Goal: Information Seeking & Learning: Compare options

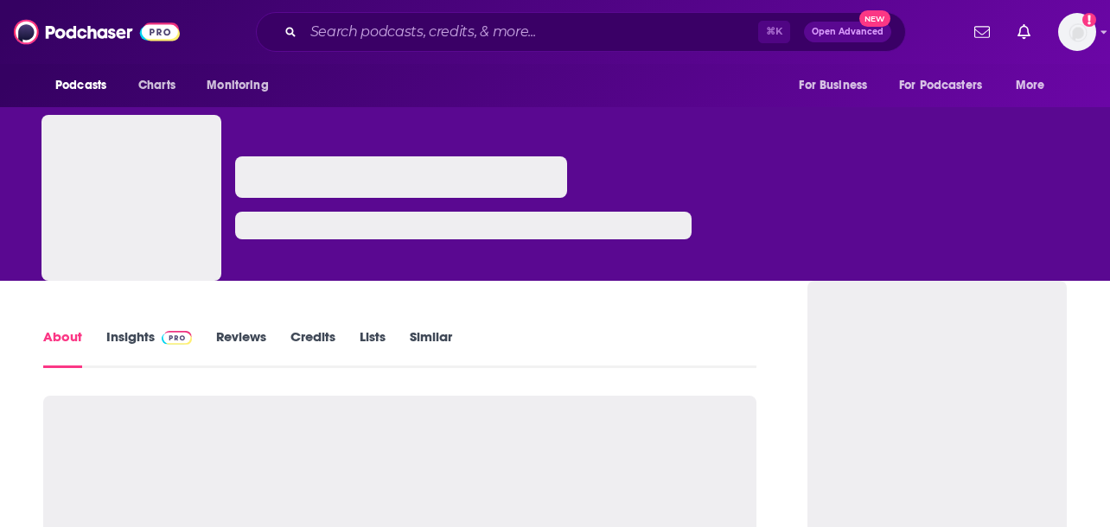
click at [148, 335] on link "Insights" at bounding box center [149, 348] width 86 height 40
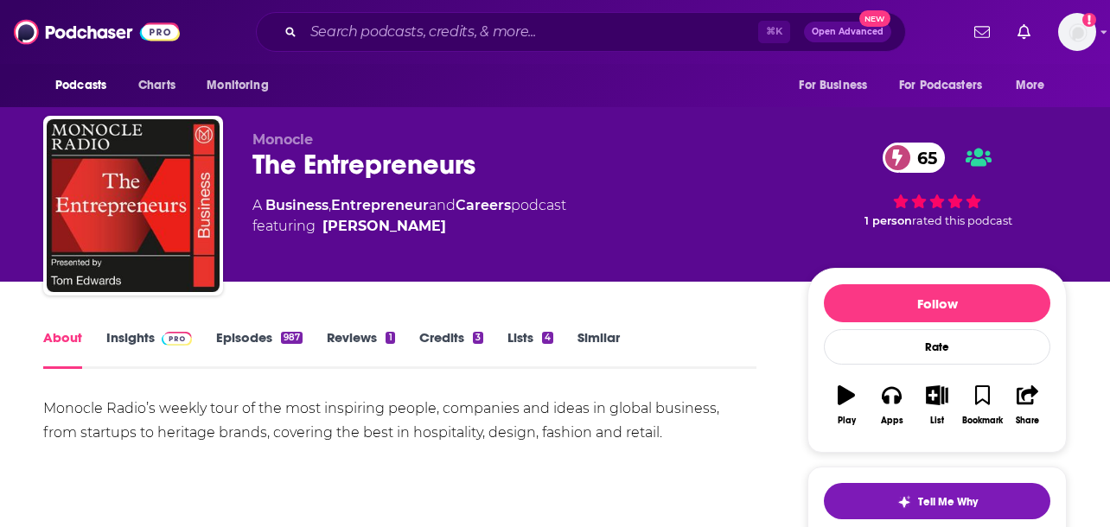
click at [582, 329] on link "Similar" at bounding box center [598, 349] width 42 height 40
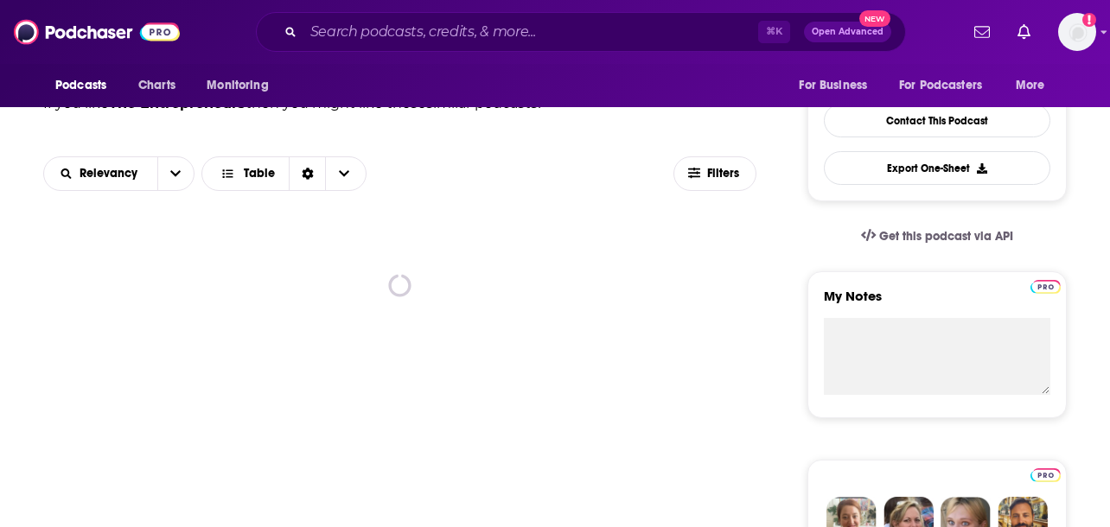
scroll to position [444, 0]
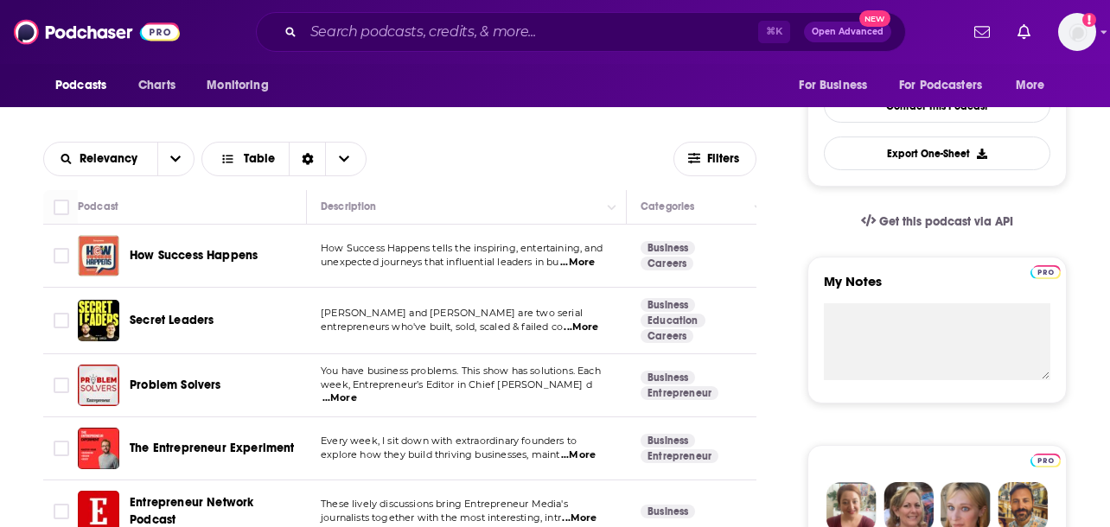
click at [236, 258] on span "How Success Happens" at bounding box center [194, 255] width 128 height 15
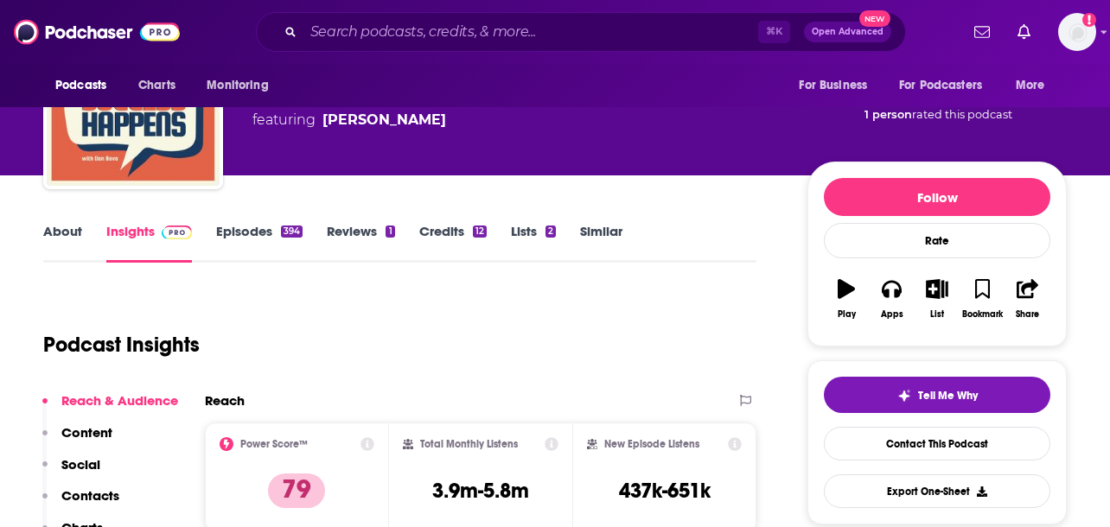
scroll to position [16, 0]
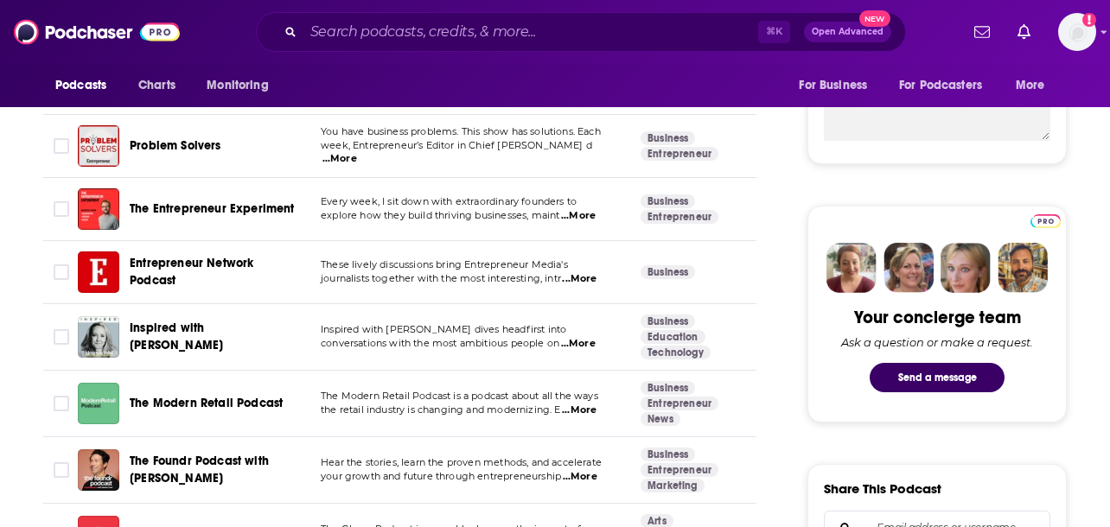
scroll to position [577, 0]
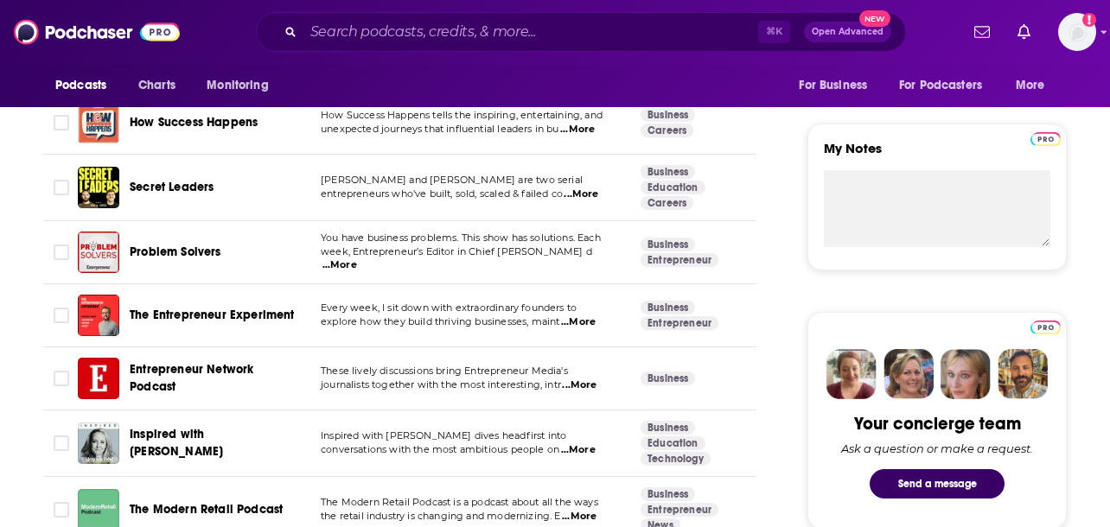
click at [575, 204] on td "Dan Murray-Serter and Chris Donnelly are two serial entrepreneurs who've built,…" at bounding box center [467, 188] width 320 height 67
click at [577, 197] on span "...More" at bounding box center [581, 195] width 35 height 14
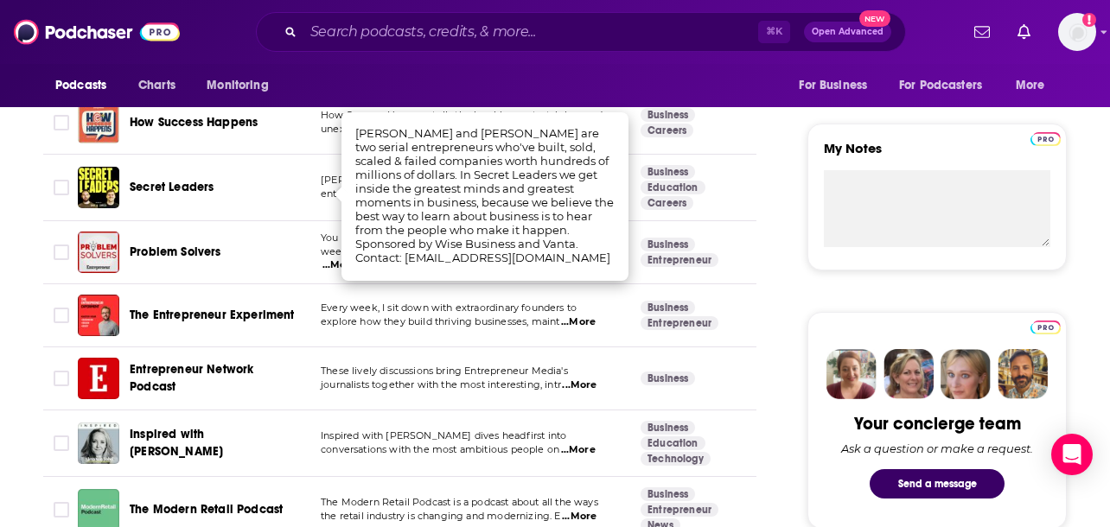
click at [580, 300] on td "Every week, I sit down with extraordinary founders to explore how they build th…" at bounding box center [467, 315] width 320 height 63
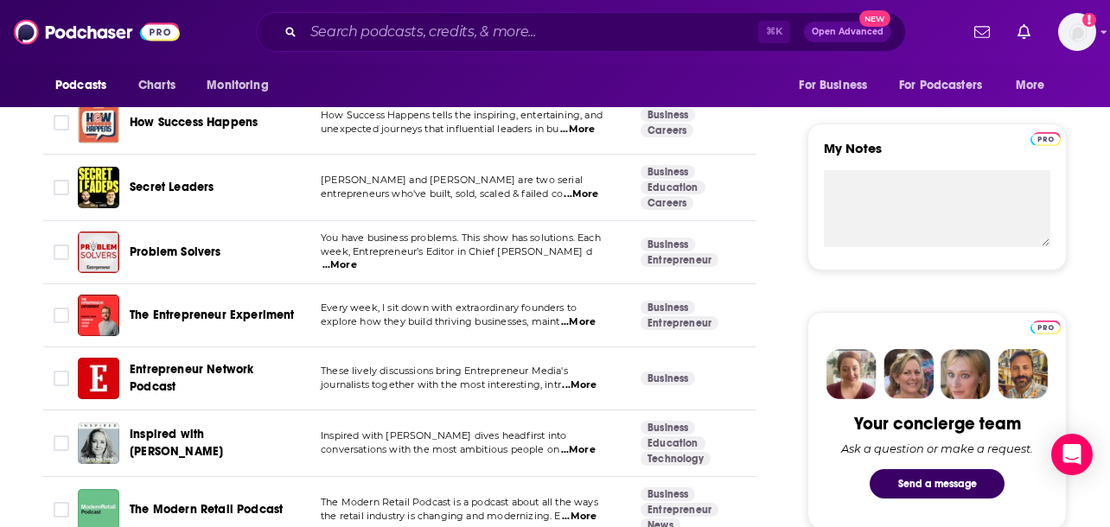
click at [585, 323] on span "...More" at bounding box center [578, 322] width 35 height 14
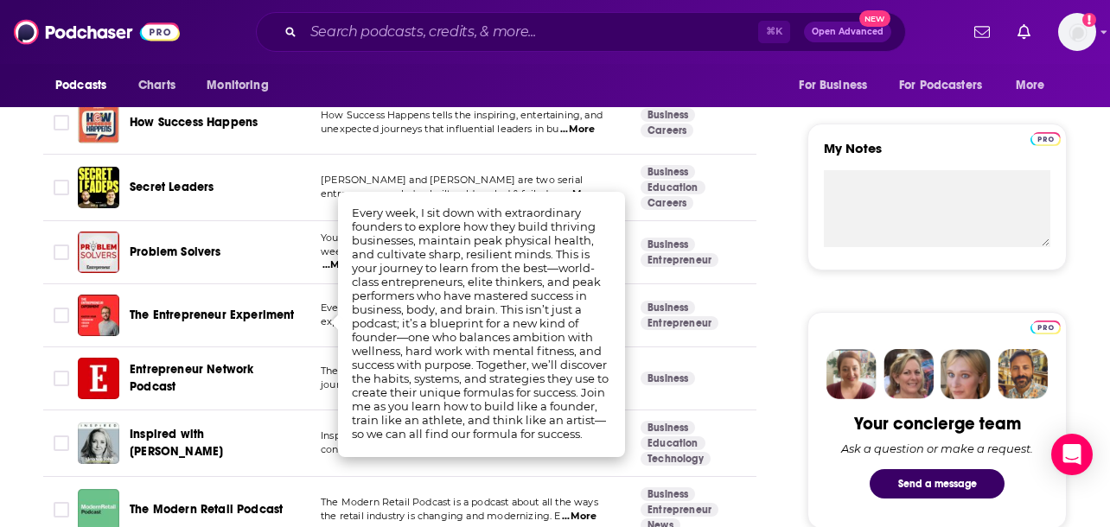
click at [213, 254] on span "Problem Solvers" at bounding box center [176, 252] width 92 height 15
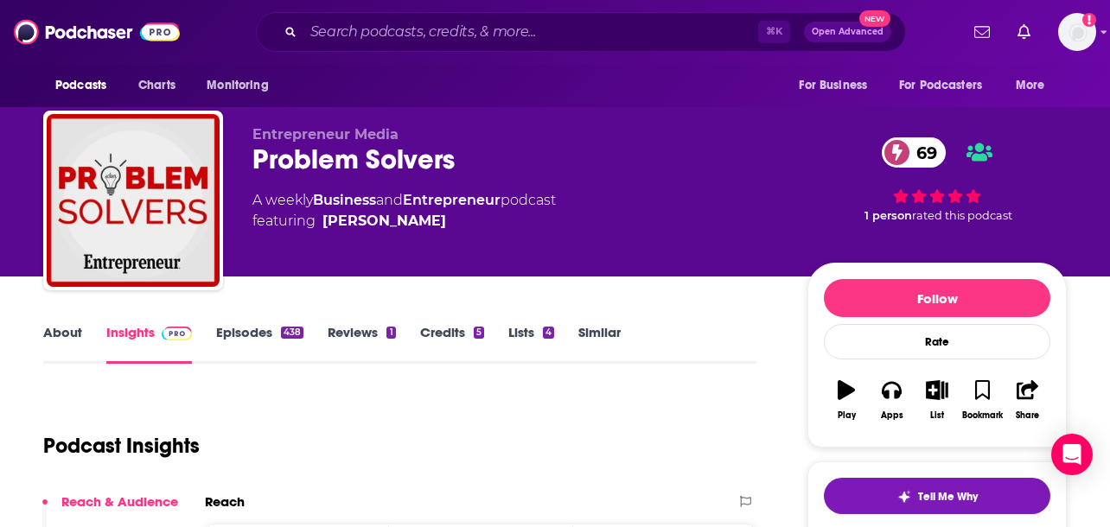
scroll to position [4, 0]
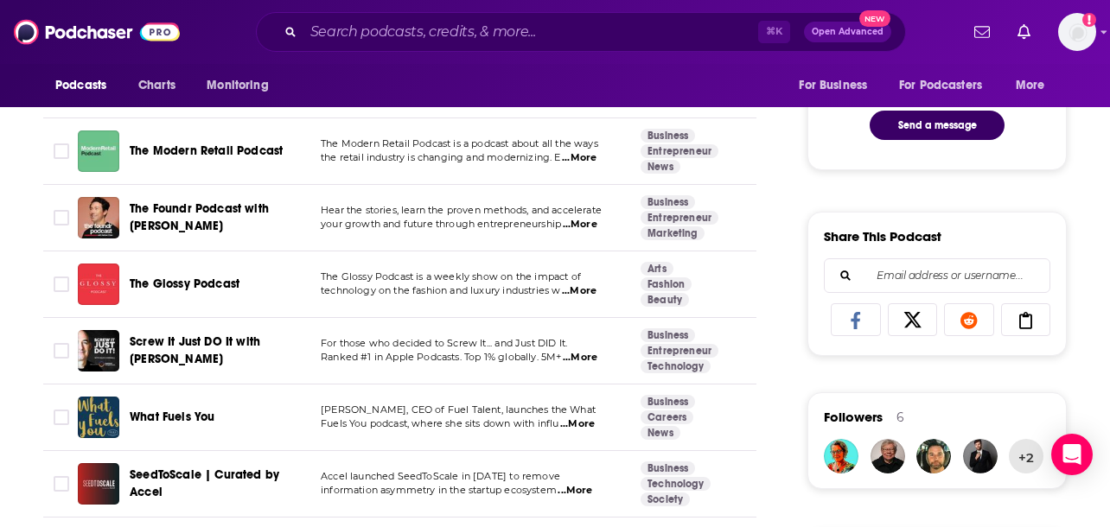
scroll to position [1176, 0]
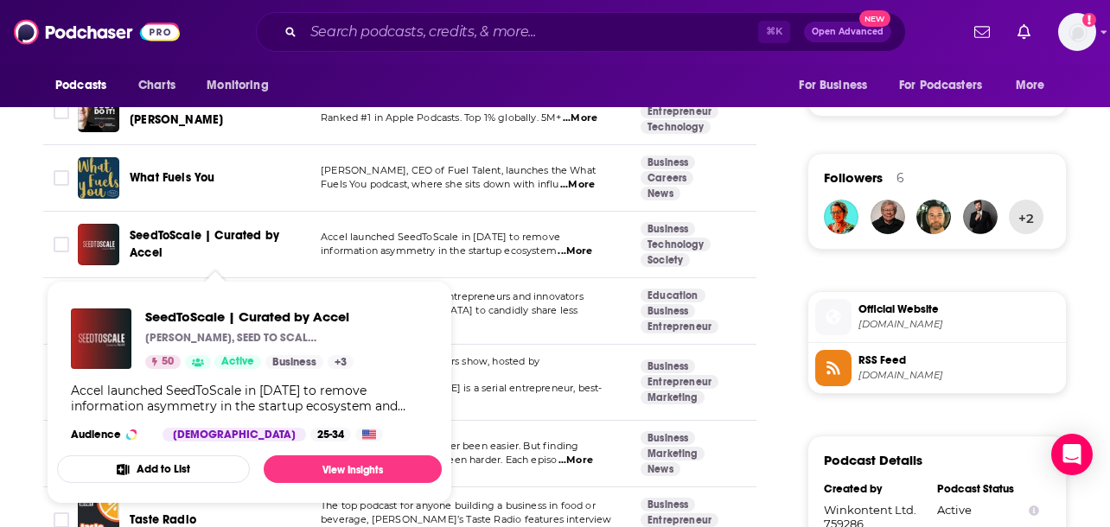
click at [251, 233] on span "SeedToScale | Curated by Accel" at bounding box center [205, 244] width 150 height 32
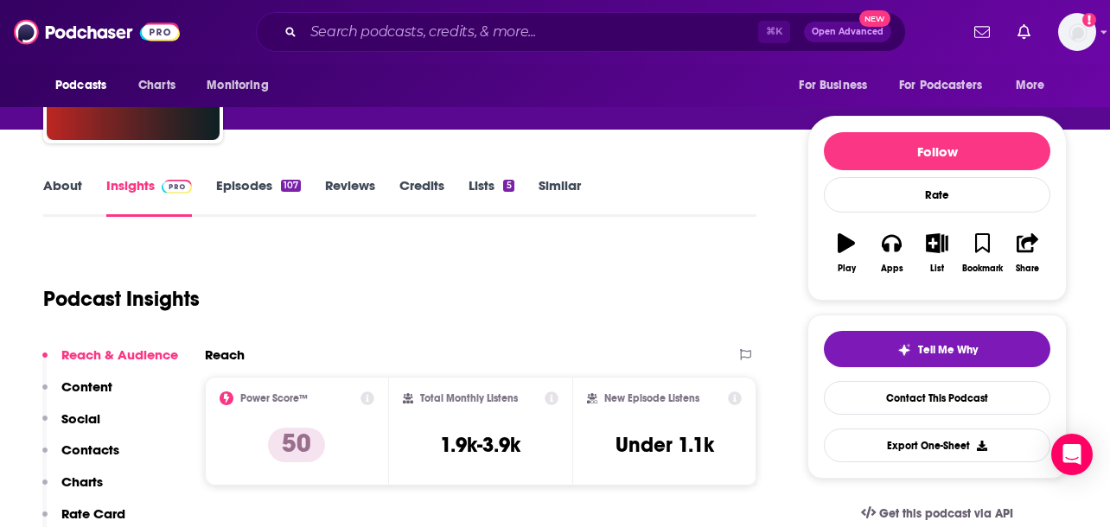
scroll to position [151, 0]
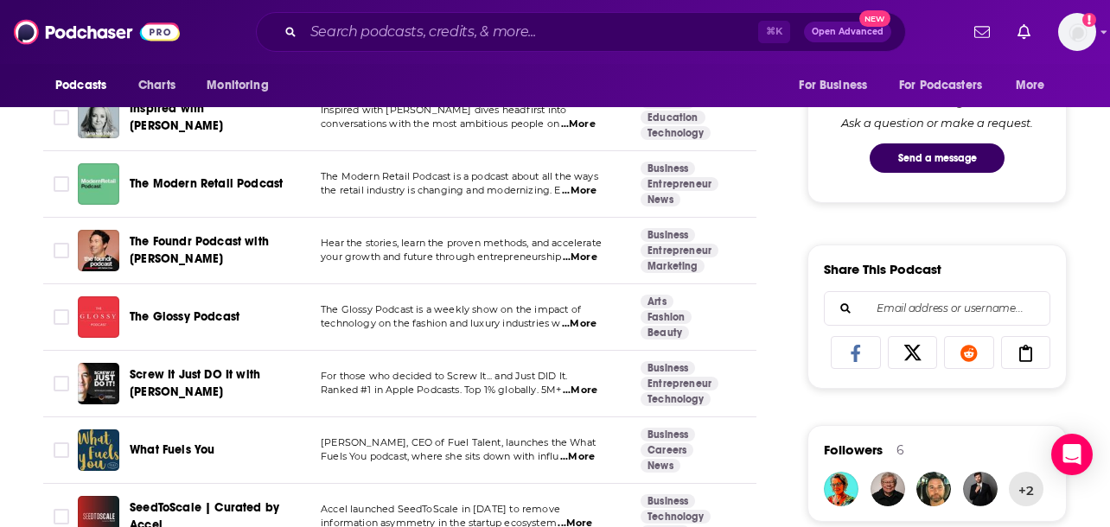
scroll to position [904, 0]
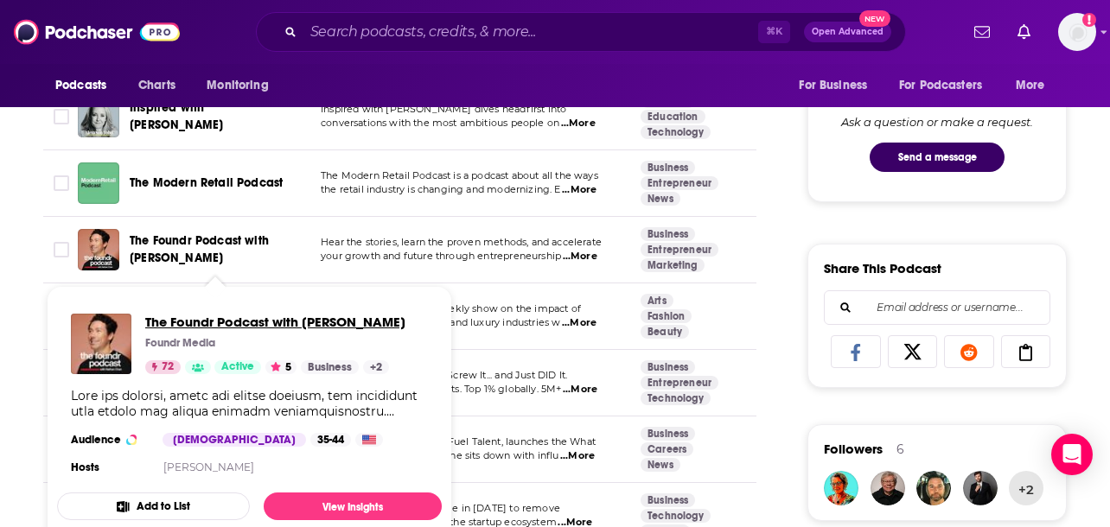
click at [251, 322] on span "The Foundr Podcast with Nathan Chan" at bounding box center [275, 322] width 260 height 16
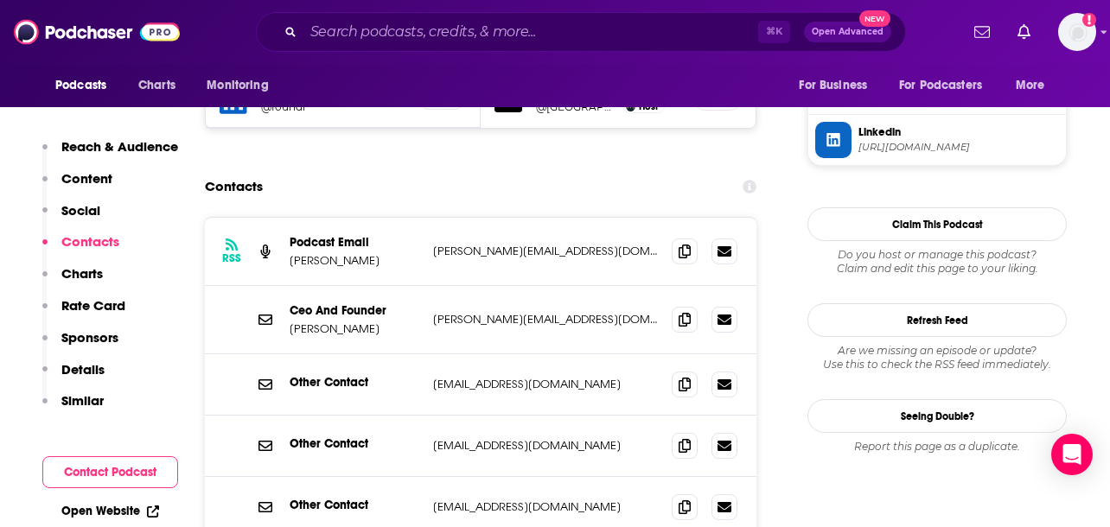
scroll to position [1582, 0]
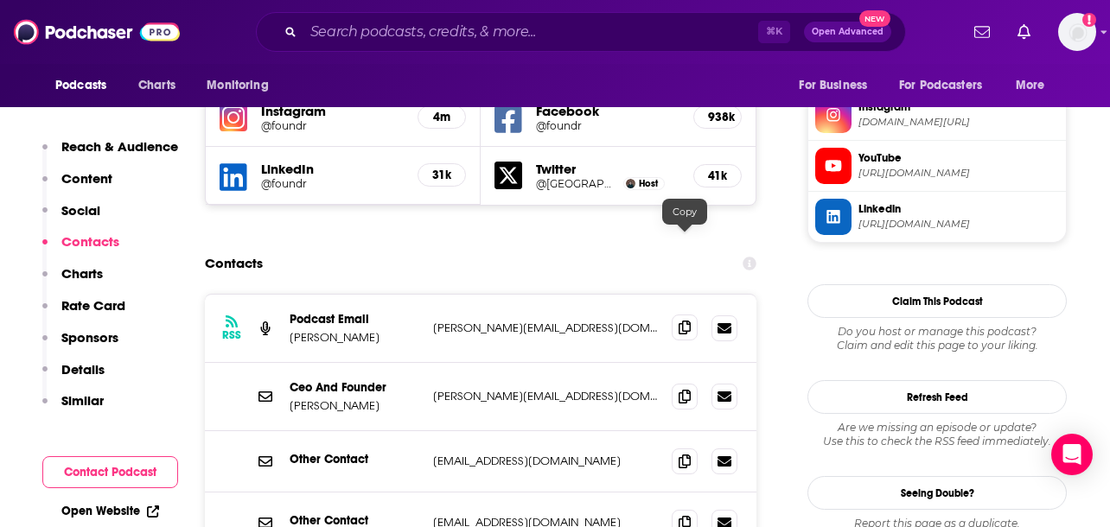
click at [681, 315] on span at bounding box center [685, 328] width 26 height 26
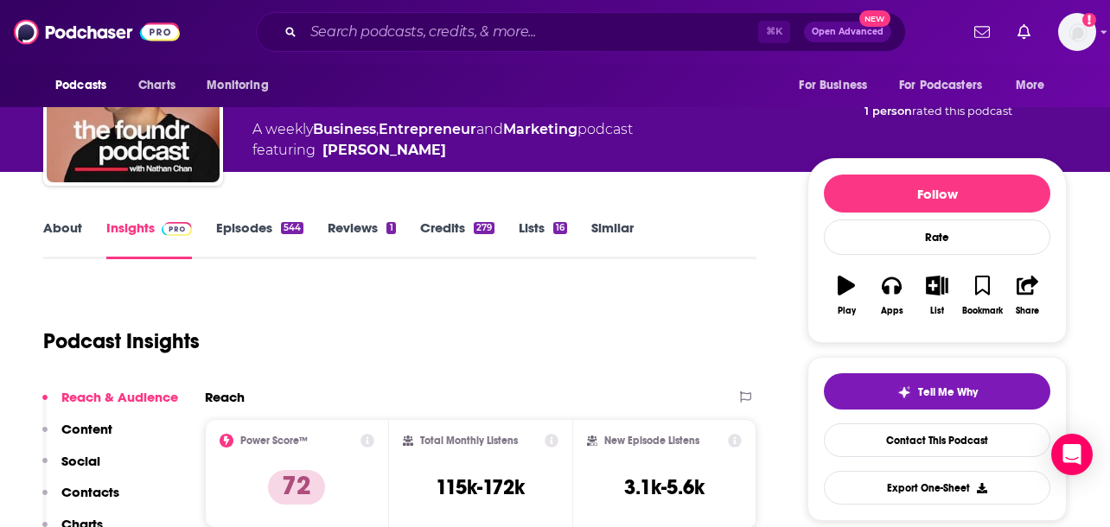
scroll to position [134, 0]
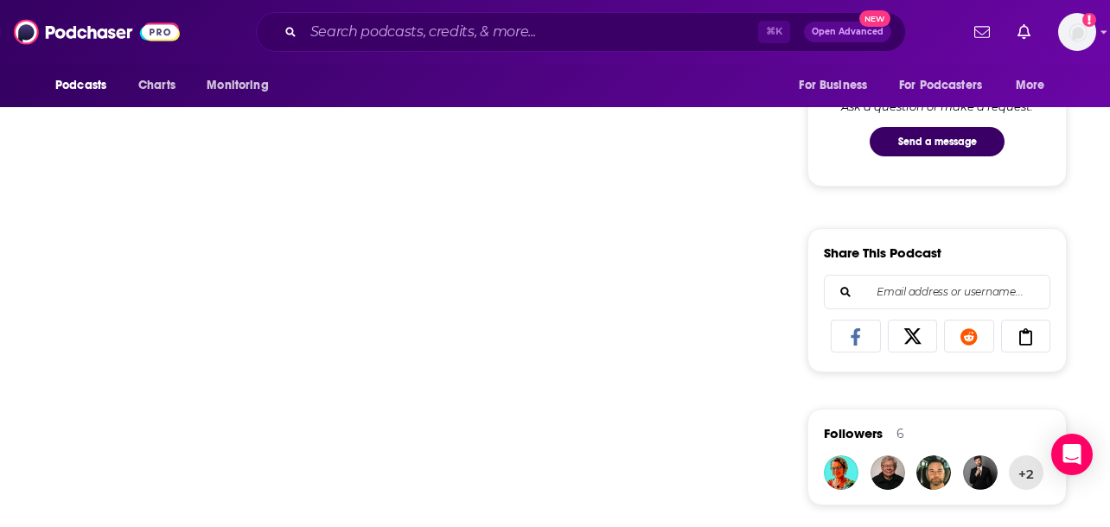
scroll to position [1007, 0]
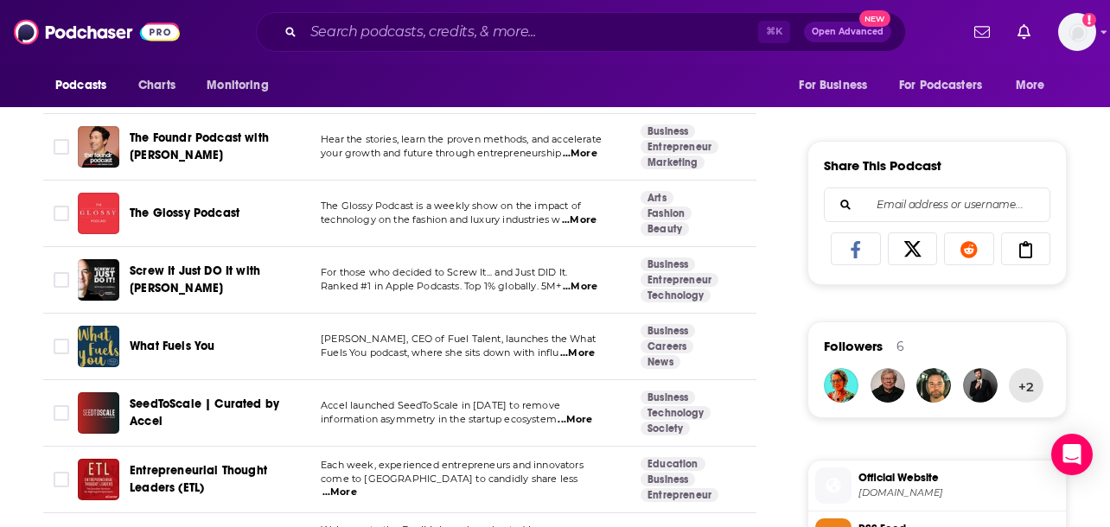
click at [573, 356] on span "...More" at bounding box center [577, 354] width 35 height 14
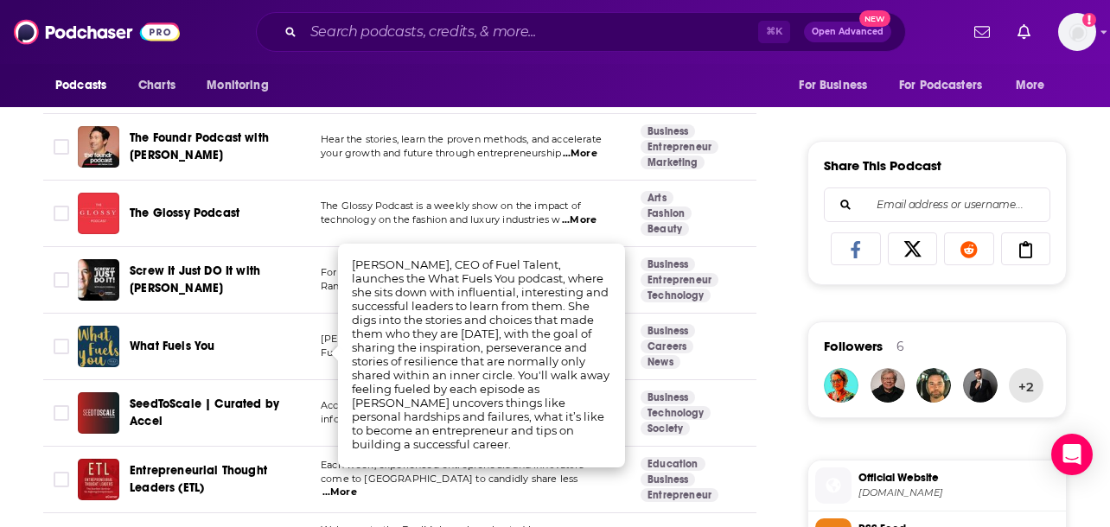
click at [288, 356] on div "What Fuels You" at bounding box center [220, 346] width 180 height 41
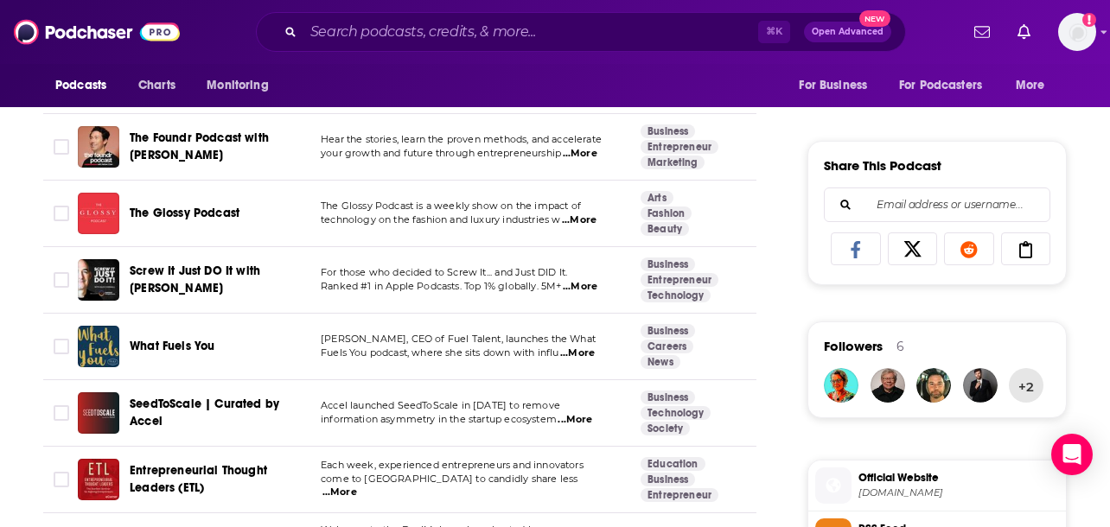
click at [187, 350] on span "What Fuels You" at bounding box center [172, 346] width 85 height 15
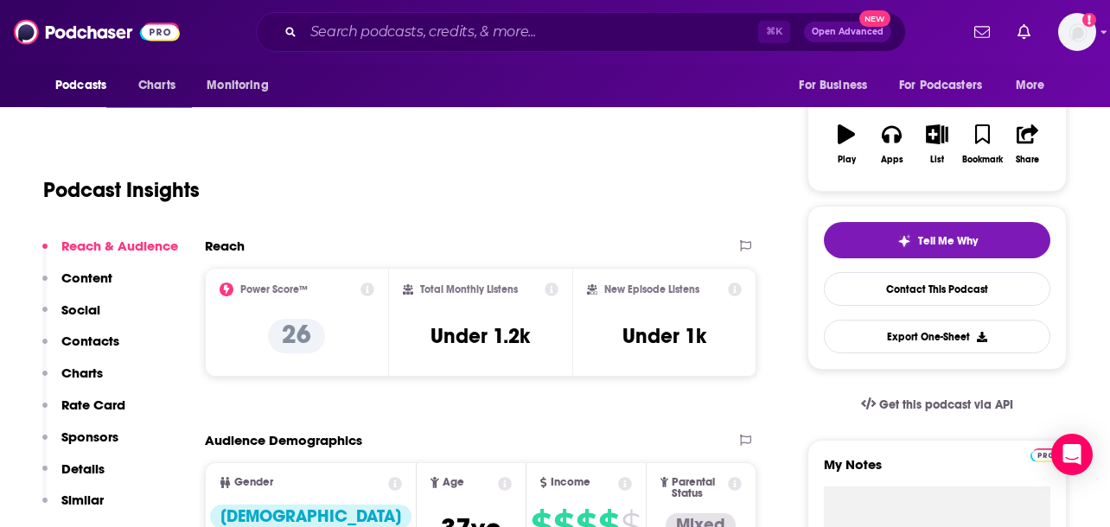
scroll to position [263, 0]
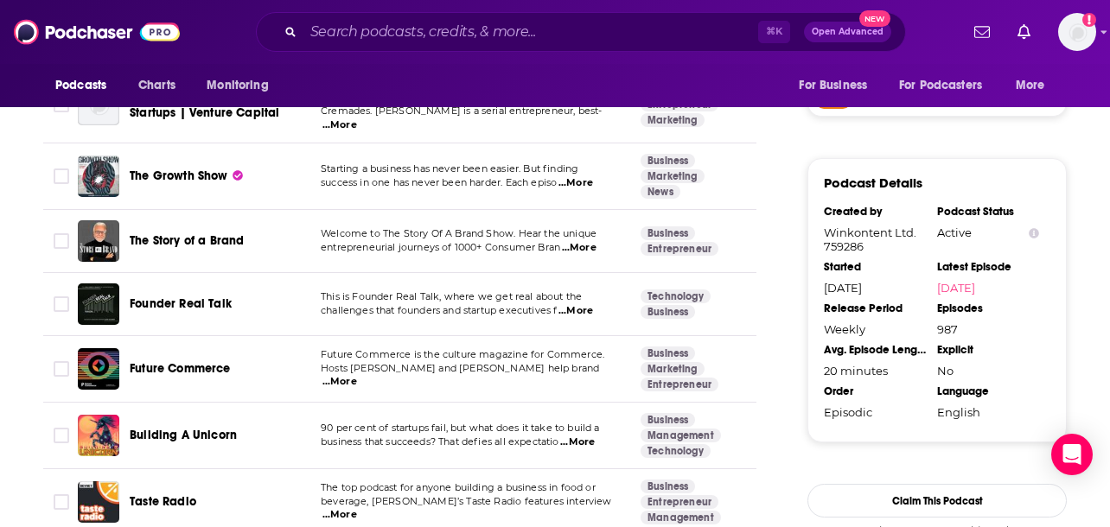
scroll to position [1471, 0]
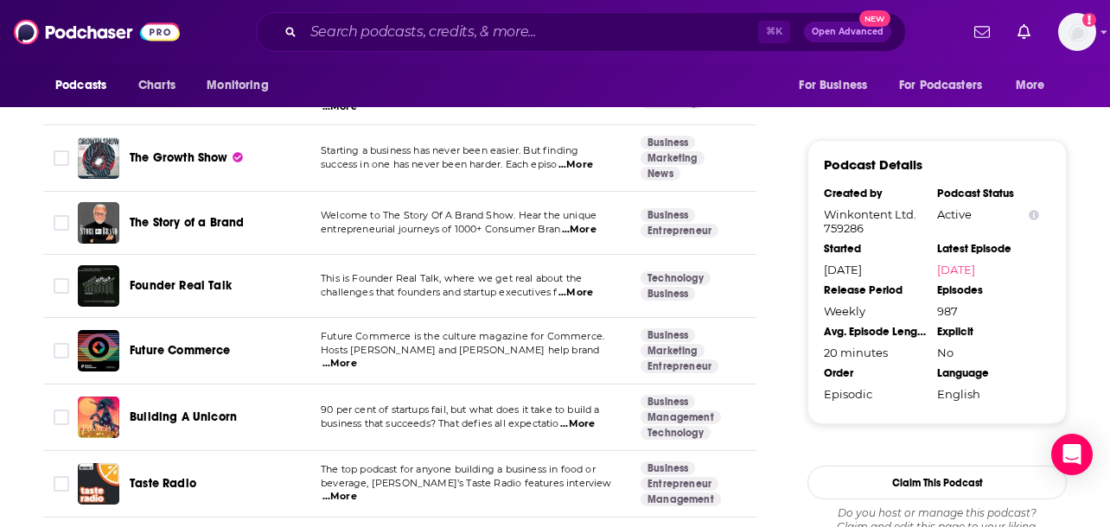
click at [590, 288] on span "...More" at bounding box center [575, 293] width 35 height 14
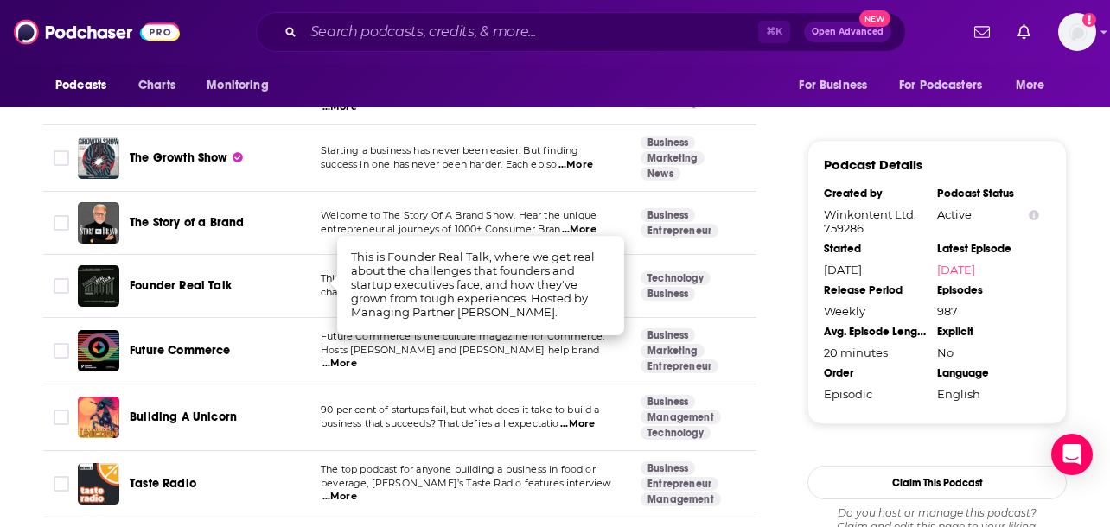
click at [223, 280] on span "Founder Real Talk" at bounding box center [181, 285] width 102 height 15
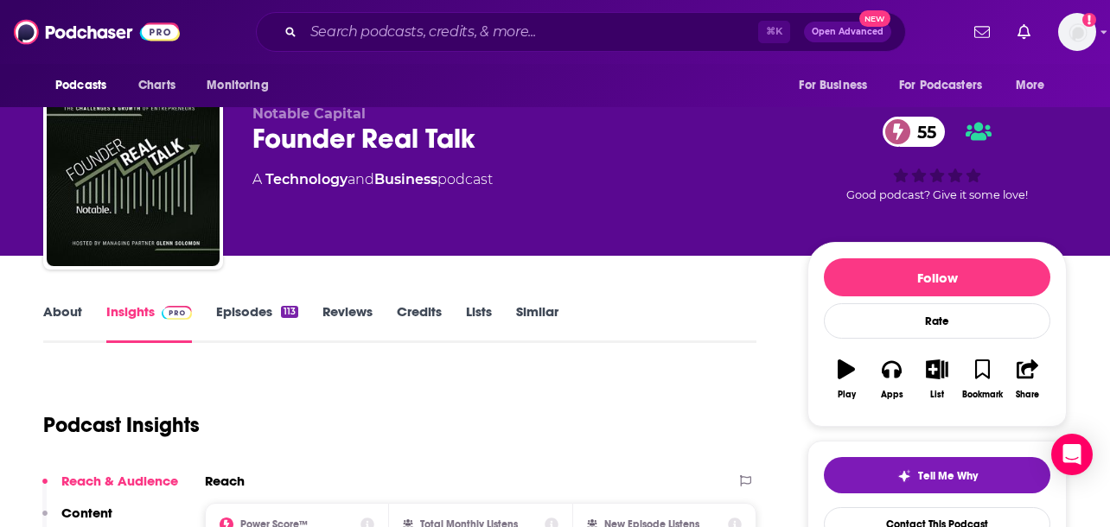
scroll to position [219, 0]
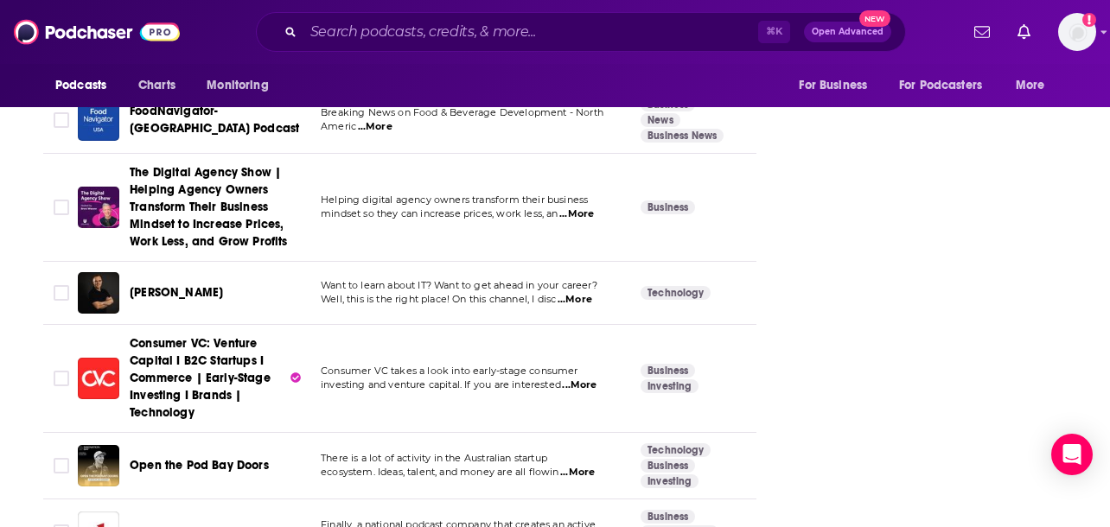
scroll to position [2367, 0]
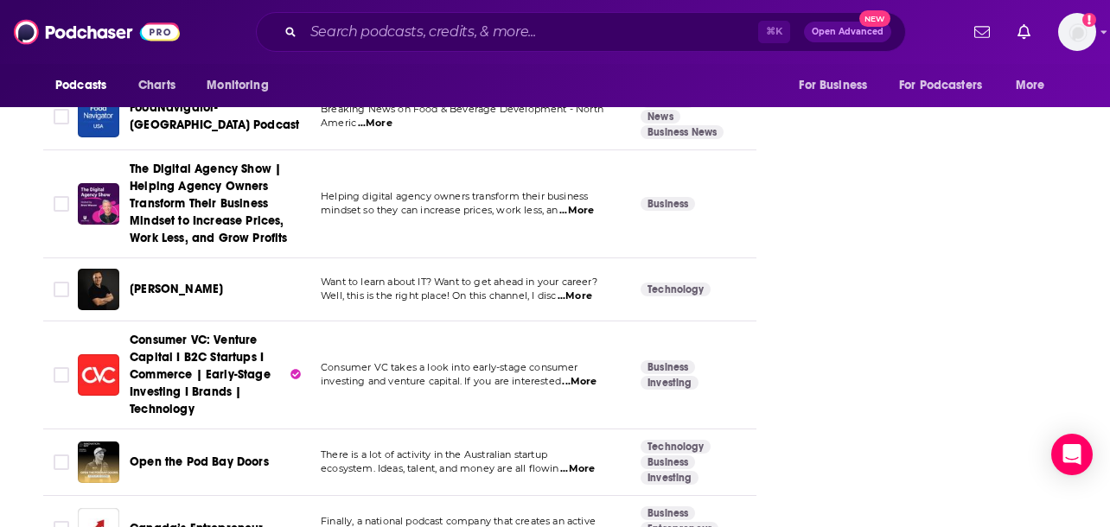
click at [579, 375] on span "...More" at bounding box center [579, 382] width 35 height 14
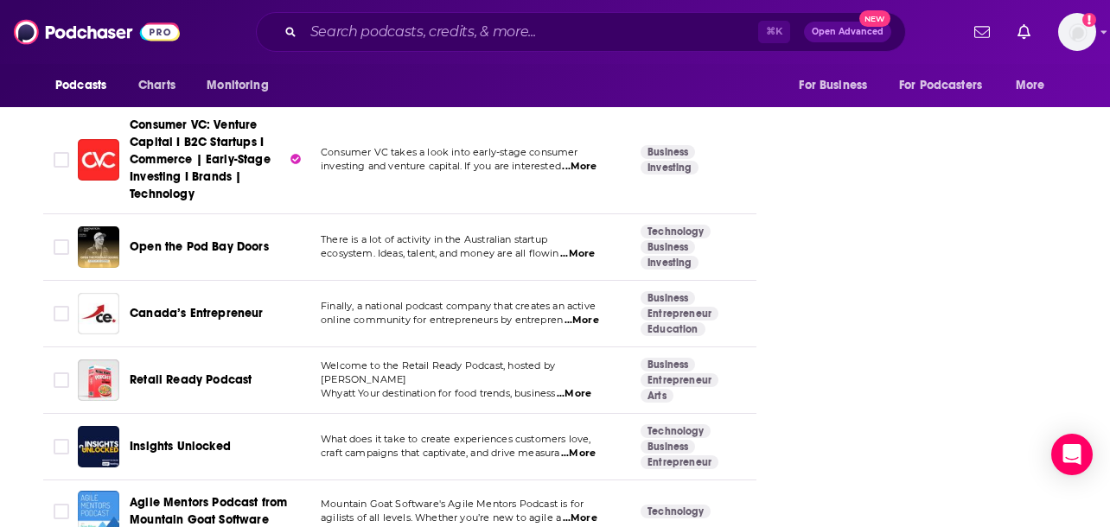
scroll to position [2585, 0]
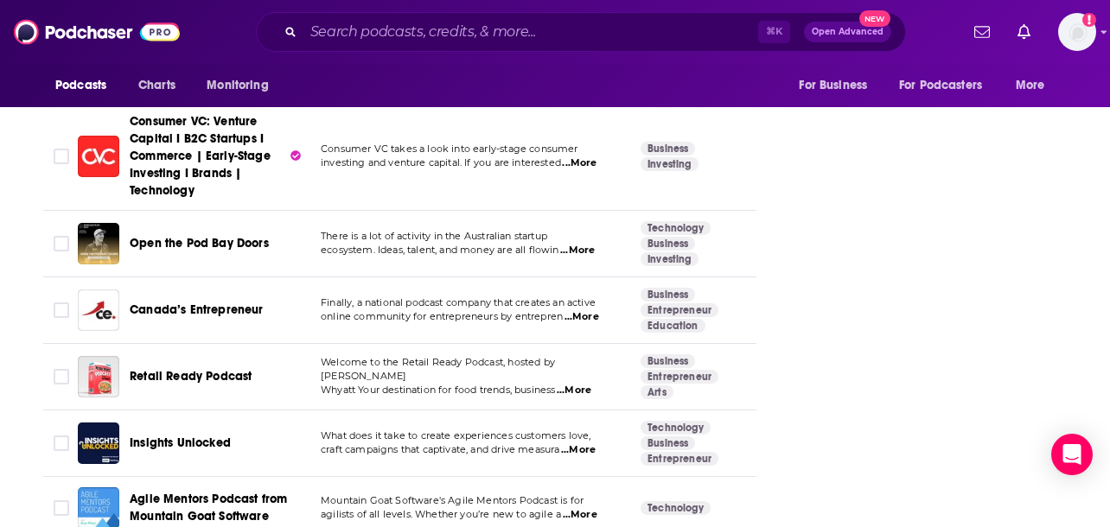
click at [585, 384] on span "...More" at bounding box center [574, 391] width 35 height 14
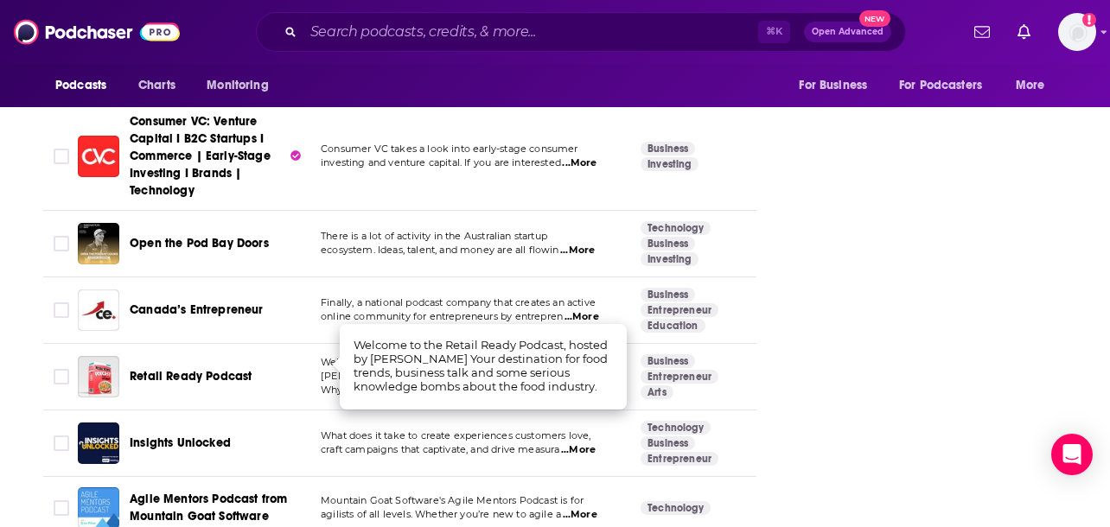
click at [312, 375] on td "Welcome to the Retail Ready Podcast, hosted by Ben Whyatt Your destination for …" at bounding box center [467, 377] width 320 height 67
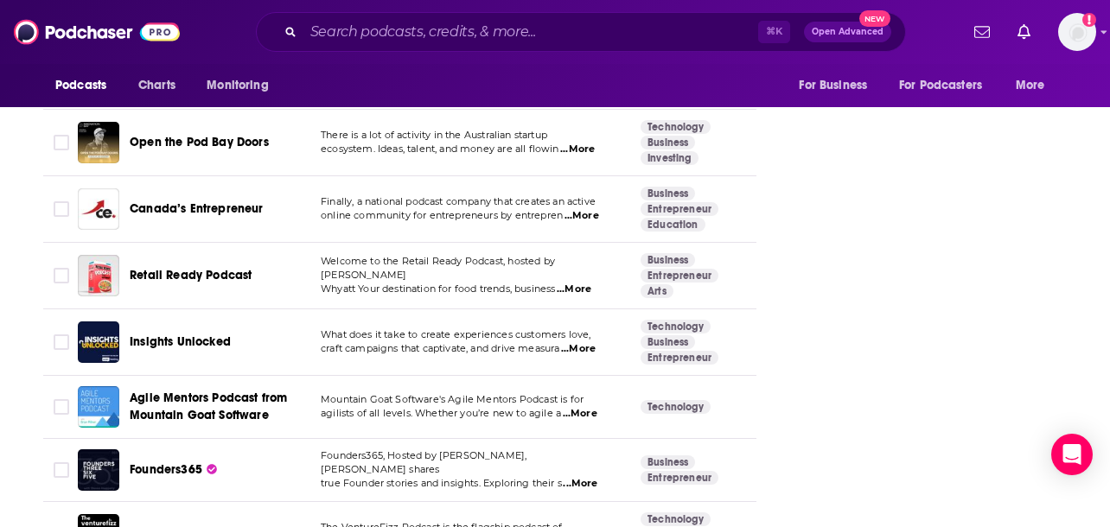
scroll to position [2687, 0]
click at [596, 341] on span "...More" at bounding box center [578, 348] width 35 height 14
click at [222, 334] on span "Insights Unlocked" at bounding box center [180, 341] width 101 height 15
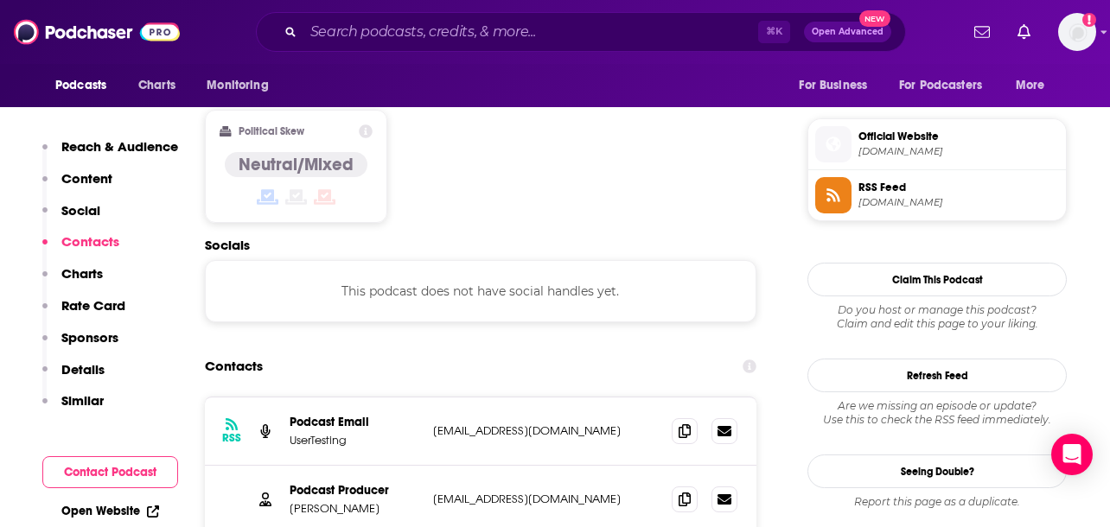
scroll to position [1374, 0]
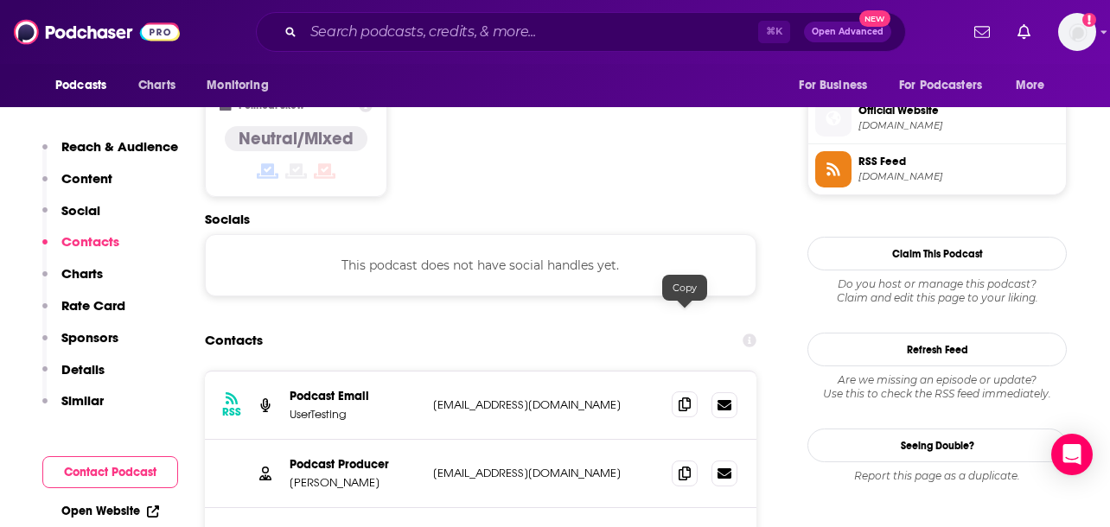
click at [688, 392] on span at bounding box center [685, 405] width 26 height 26
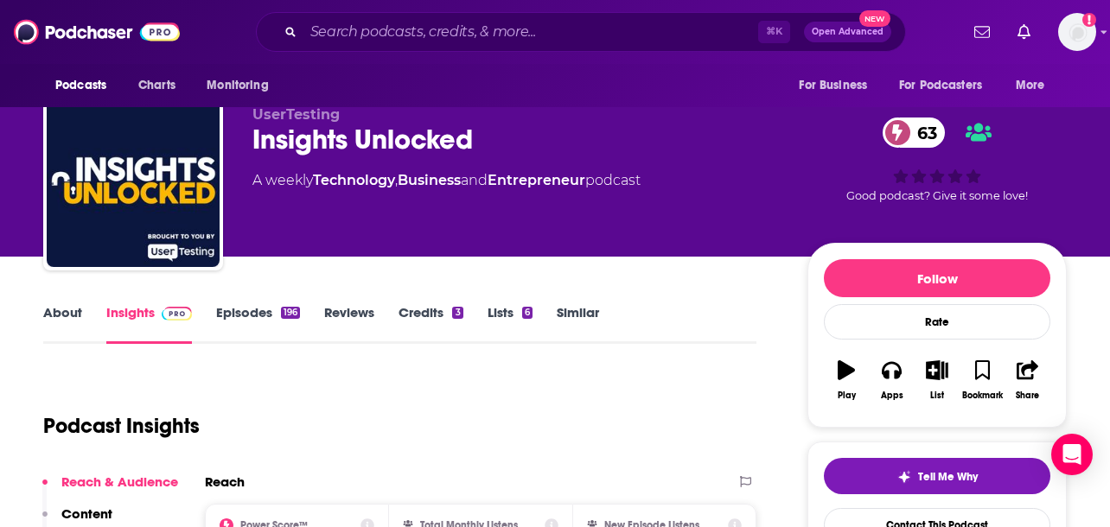
scroll to position [0, 0]
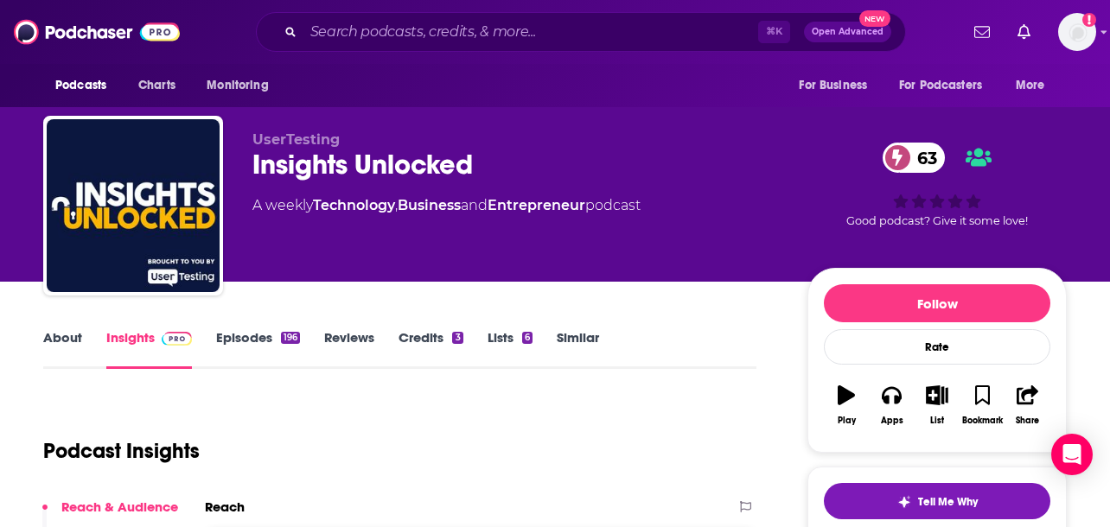
click at [75, 339] on link "About" at bounding box center [62, 349] width 39 height 40
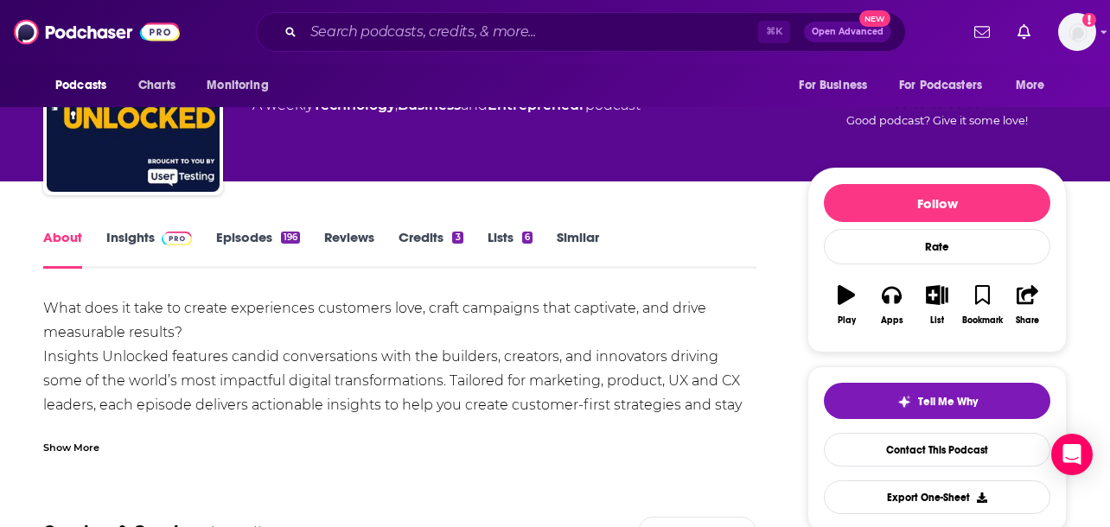
scroll to position [101, 0]
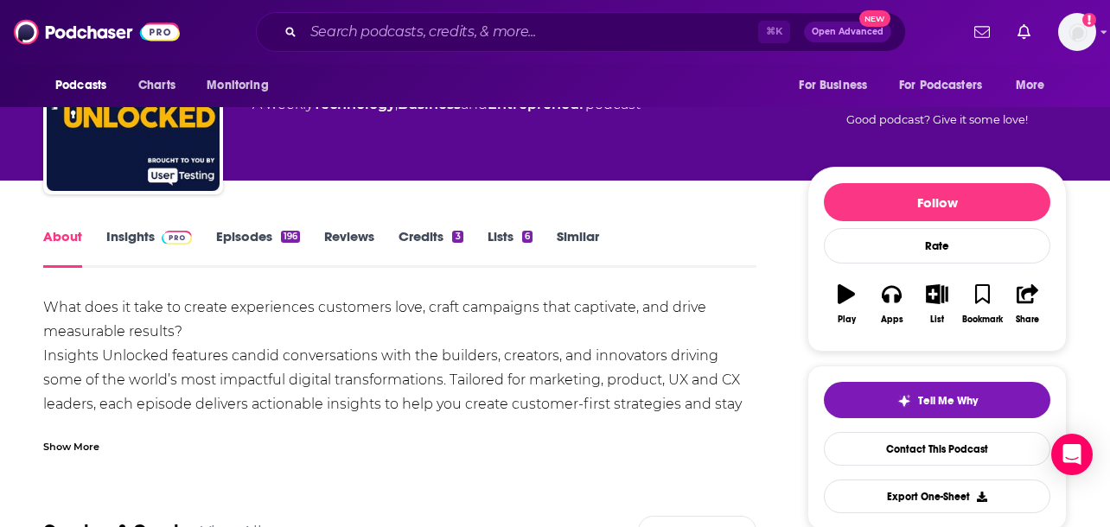
click at [68, 446] on div "Show More" at bounding box center [71, 445] width 56 height 16
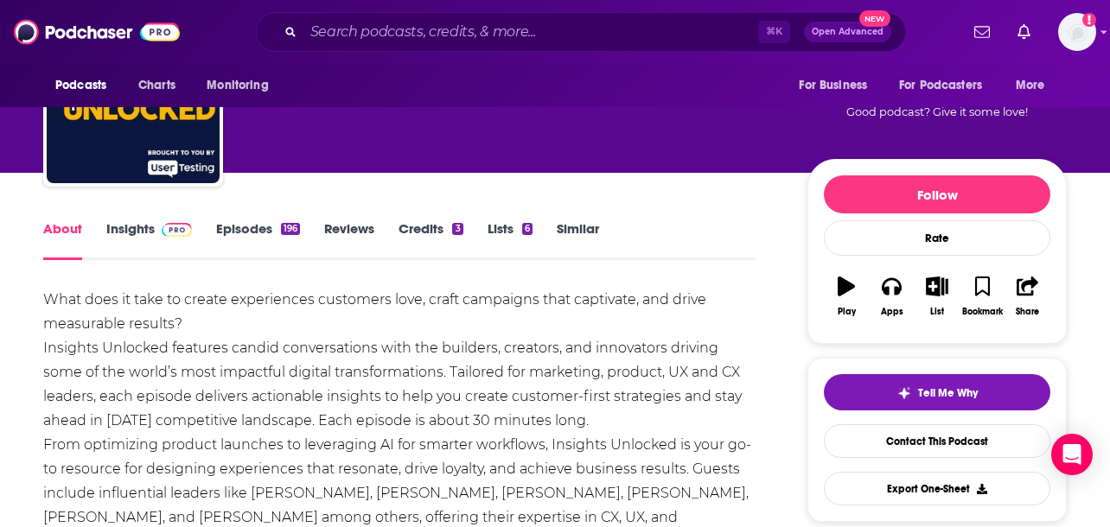
scroll to position [0, 0]
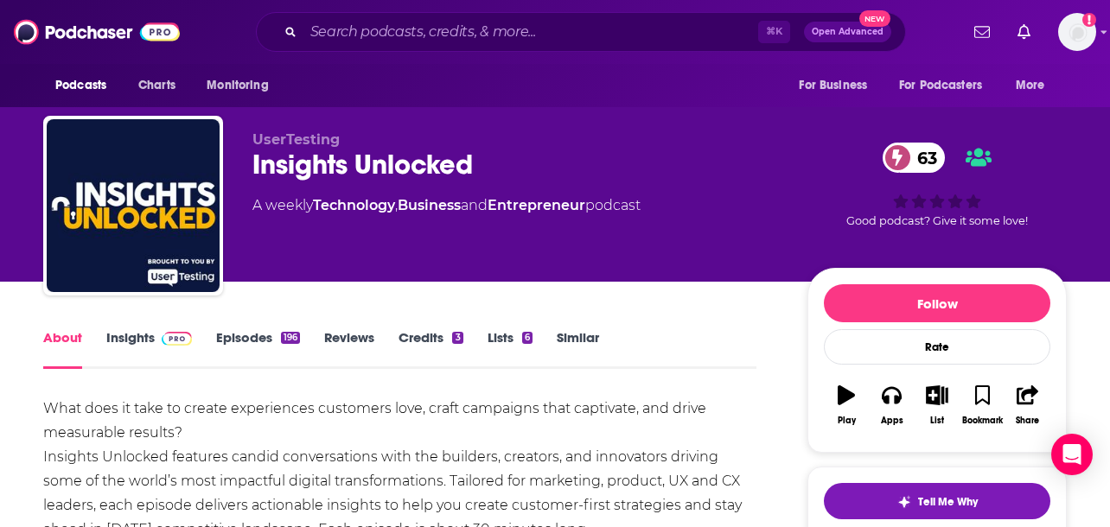
click at [570, 329] on link "Similar" at bounding box center [578, 349] width 42 height 40
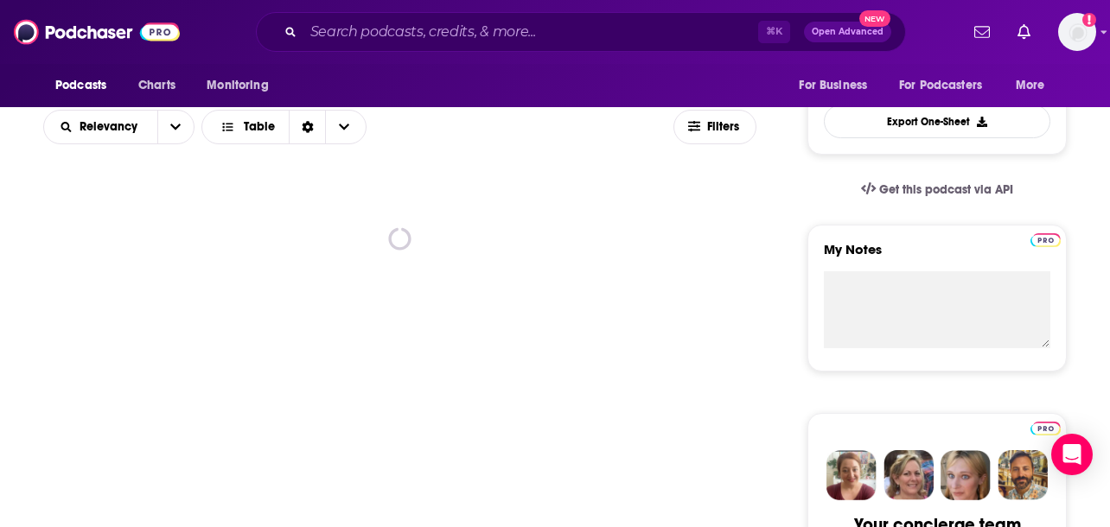
scroll to position [490, 0]
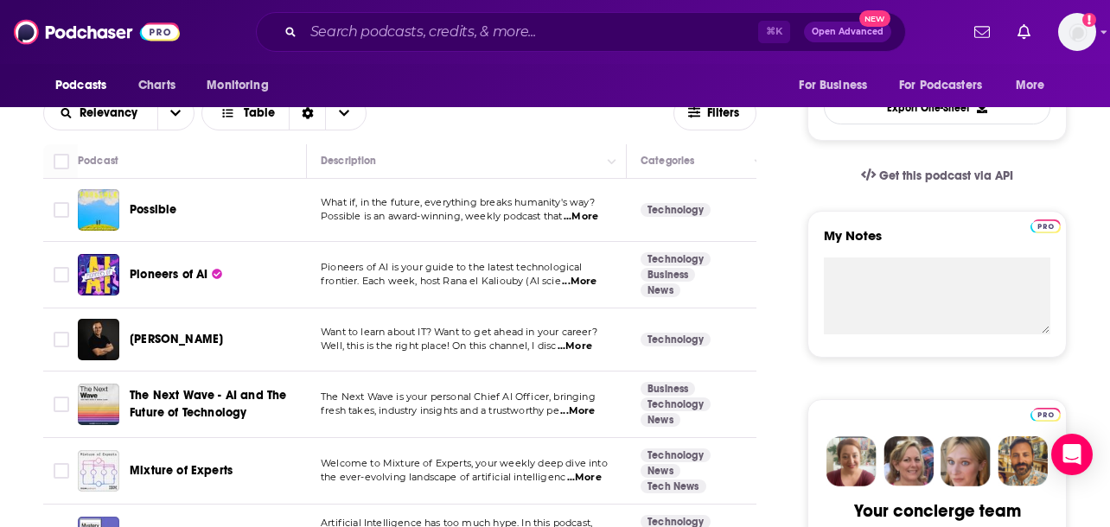
click at [575, 220] on span "...More" at bounding box center [581, 217] width 35 height 14
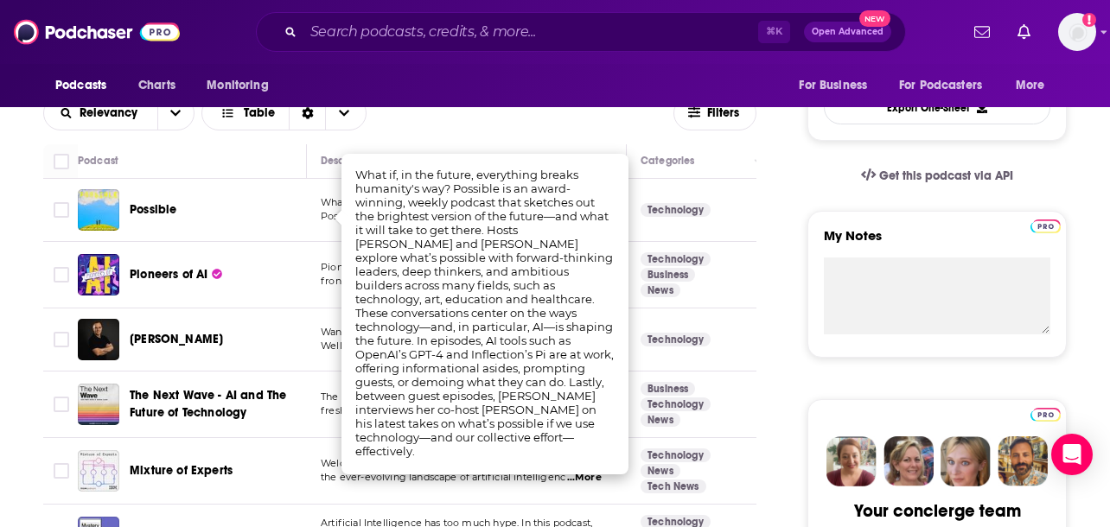
click at [262, 235] on td "Possible" at bounding box center [192, 210] width 229 height 63
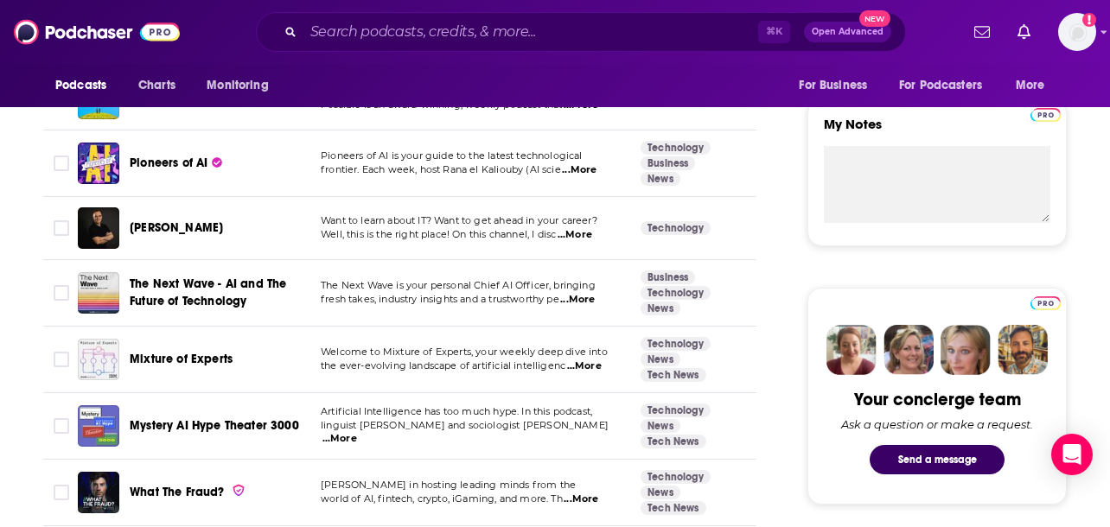
scroll to position [604, 0]
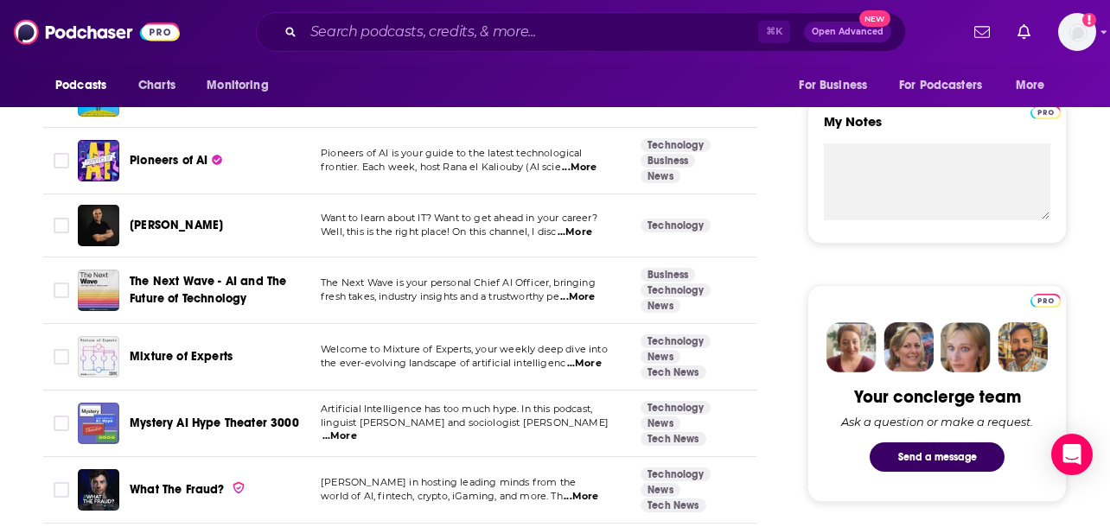
click at [591, 236] on span "...More" at bounding box center [575, 233] width 35 height 14
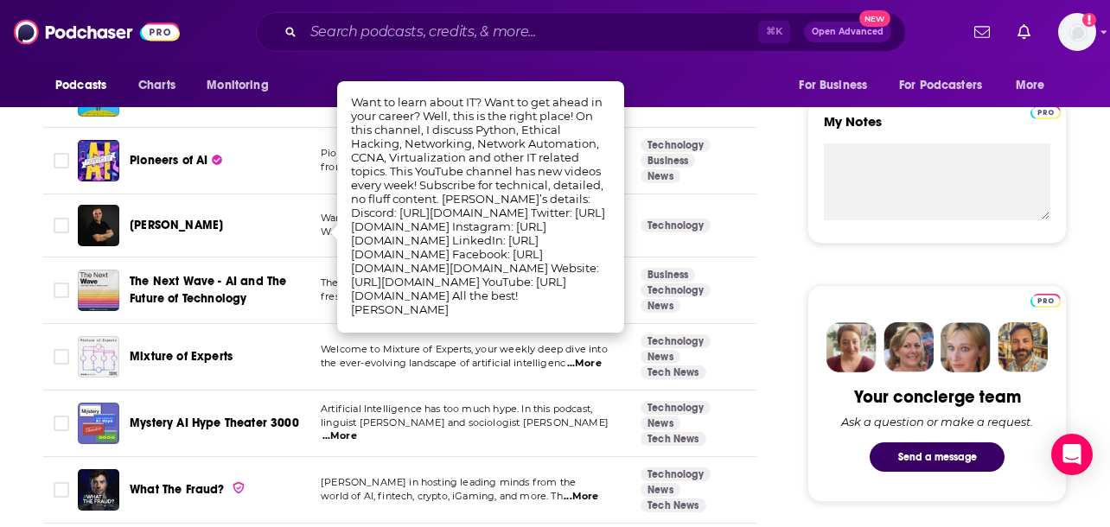
click at [258, 278] on span "The Next Wave - AI and The Future of Technology" at bounding box center [208, 290] width 156 height 32
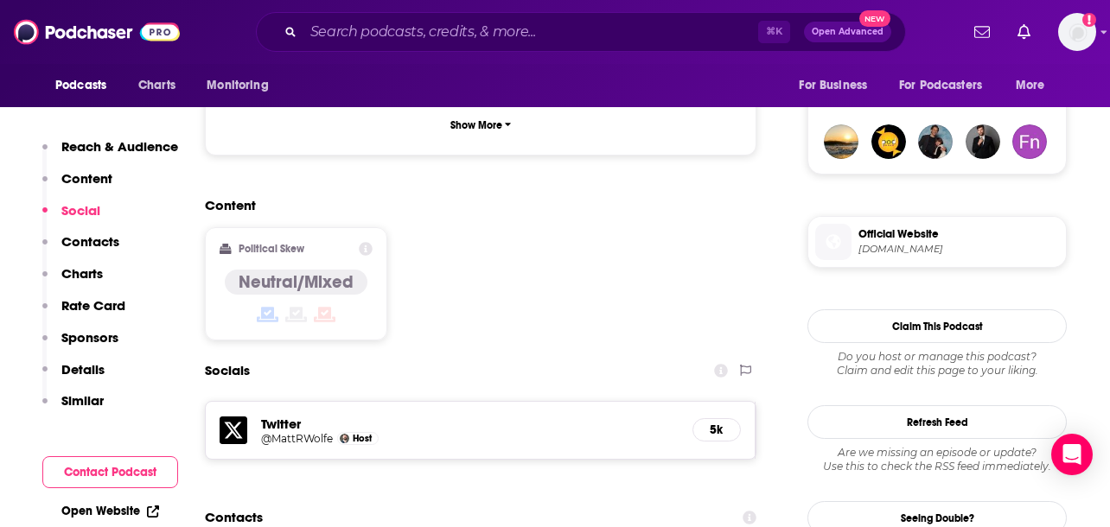
scroll to position [1514, 0]
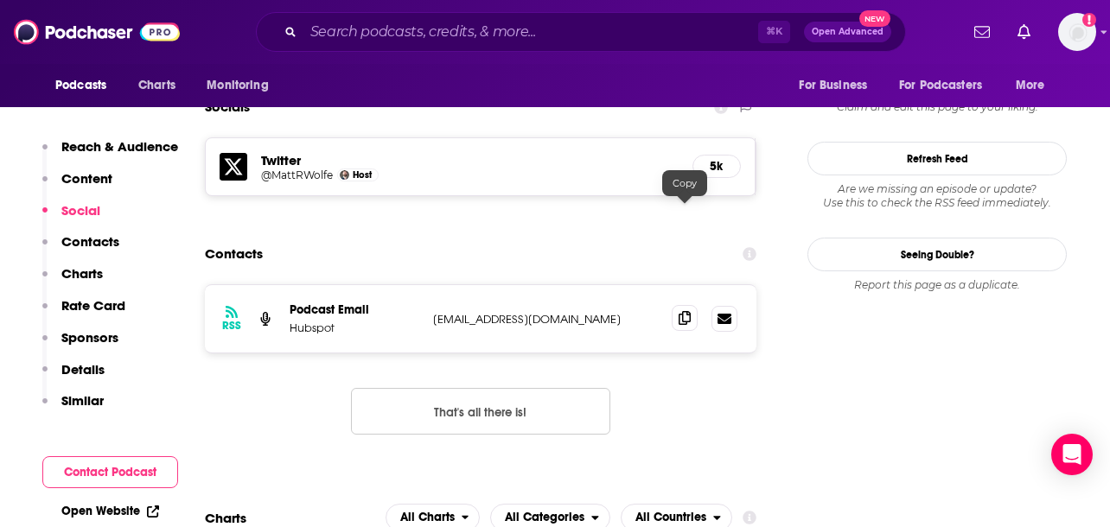
click at [690, 305] on span at bounding box center [685, 318] width 26 height 26
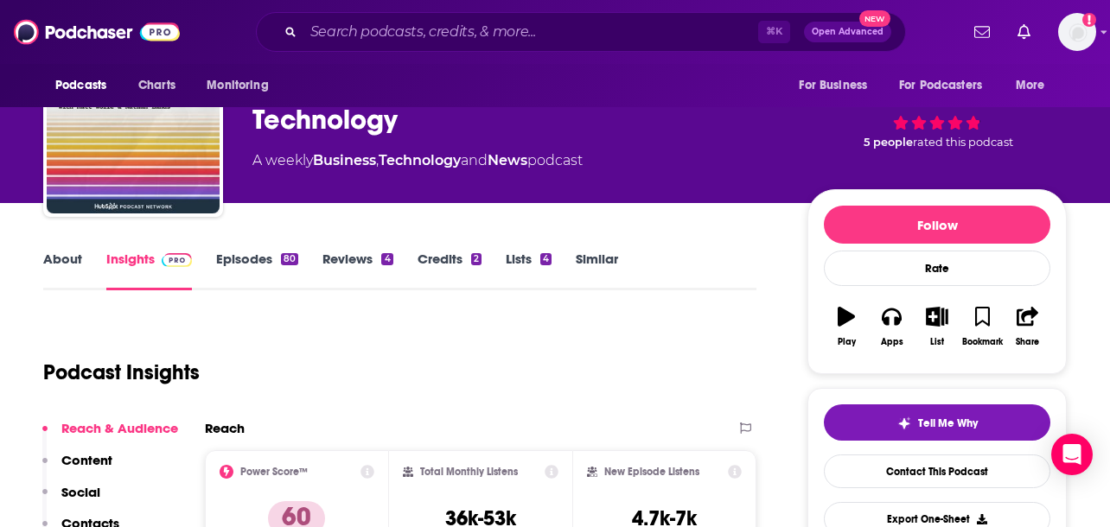
scroll to position [0, 0]
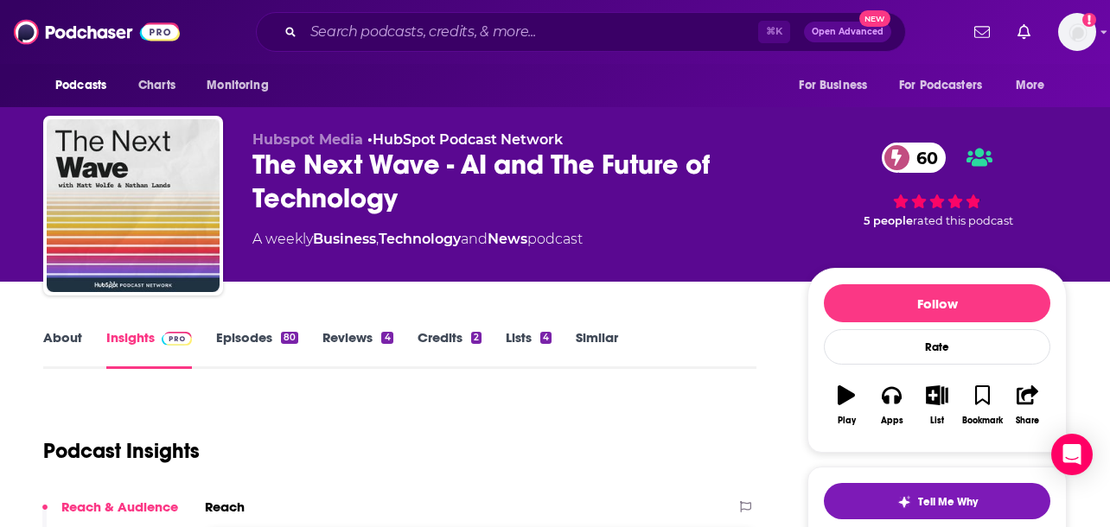
click at [63, 342] on link "About" at bounding box center [62, 349] width 39 height 40
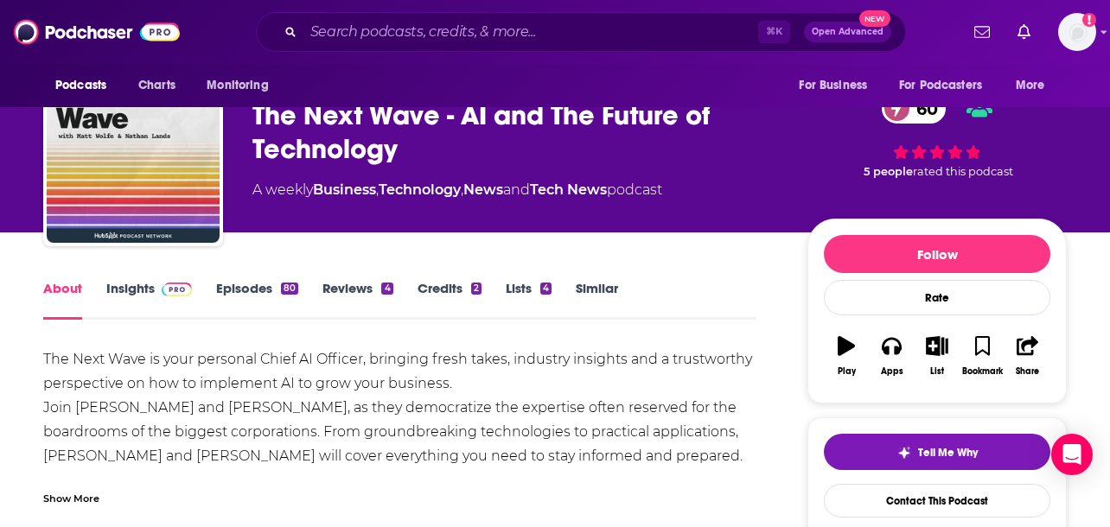
scroll to position [52, 0]
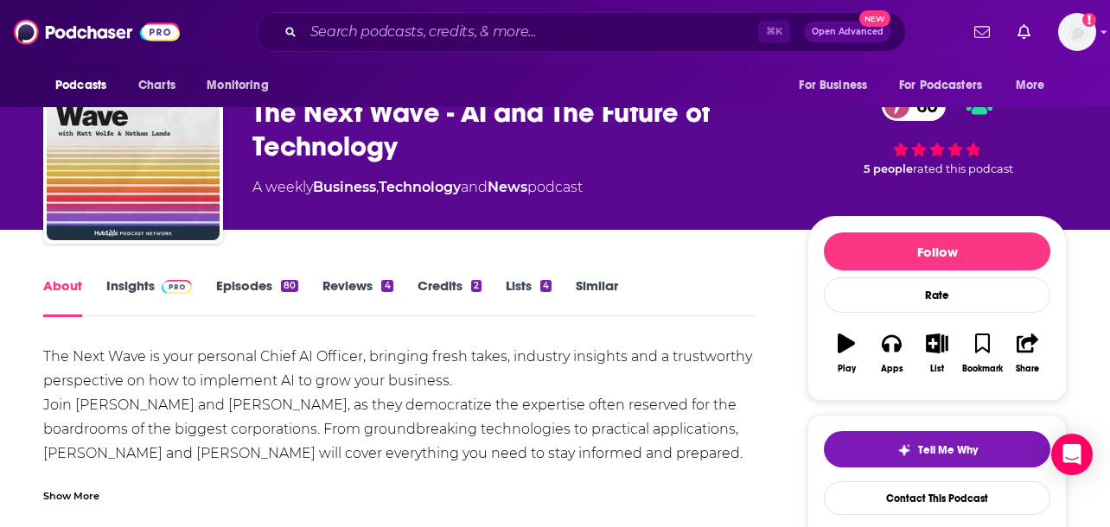
click at [274, 466] on div "The Next Wave is your personal Chief AI Officer, bringing fresh takes, industry…" at bounding box center [399, 429] width 713 height 169
click at [86, 497] on div "Show More" at bounding box center [71, 495] width 56 height 16
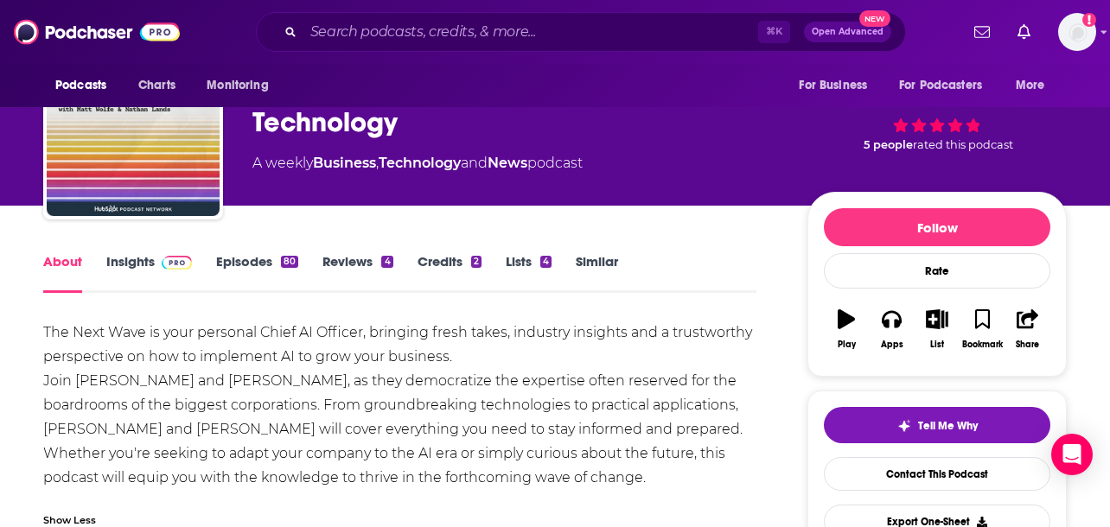
scroll to position [82, 0]
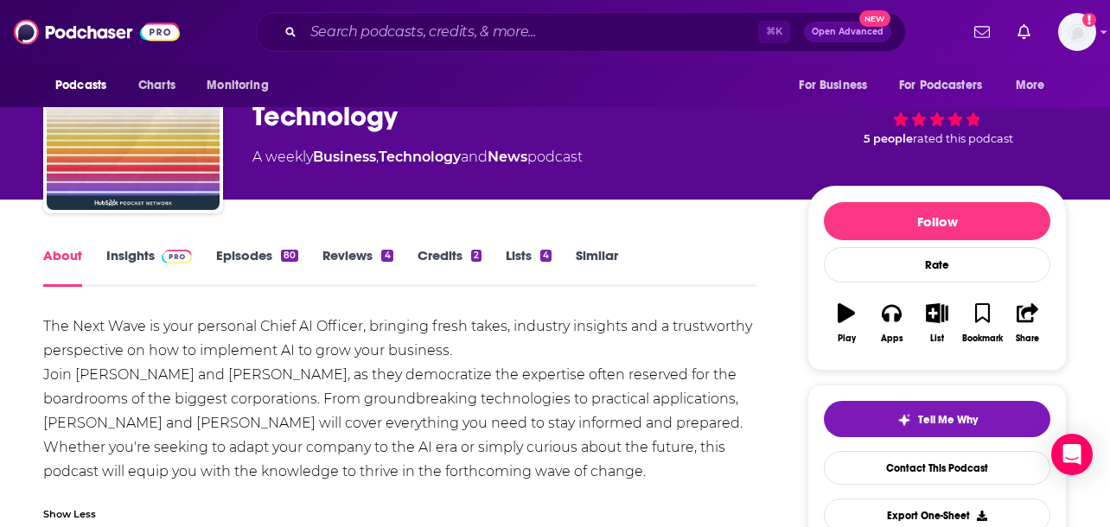
click at [138, 271] on link "Insights" at bounding box center [149, 267] width 86 height 40
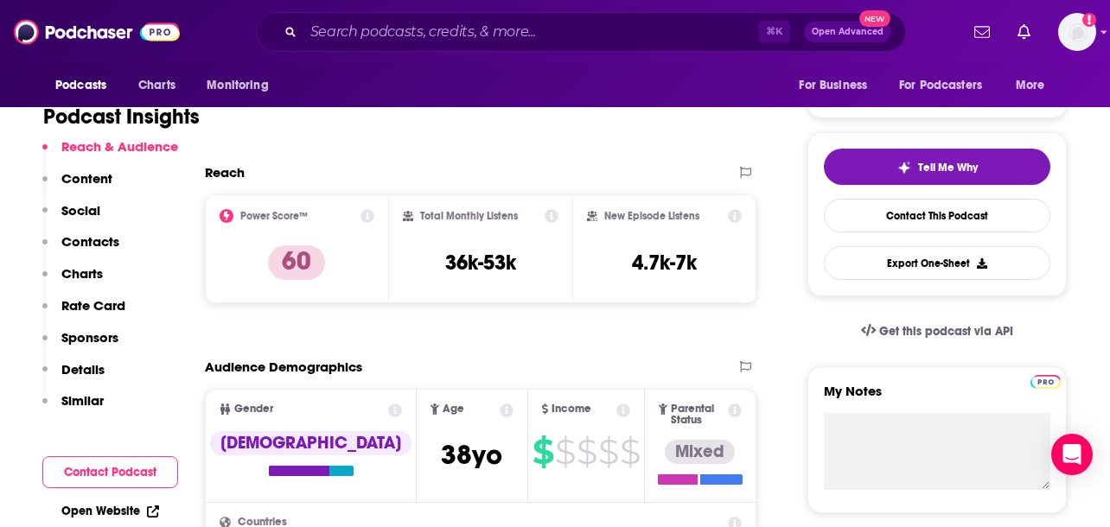
scroll to position [342, 0]
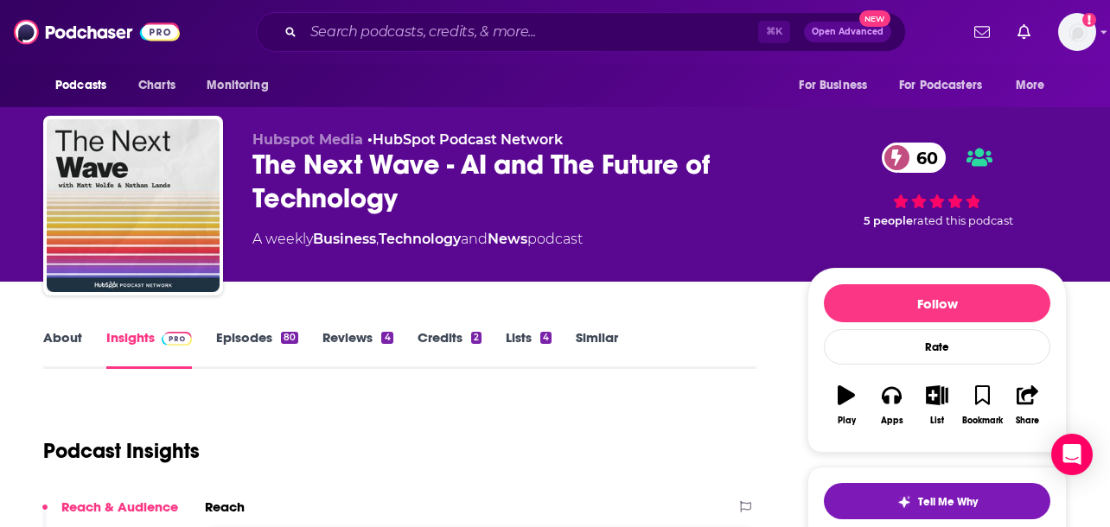
click at [592, 347] on link "Similar" at bounding box center [597, 349] width 42 height 40
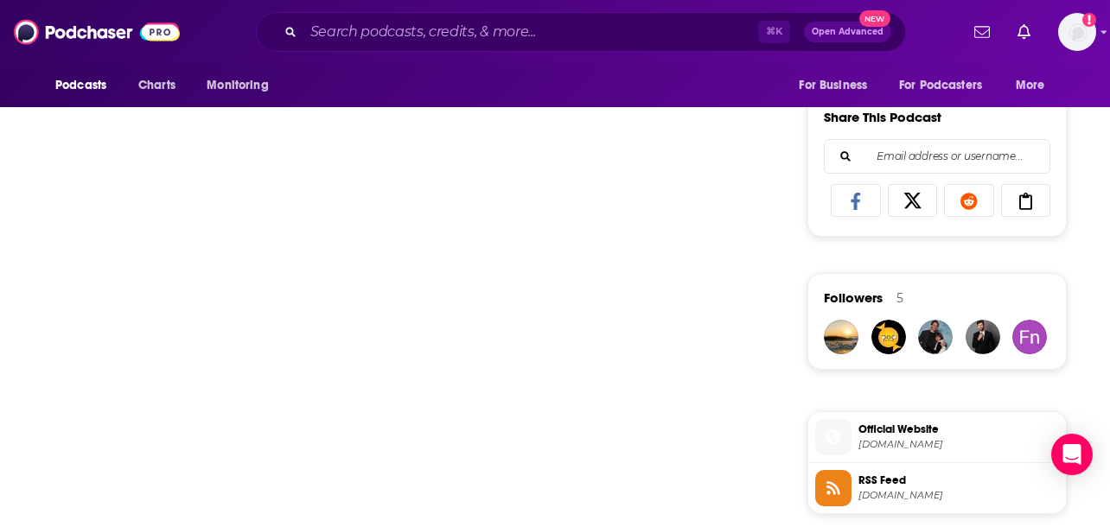
scroll to position [1133, 0]
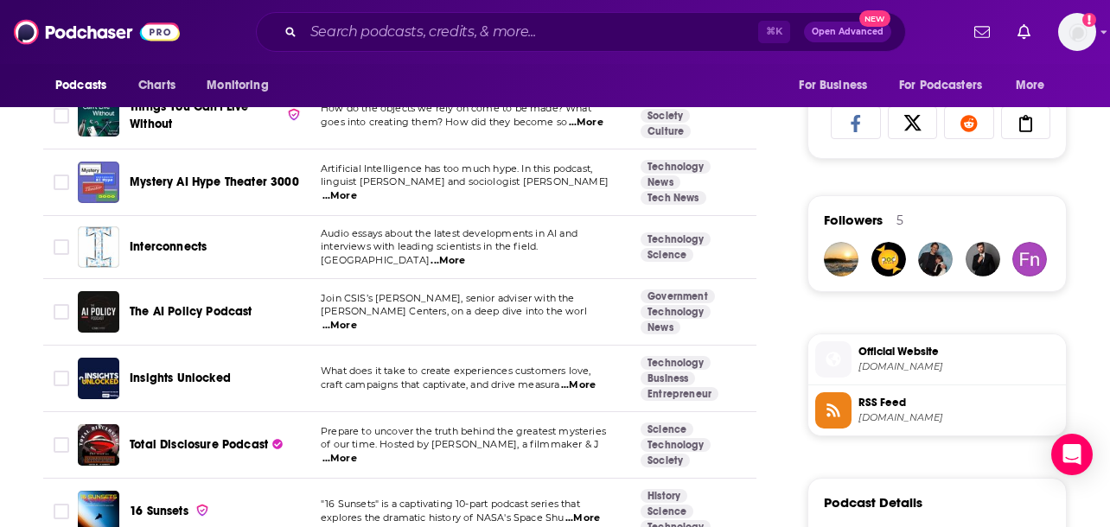
click at [357, 321] on span "...More" at bounding box center [339, 326] width 35 height 14
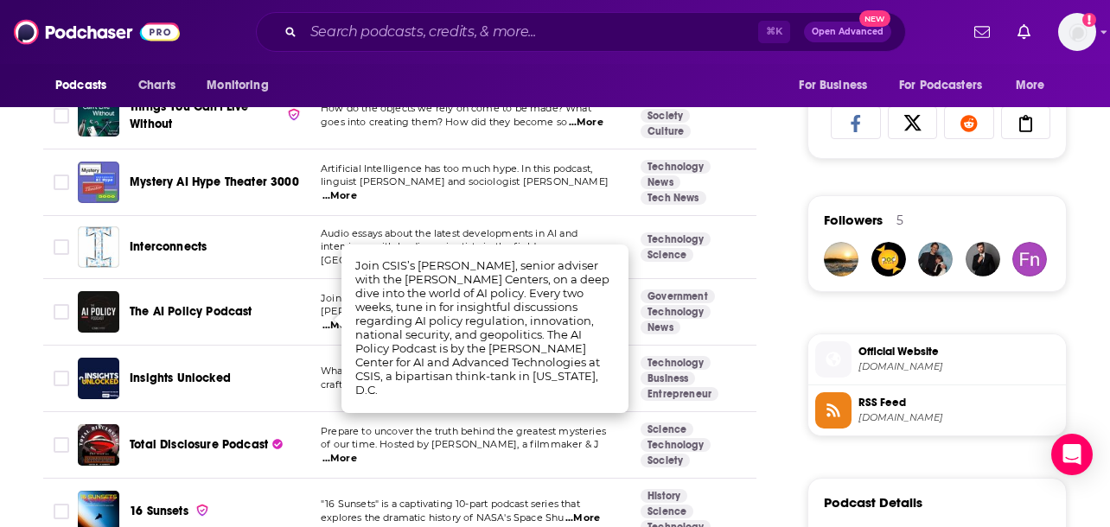
click at [293, 388] on div "Insights Unlocked" at bounding box center [220, 378] width 180 height 41
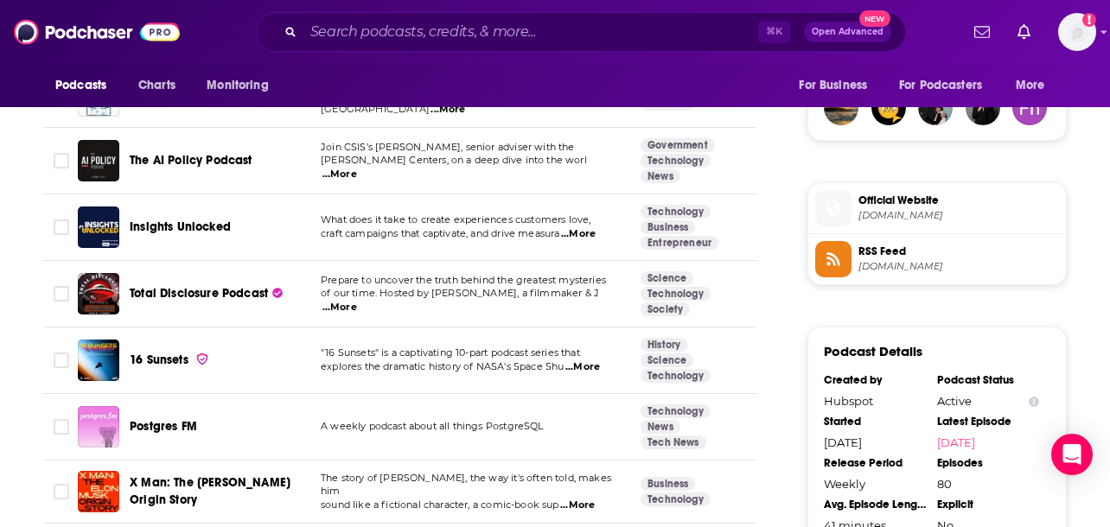
scroll to position [1285, 0]
click at [357, 300] on span "...More" at bounding box center [339, 307] width 35 height 14
click at [260, 371] on div "16 Sunsets" at bounding box center [220, 359] width 180 height 41
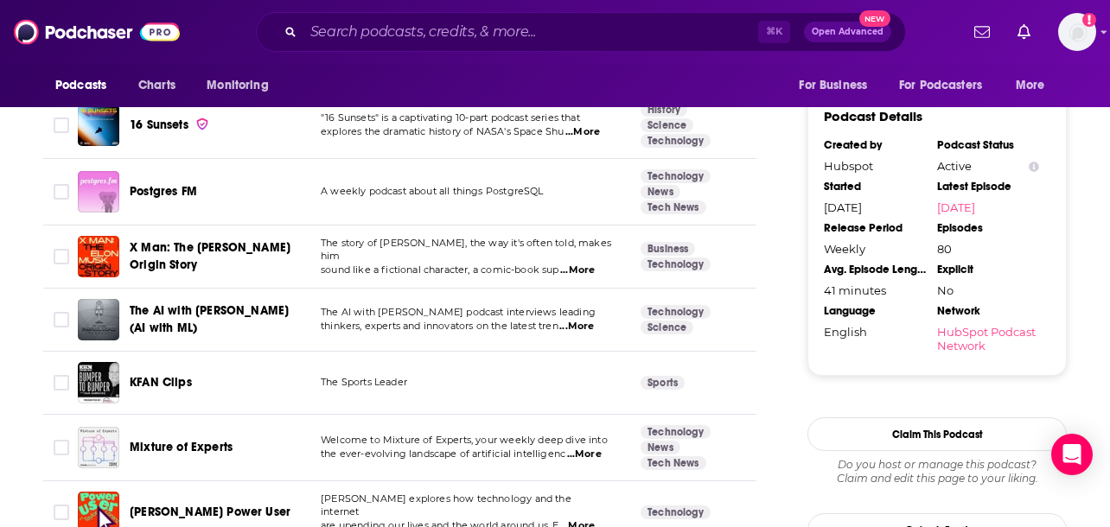
scroll to position [1525, 0]
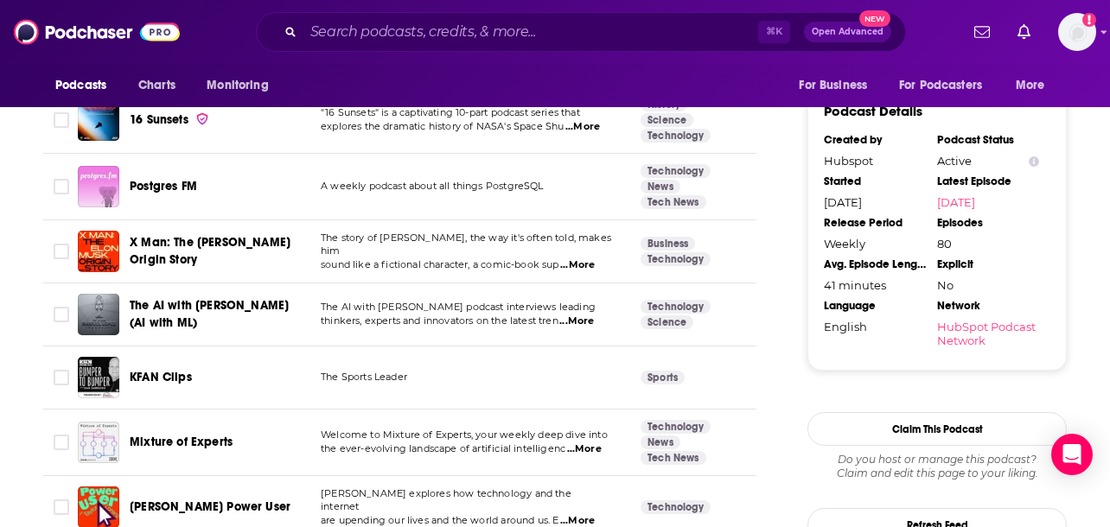
click at [592, 324] on span "...More" at bounding box center [576, 322] width 35 height 14
click at [274, 366] on div "KFAN Clips" at bounding box center [220, 377] width 180 height 41
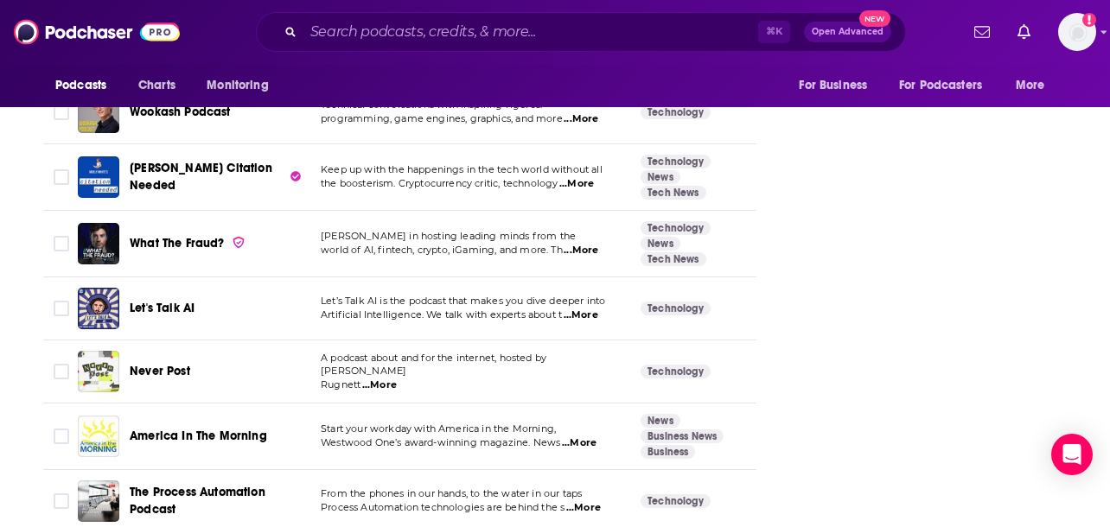
scroll to position [2176, 0]
click at [576, 256] on span "...More" at bounding box center [581, 250] width 35 height 14
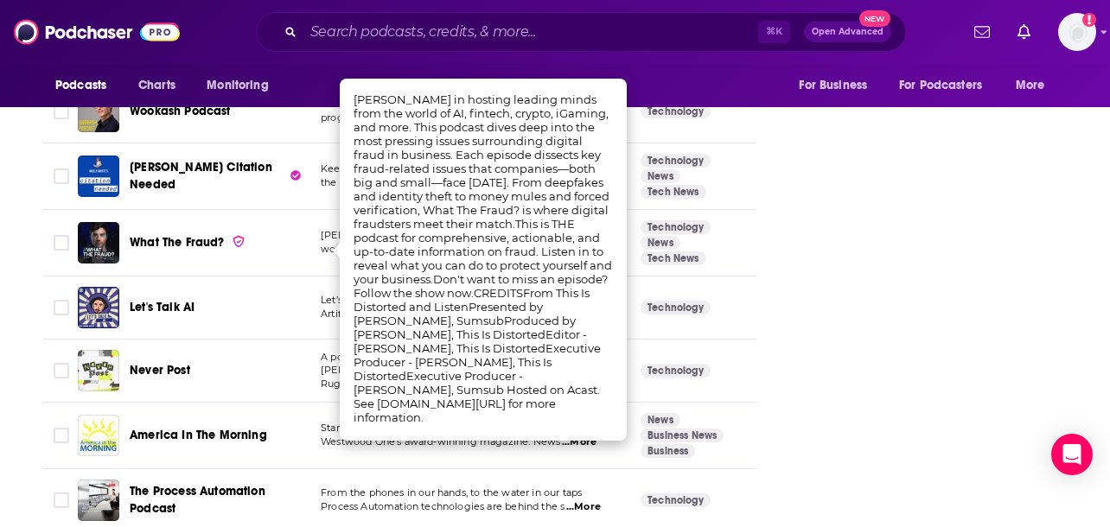
click at [193, 245] on span "What The Fraud?" at bounding box center [177, 242] width 95 height 15
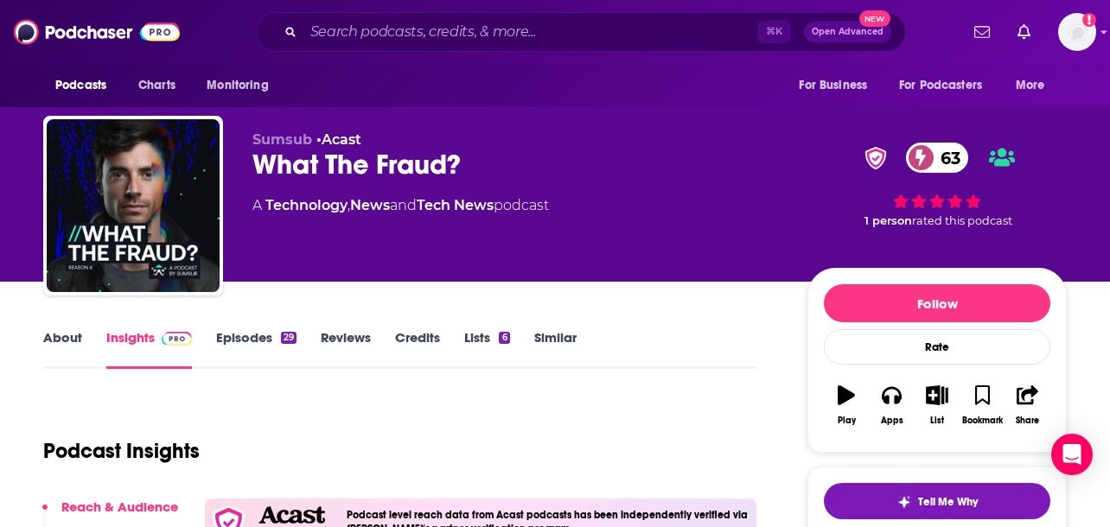
click at [71, 351] on link "About" at bounding box center [62, 349] width 39 height 40
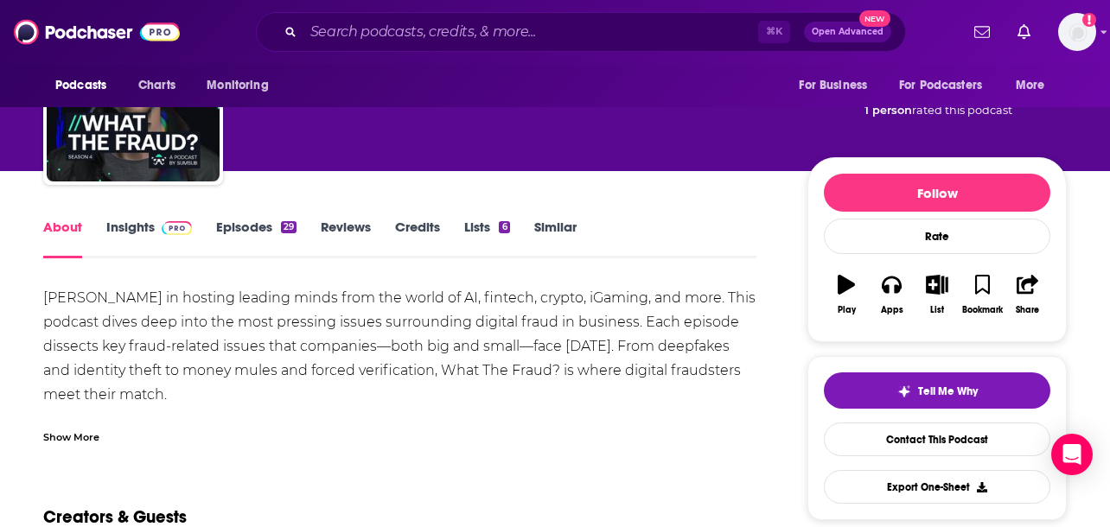
scroll to position [113, 0]
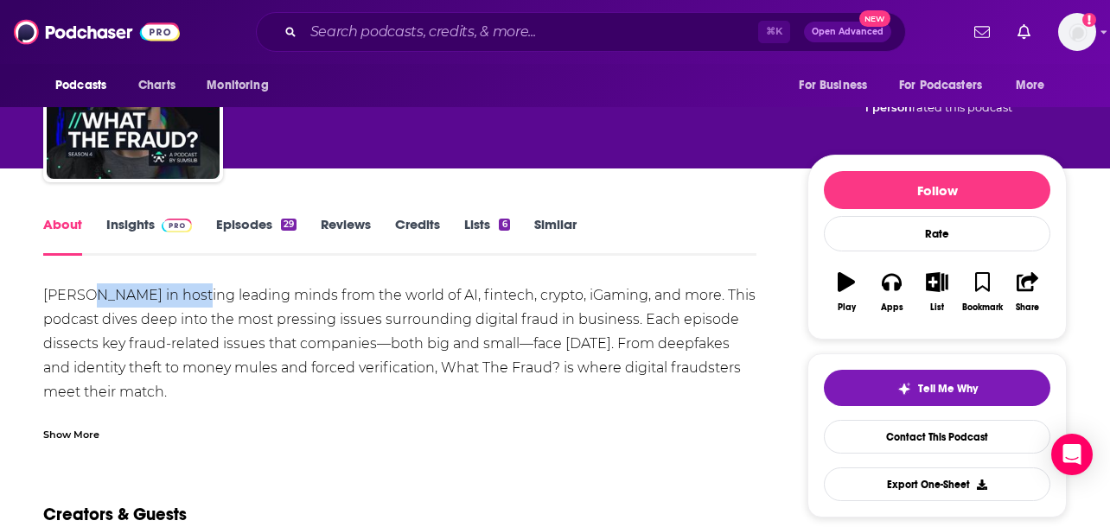
drag, startPoint x: 79, startPoint y: 294, endPoint x: 194, endPoint y: 293, distance: 115.0
copy div "homas Taraniuk"
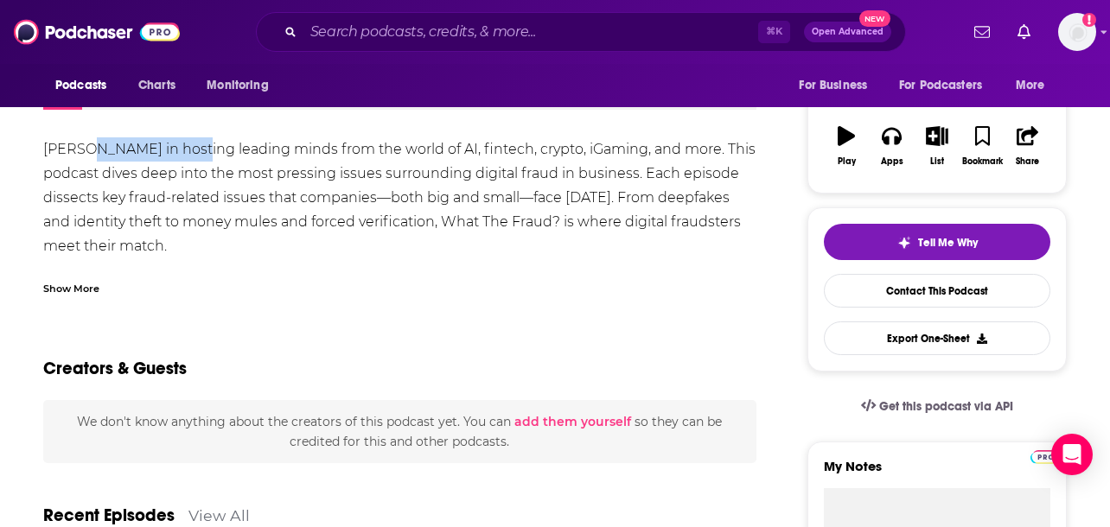
scroll to position [0, 0]
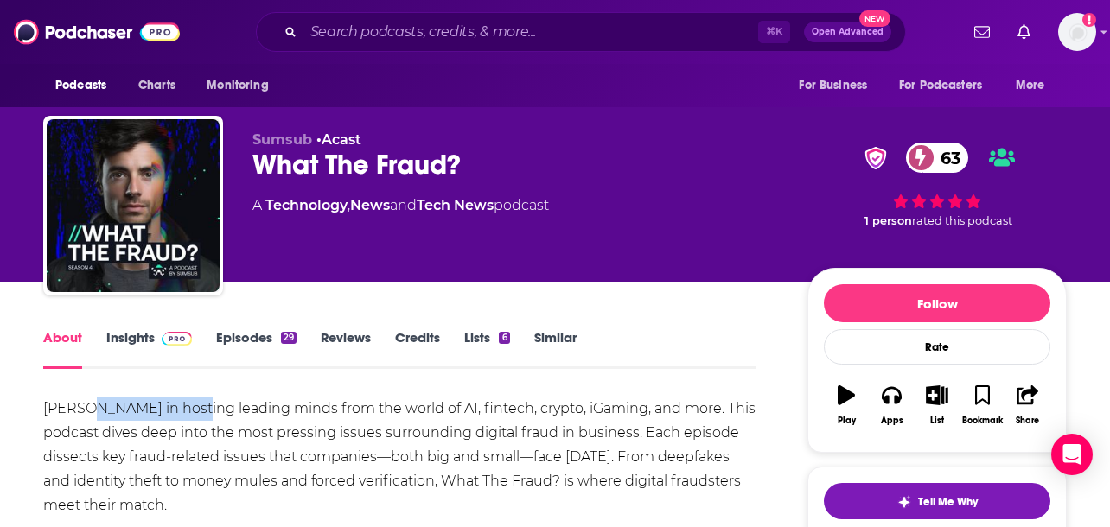
click at [155, 335] on span at bounding box center [173, 337] width 37 height 16
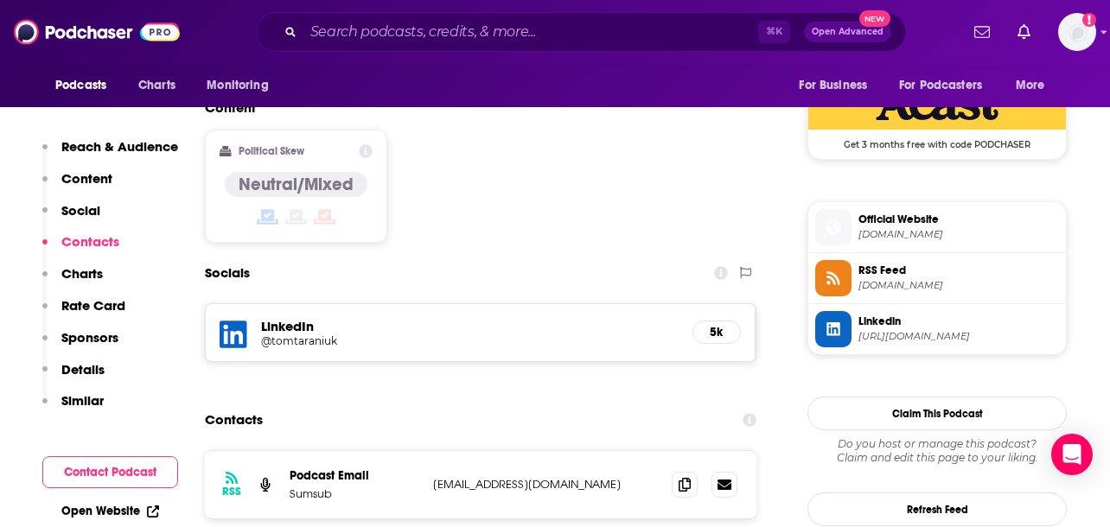
scroll to position [1441, 0]
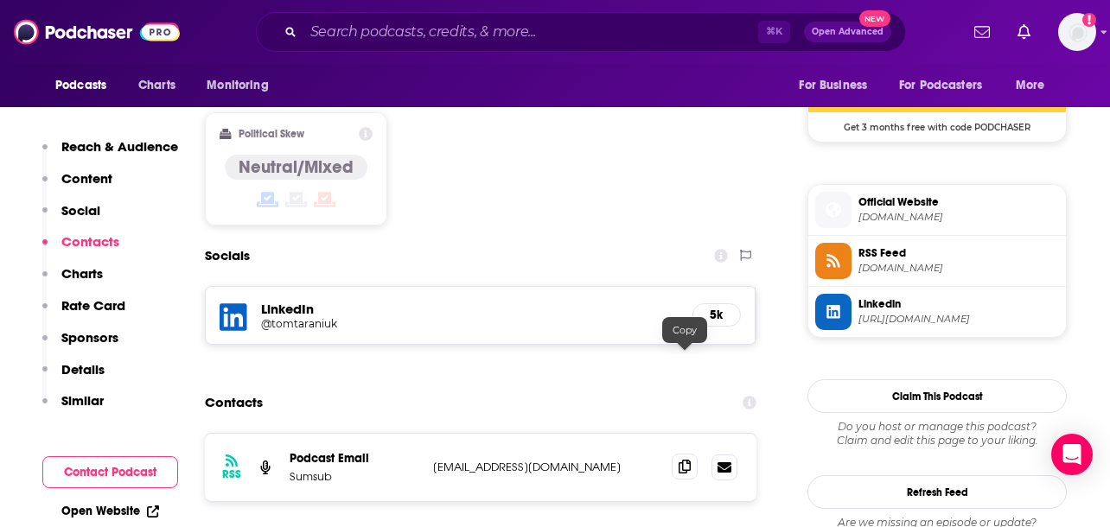
click at [685, 460] on icon at bounding box center [685, 467] width 12 height 14
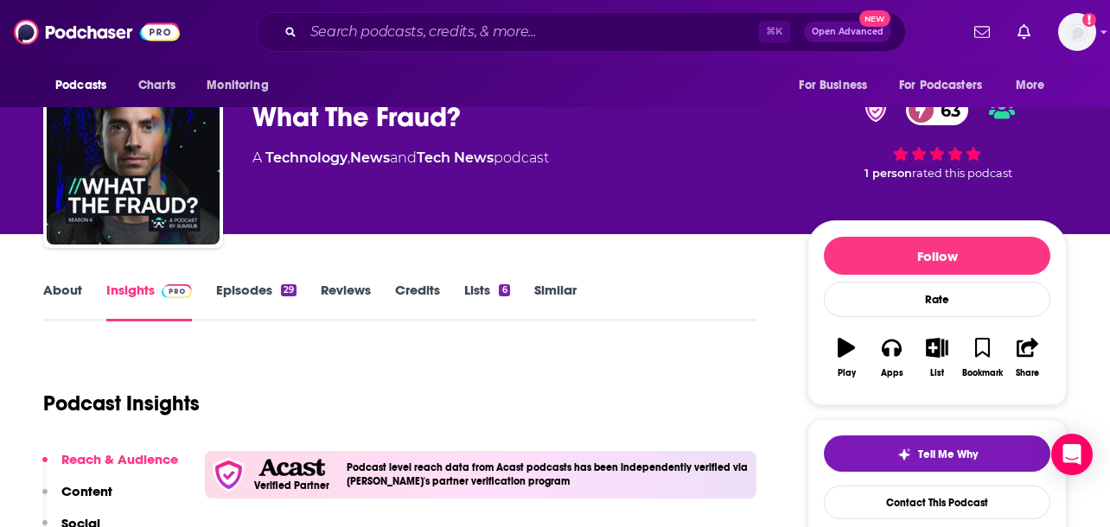
scroll to position [33, 0]
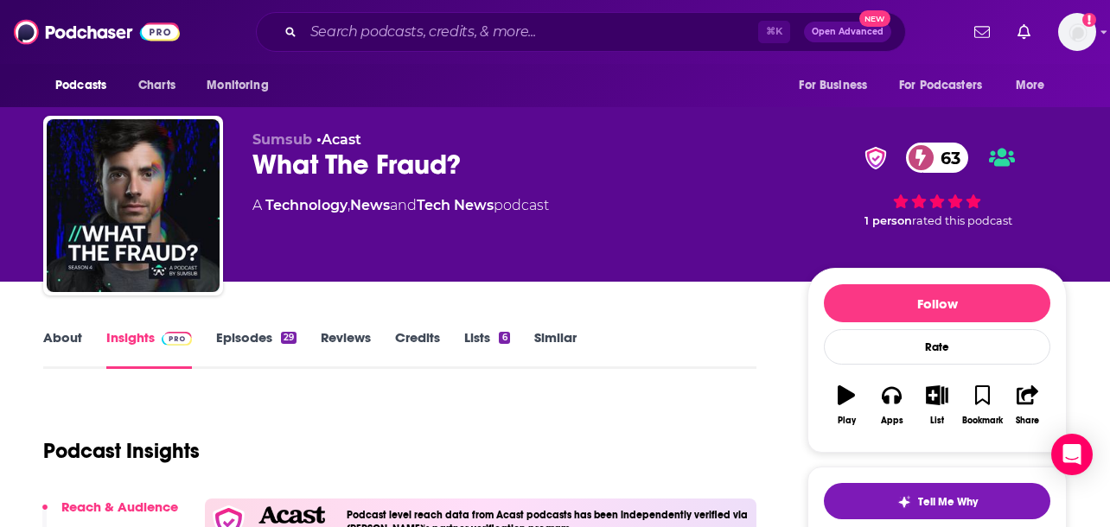
click at [553, 350] on link "Similar" at bounding box center [555, 349] width 42 height 40
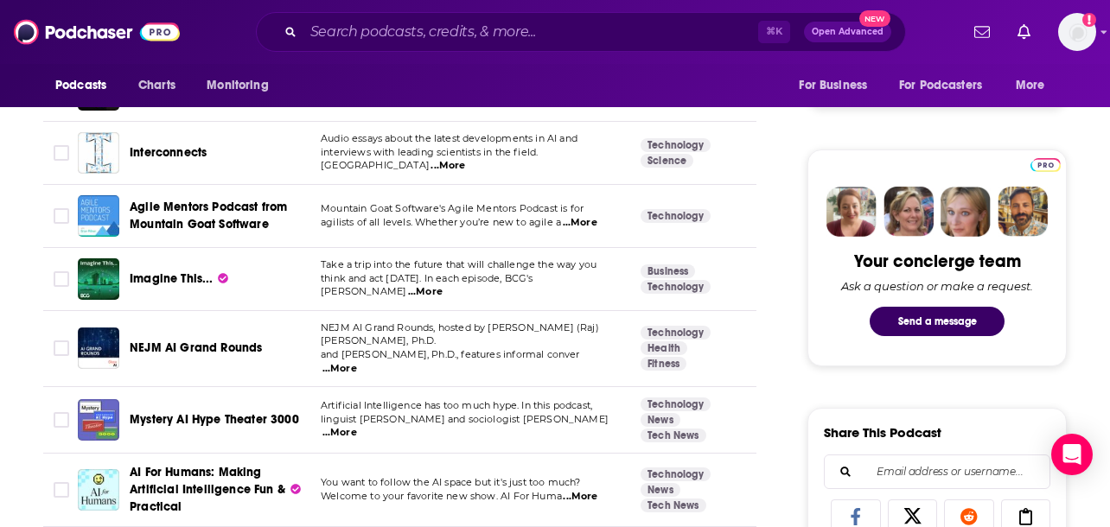
scroll to position [742, 0]
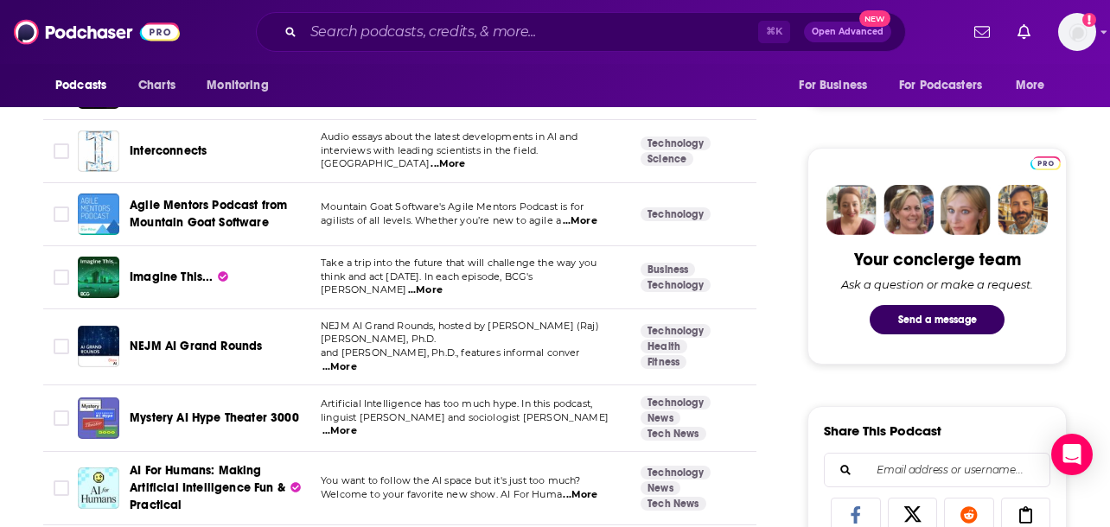
click at [584, 221] on span "...More" at bounding box center [580, 221] width 35 height 14
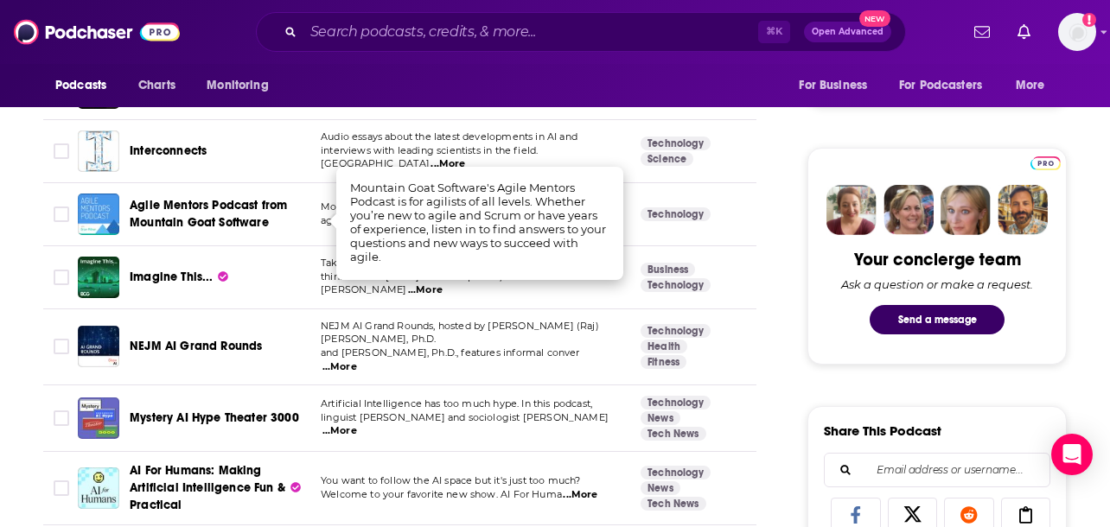
click at [440, 303] on td "Take a trip into the future that will challenge the way you think and act today…" at bounding box center [467, 277] width 320 height 63
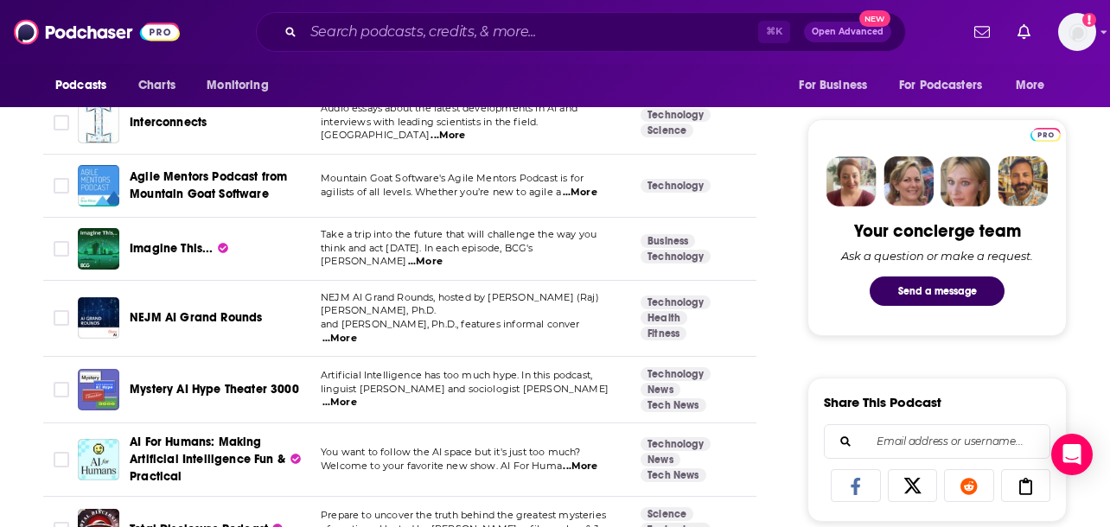
scroll to position [781, 0]
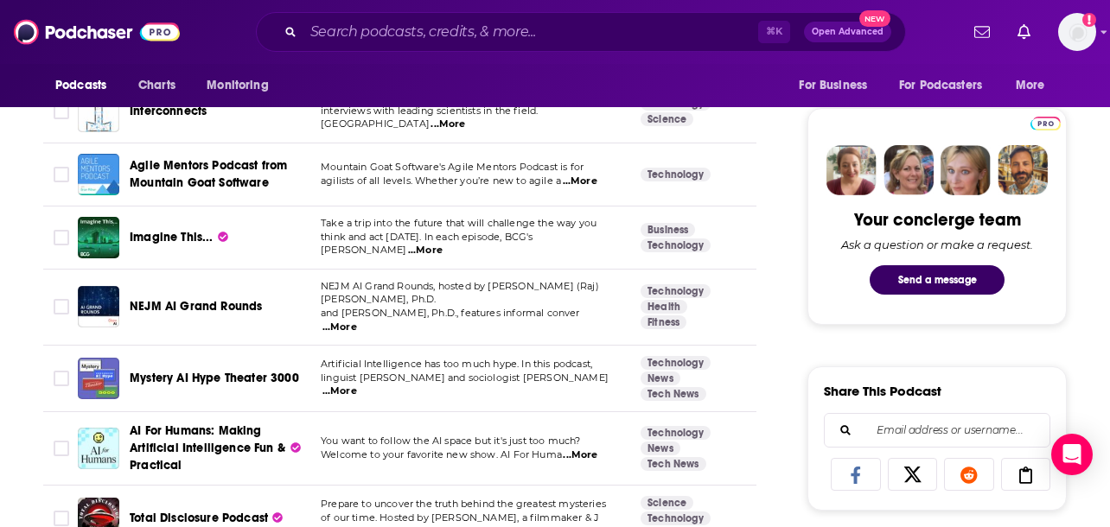
click at [443, 244] on span "...More" at bounding box center [425, 251] width 35 height 14
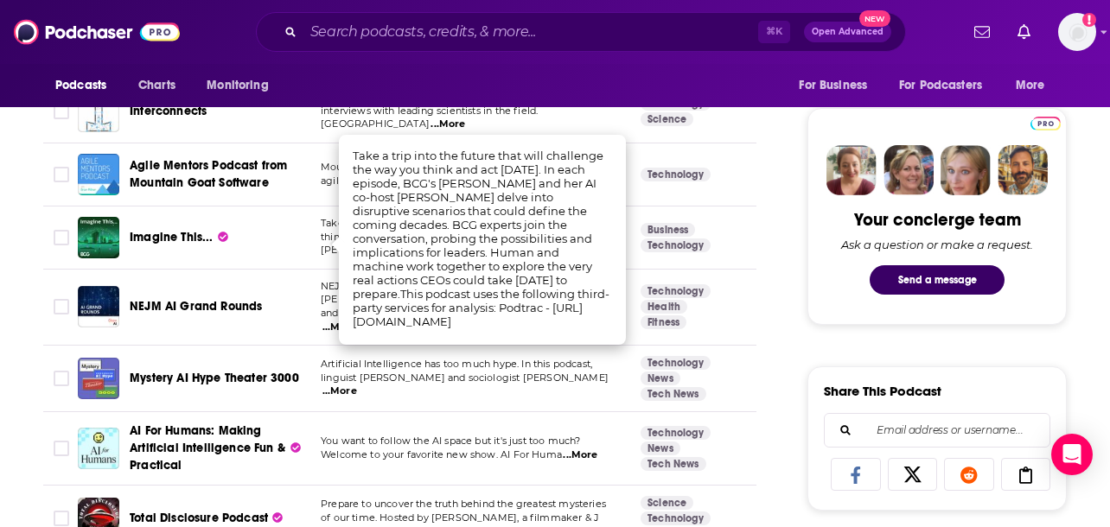
click at [311, 276] on td "NEJM AI Grand Rounds, hosted by Arjun (Raj) Manrai, Ph.D. and Andrew Beam, Ph.D…" at bounding box center [467, 308] width 320 height 76
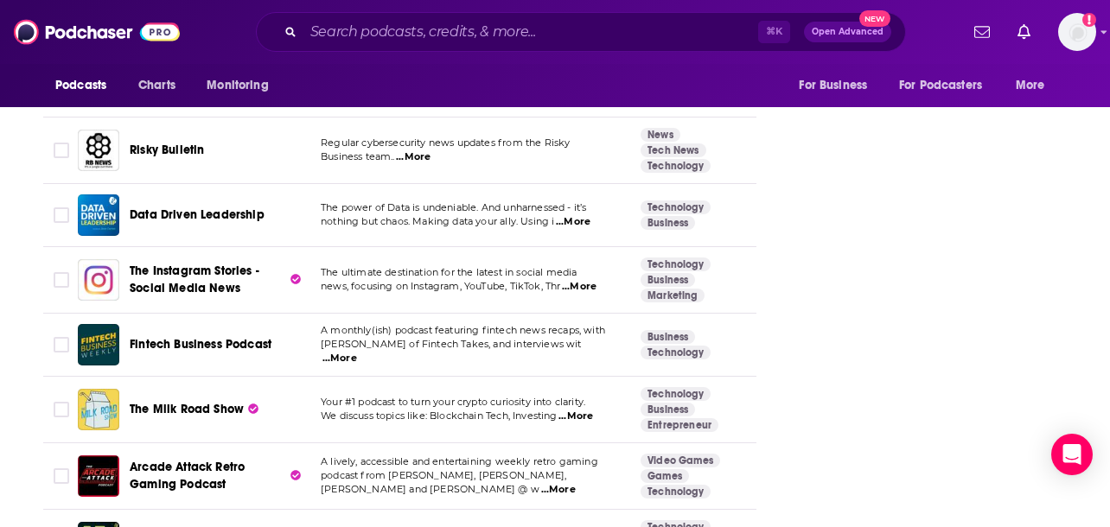
scroll to position [6402, 0]
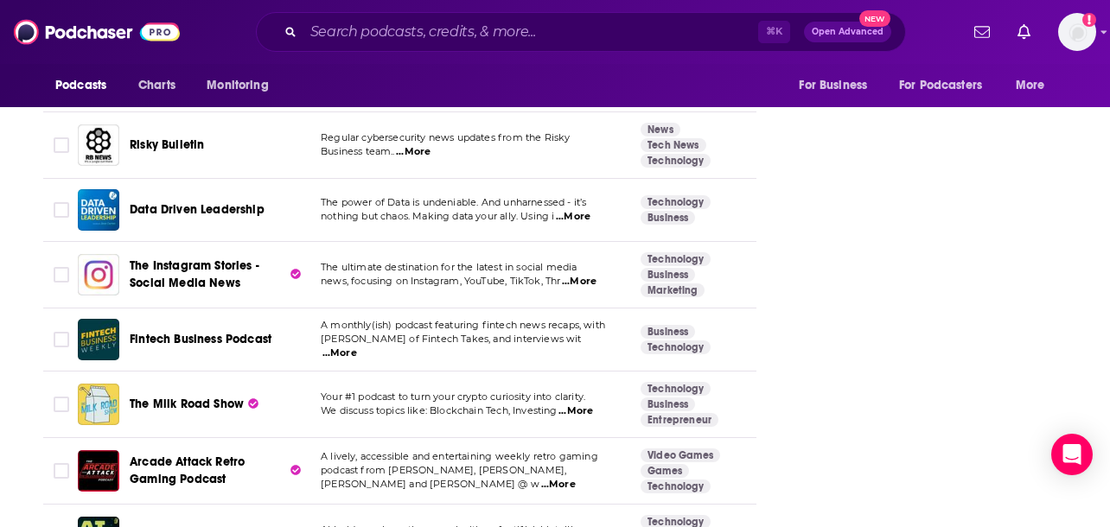
click at [357, 347] on span "...More" at bounding box center [339, 354] width 35 height 14
click at [263, 309] on td "Fintech Business Podcast" at bounding box center [192, 340] width 229 height 63
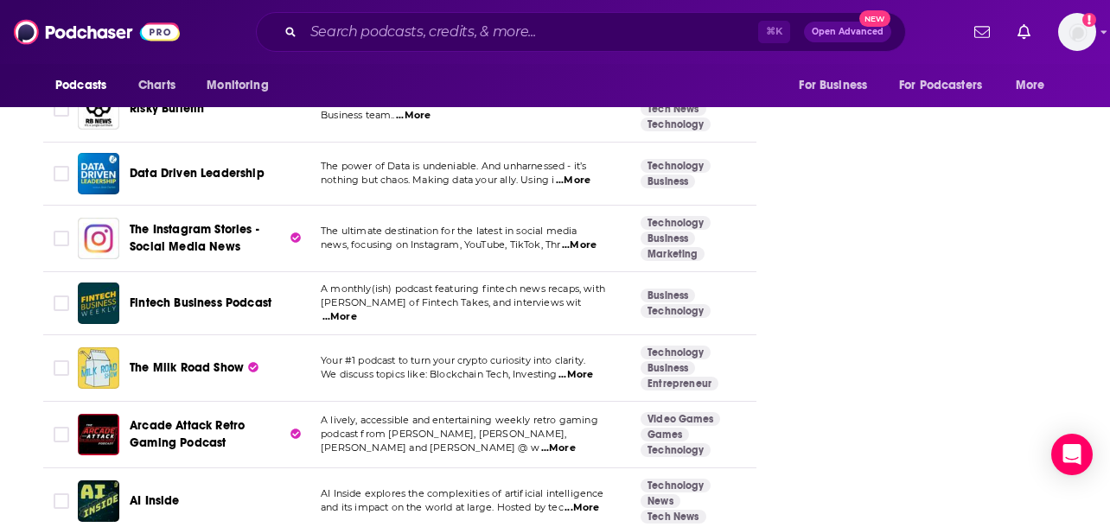
scroll to position [6442, 0]
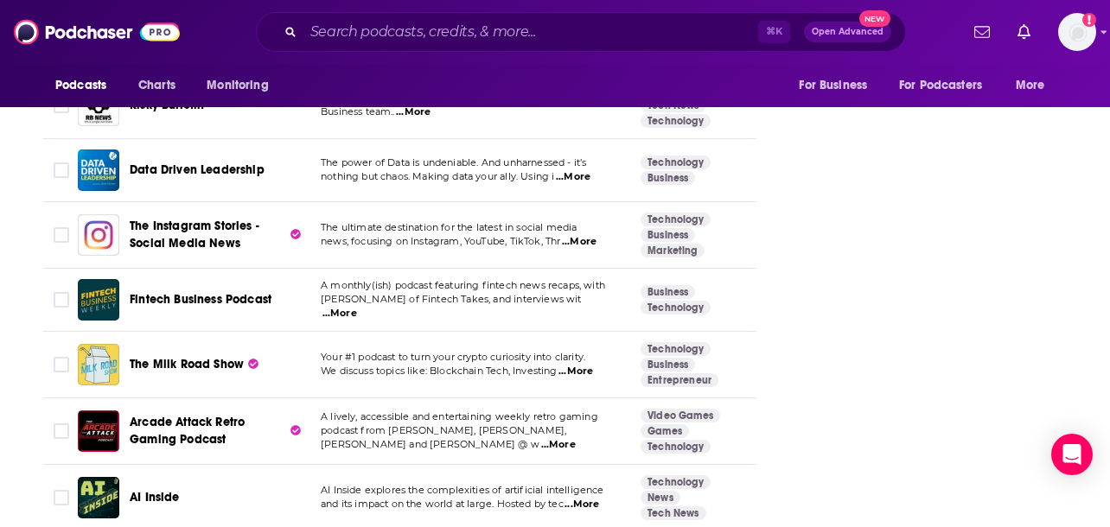
click at [586, 498] on span "...More" at bounding box center [581, 505] width 35 height 14
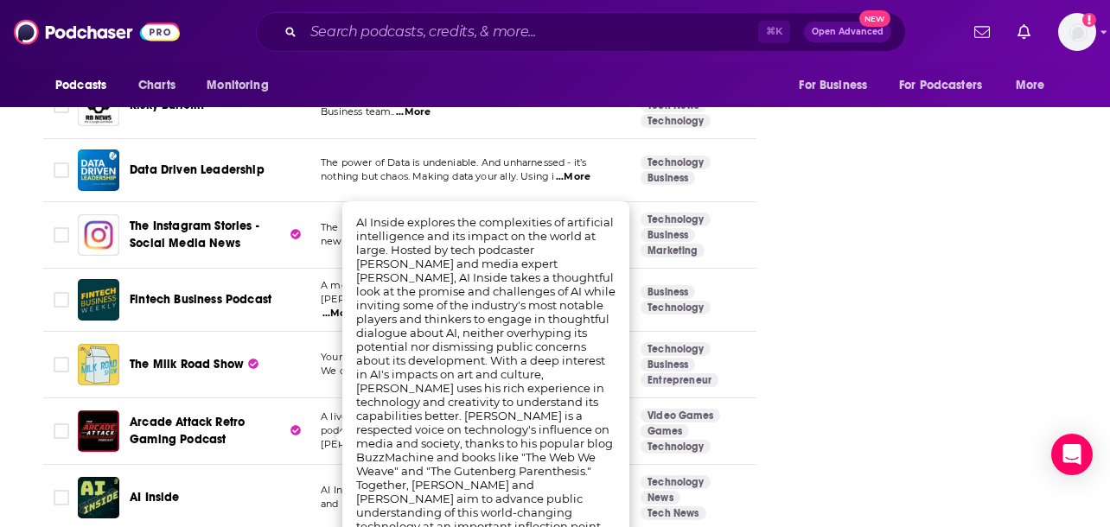
click at [288, 398] on td "Arcade Attack Retro Gaming Podcast" at bounding box center [192, 431] width 229 height 67
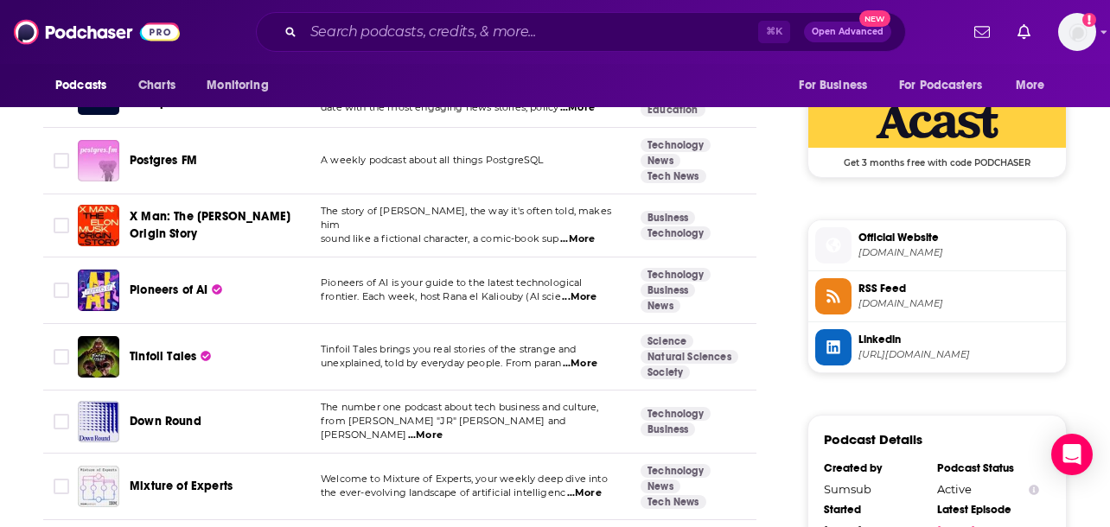
scroll to position [1408, 0]
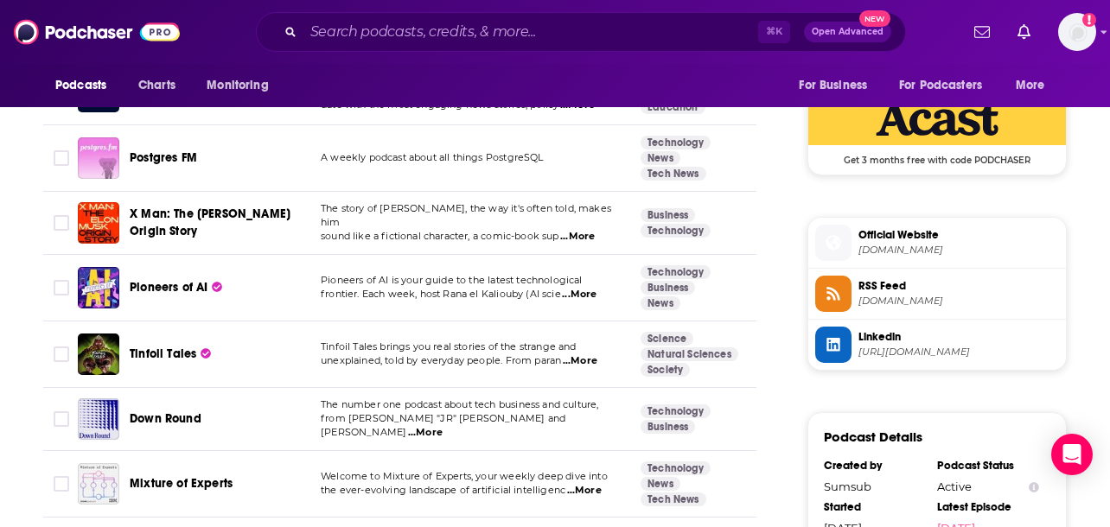
click at [443, 426] on span "...More" at bounding box center [425, 433] width 35 height 14
click at [172, 411] on span "Down Round" at bounding box center [166, 418] width 72 height 15
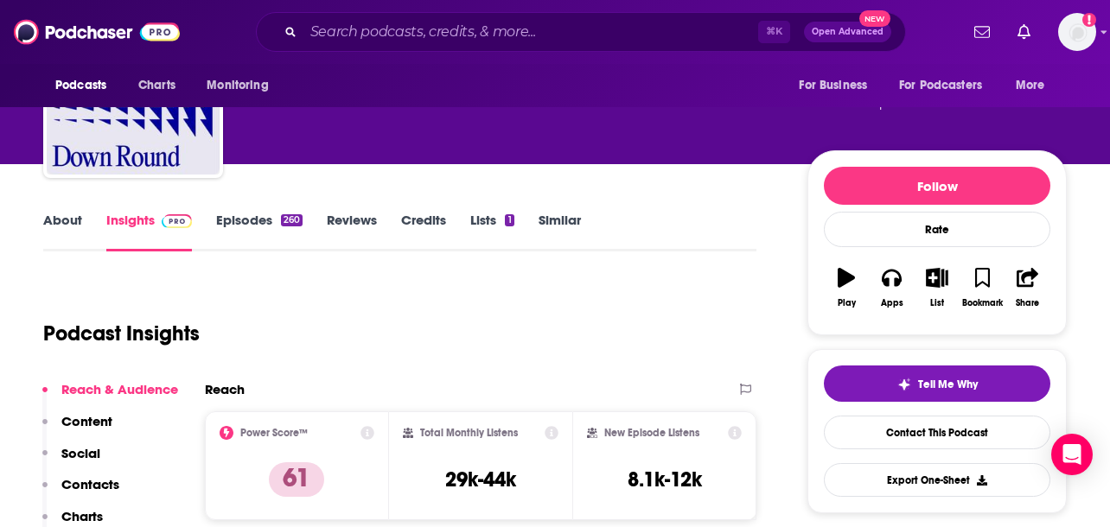
scroll to position [66, 0]
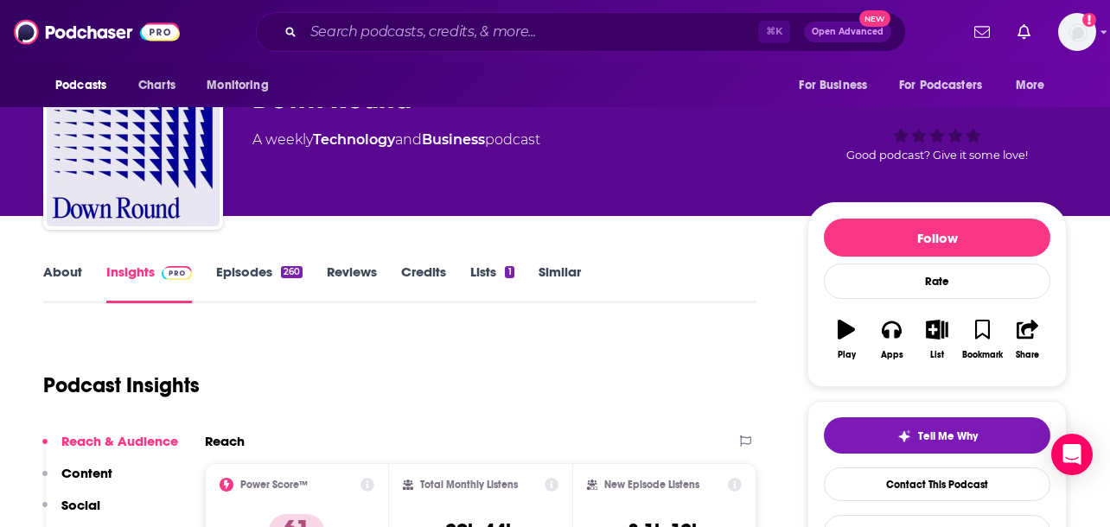
click at [259, 277] on link "Episodes 260" at bounding box center [259, 284] width 86 height 40
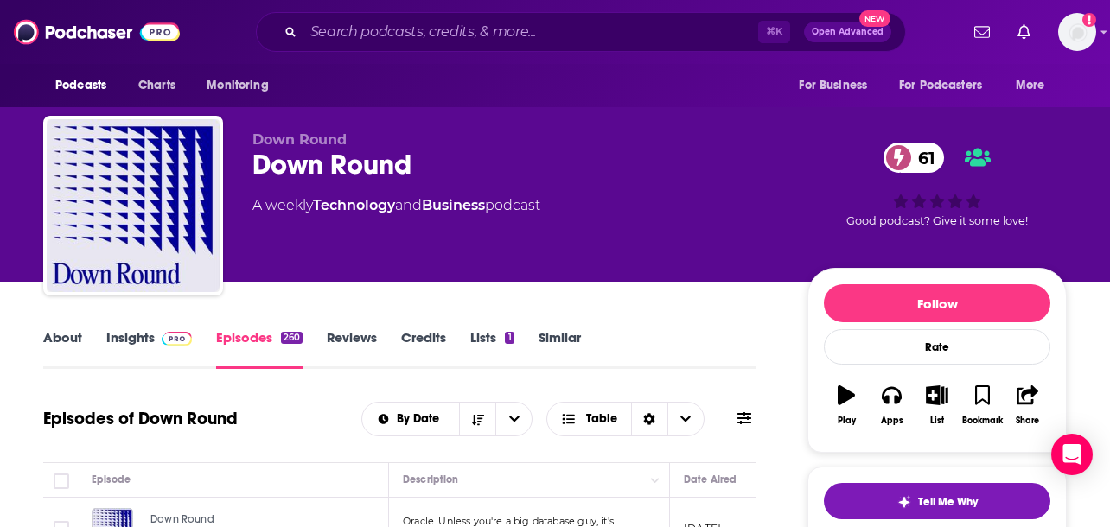
click at [72, 337] on link "About" at bounding box center [62, 349] width 39 height 40
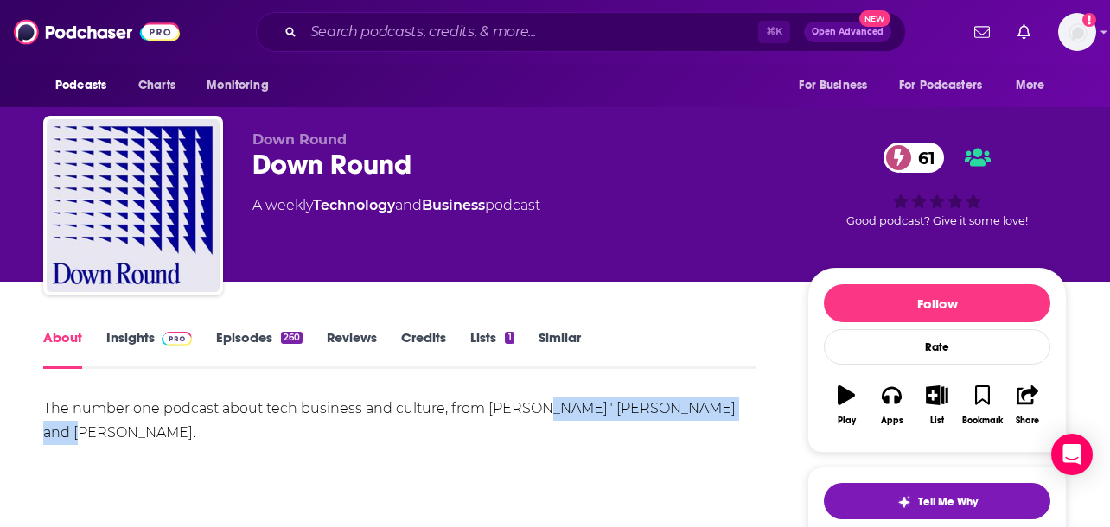
drag, startPoint x: 539, startPoint y: 410, endPoint x: 741, endPoint y: 411, distance: 201.4
click at [741, 411] on div "The number one podcast about tech business and culture, from [PERSON_NAME]" [PE…" at bounding box center [399, 421] width 713 height 48
copy div "JR" Hennessy and Raph Dixon"
click at [245, 335] on link "Episodes 260" at bounding box center [259, 349] width 86 height 40
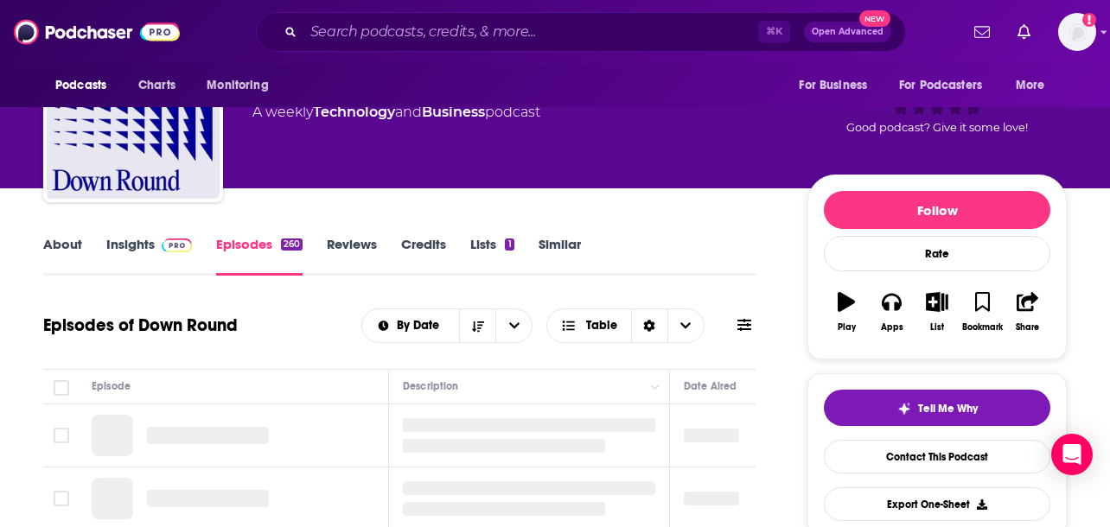
scroll to position [117, 0]
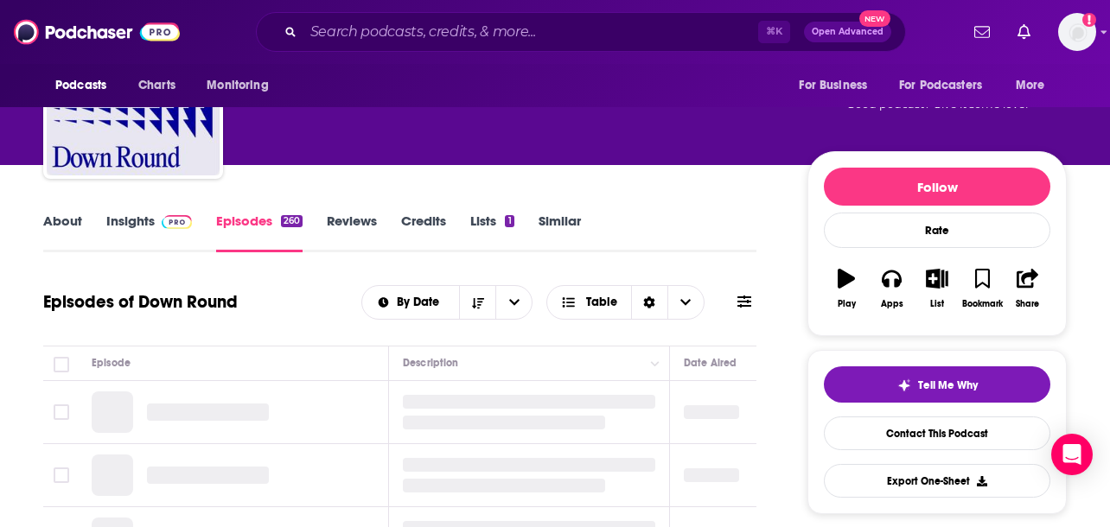
click at [143, 232] on link "Insights" at bounding box center [149, 233] width 86 height 40
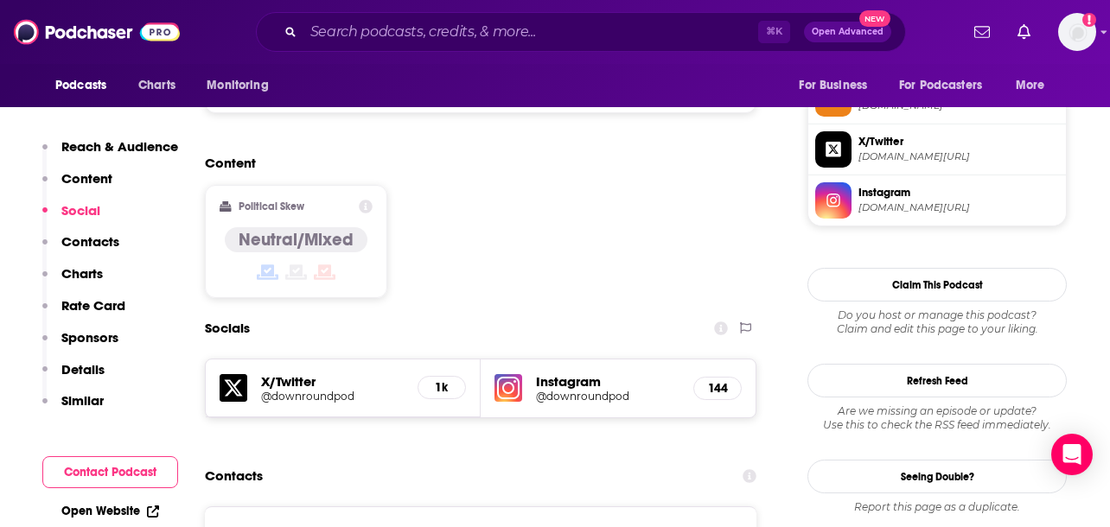
scroll to position [1310, 0]
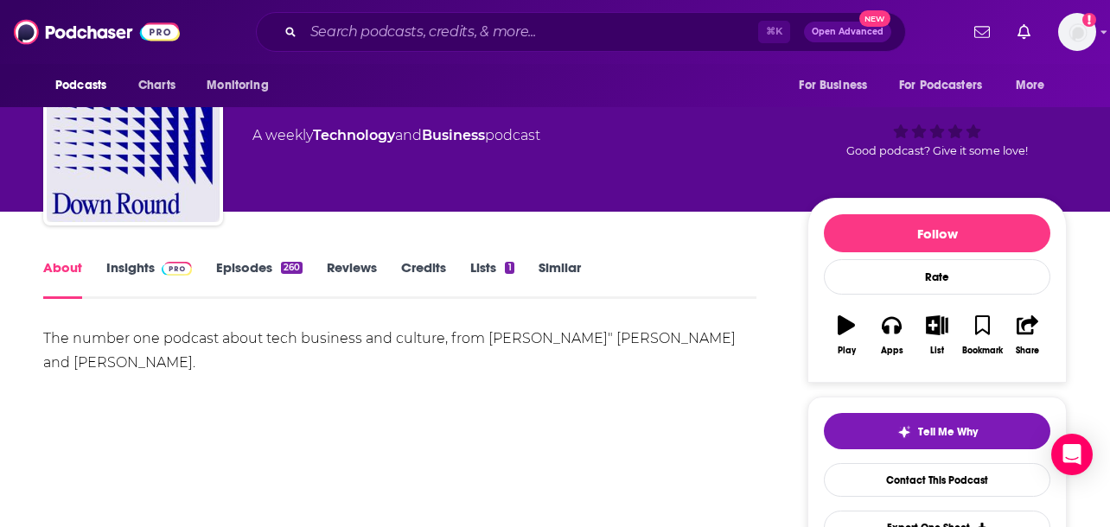
scroll to position [90, 0]
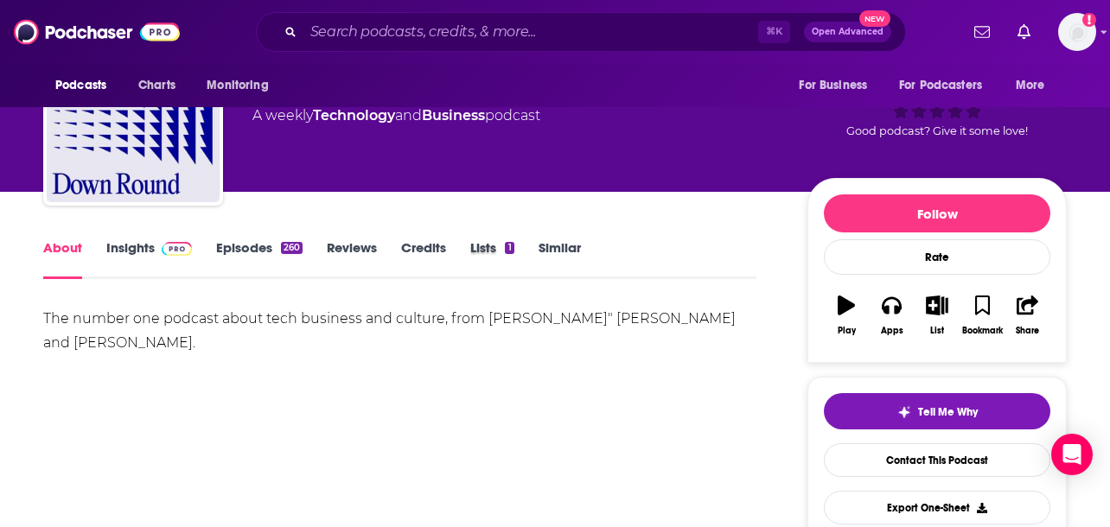
click at [536, 252] on div "Lists 1" at bounding box center [503, 259] width 67 height 40
click at [552, 254] on link "Similar" at bounding box center [559, 259] width 42 height 40
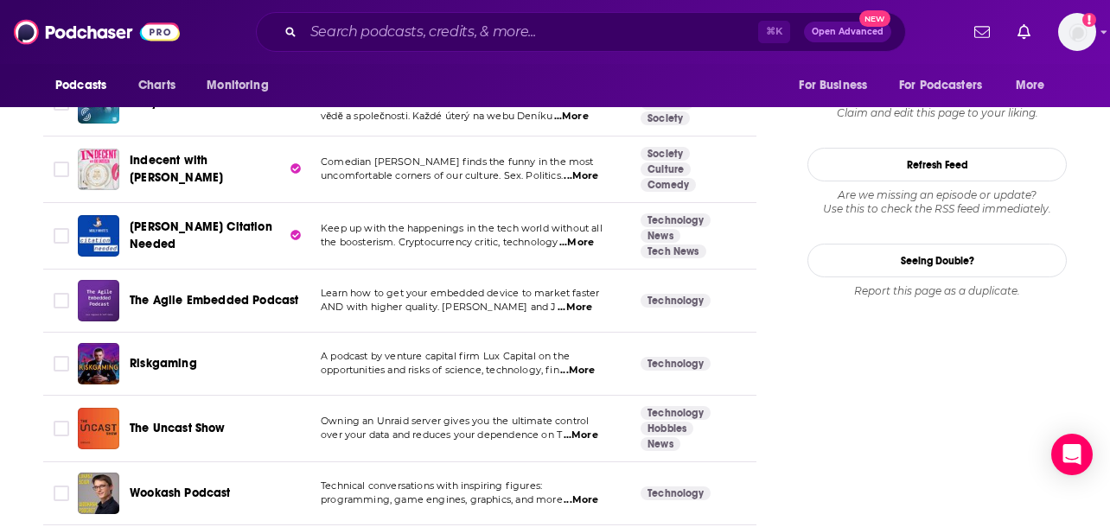
scroll to position [1842, 0]
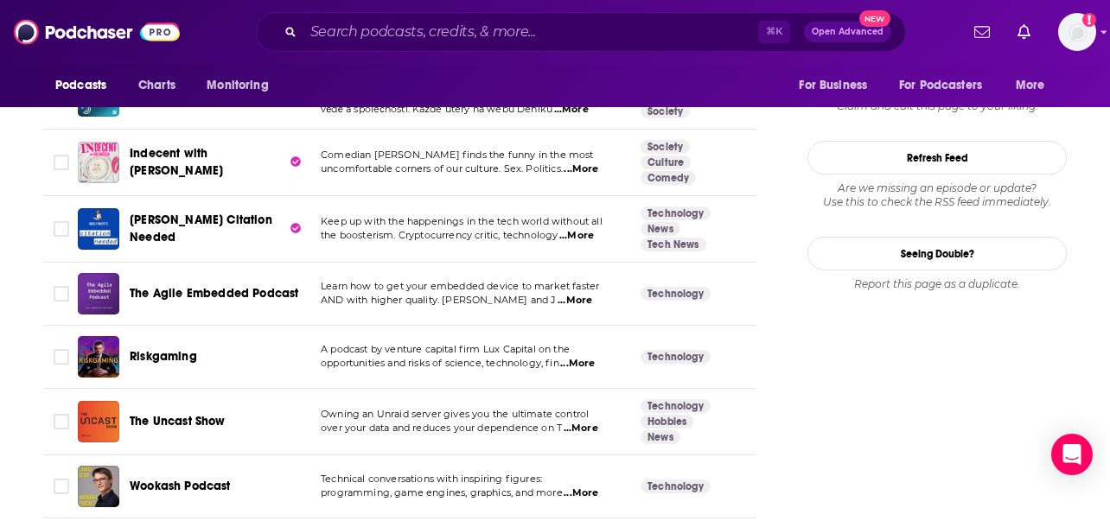
click at [577, 422] on span "...More" at bounding box center [581, 429] width 35 height 14
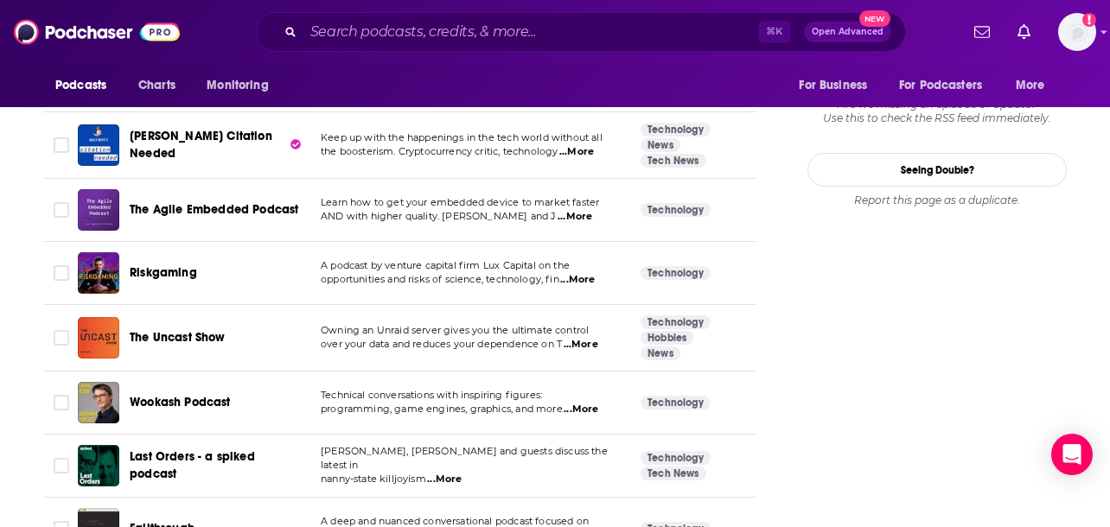
scroll to position [1927, 0]
click at [581, 402] on span "...More" at bounding box center [581, 409] width 35 height 14
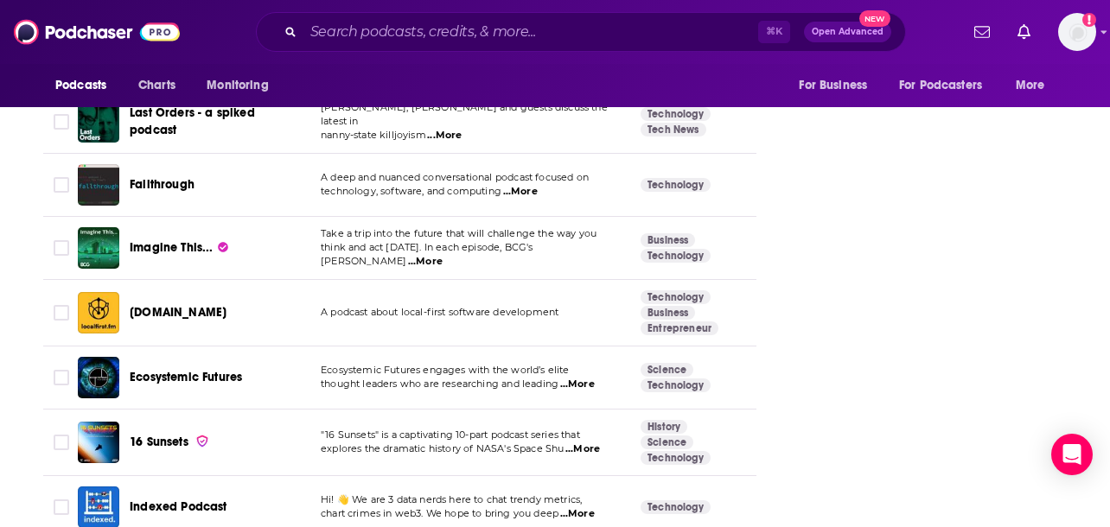
scroll to position [2271, 0]
click at [579, 377] on span "...More" at bounding box center [577, 384] width 35 height 14
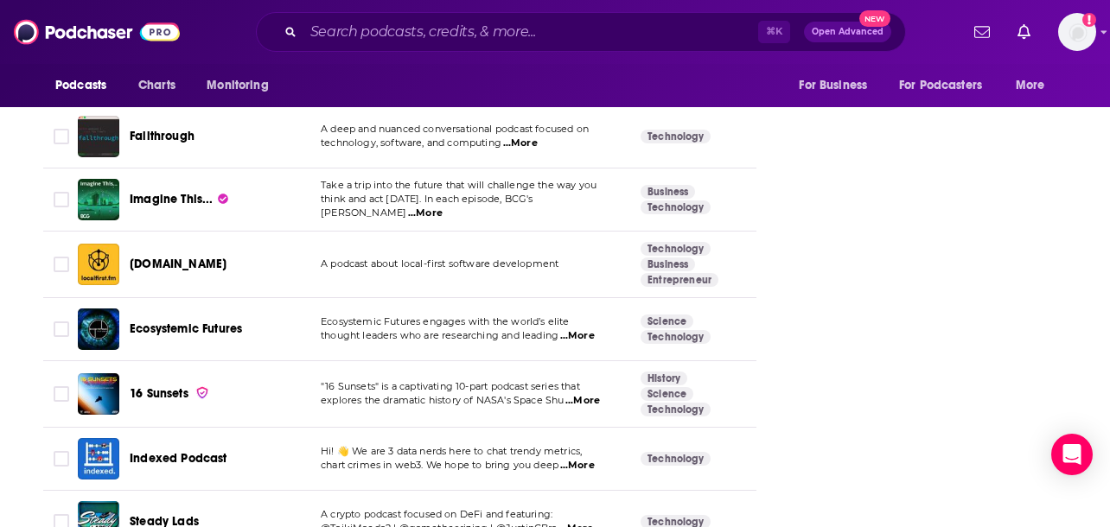
scroll to position [2337, 0]
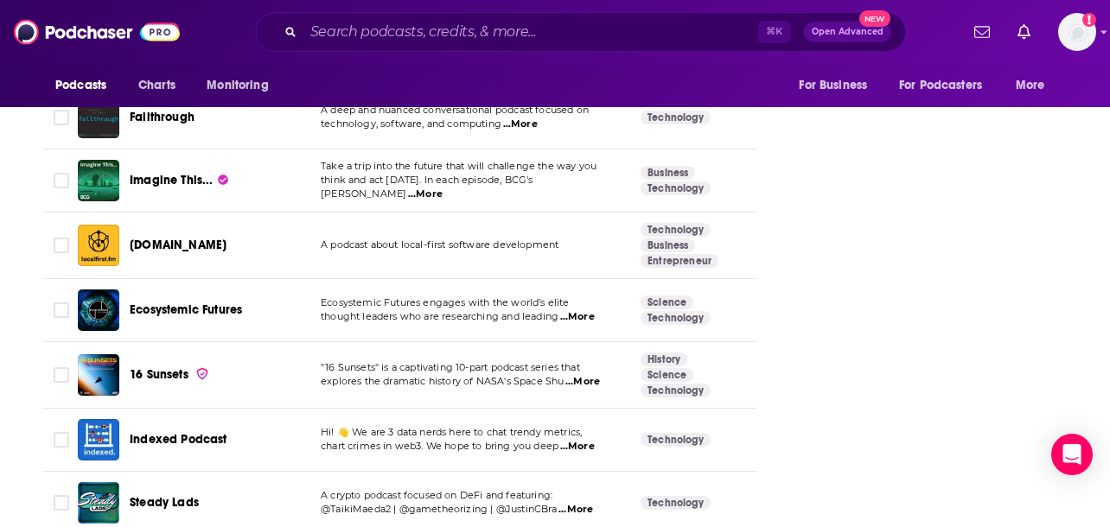
click at [572, 440] on span "...More" at bounding box center [577, 447] width 35 height 14
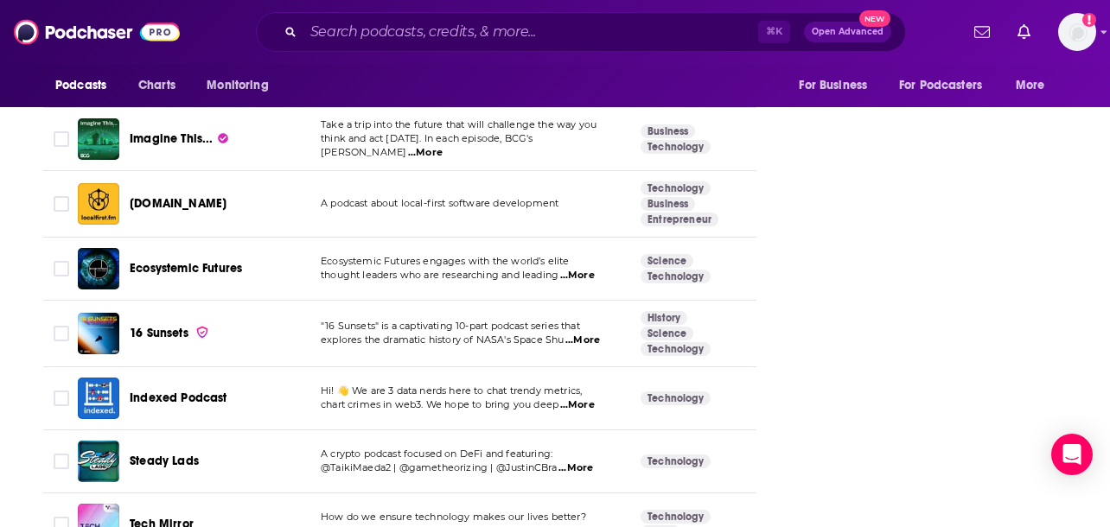
scroll to position [2506, 0]
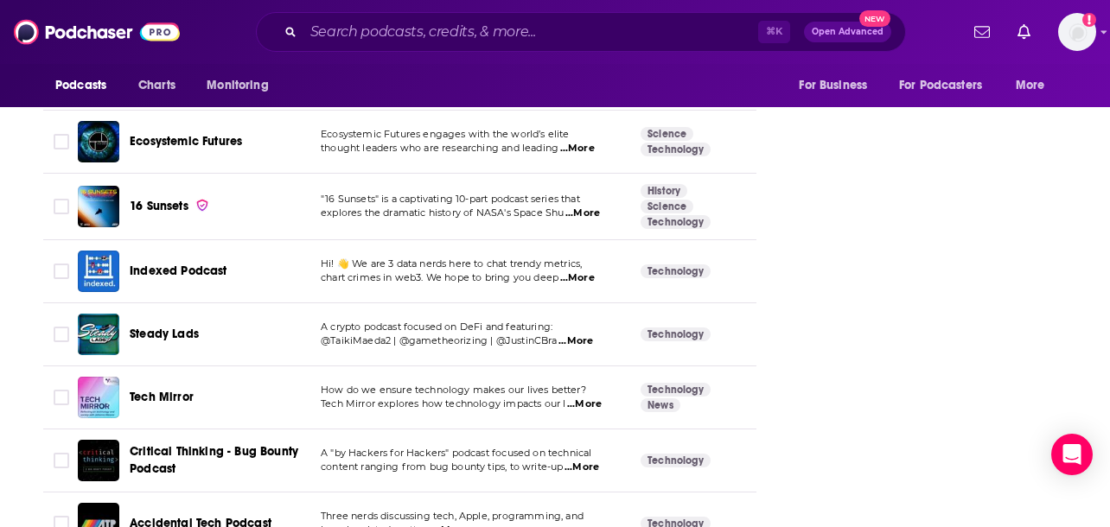
click at [583, 398] on span "...More" at bounding box center [584, 405] width 35 height 14
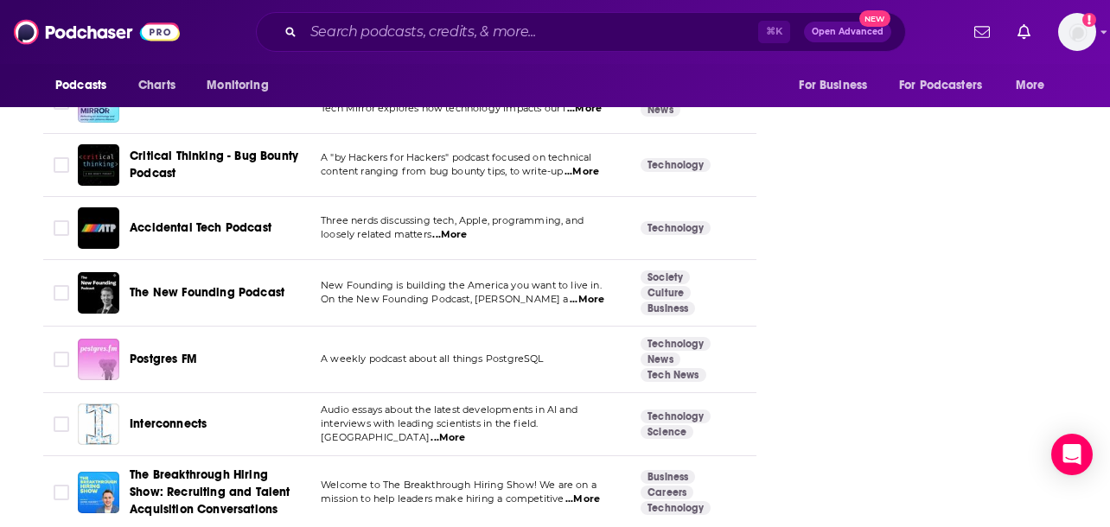
scroll to position [2805, 0]
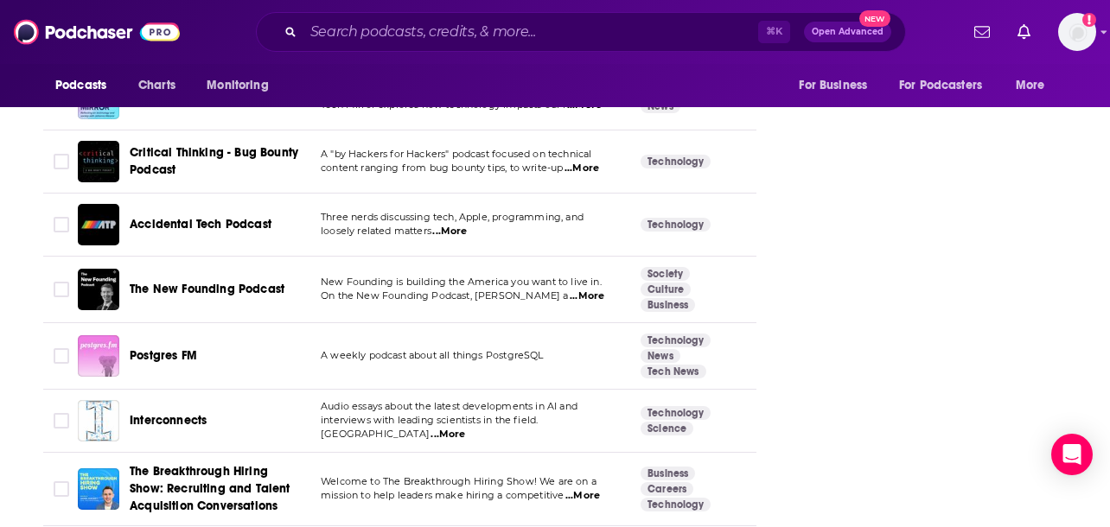
click at [570, 290] on span "...More" at bounding box center [587, 297] width 35 height 14
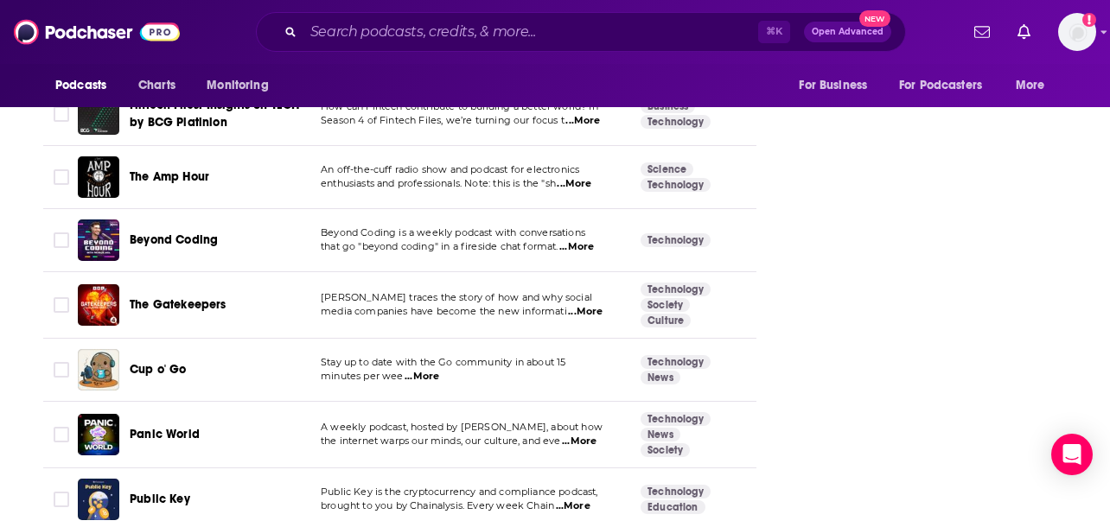
scroll to position [4135, 0]
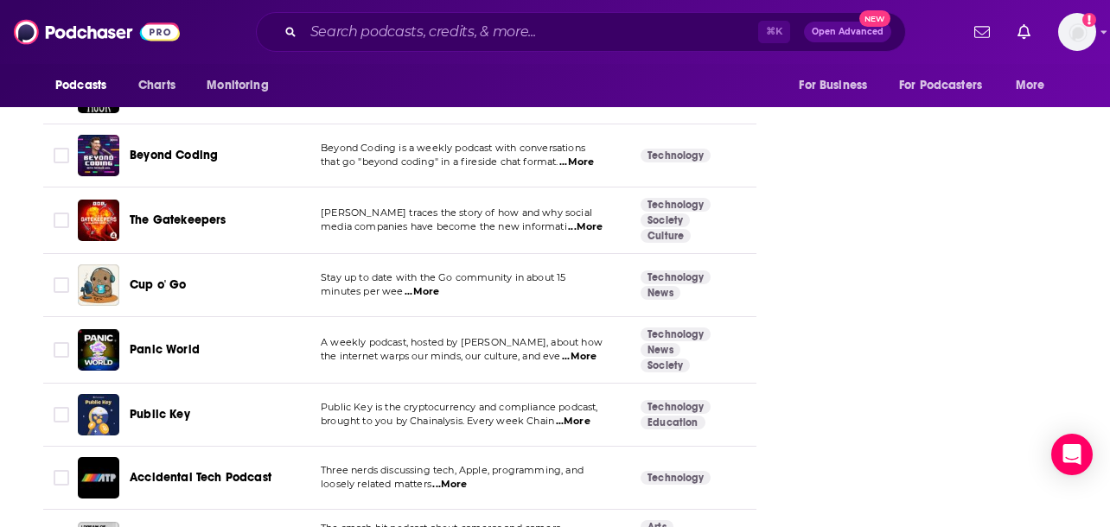
click at [457, 478] on span "...More" at bounding box center [449, 485] width 35 height 14
click at [729, 447] on td "Technology" at bounding box center [700, 478] width 147 height 63
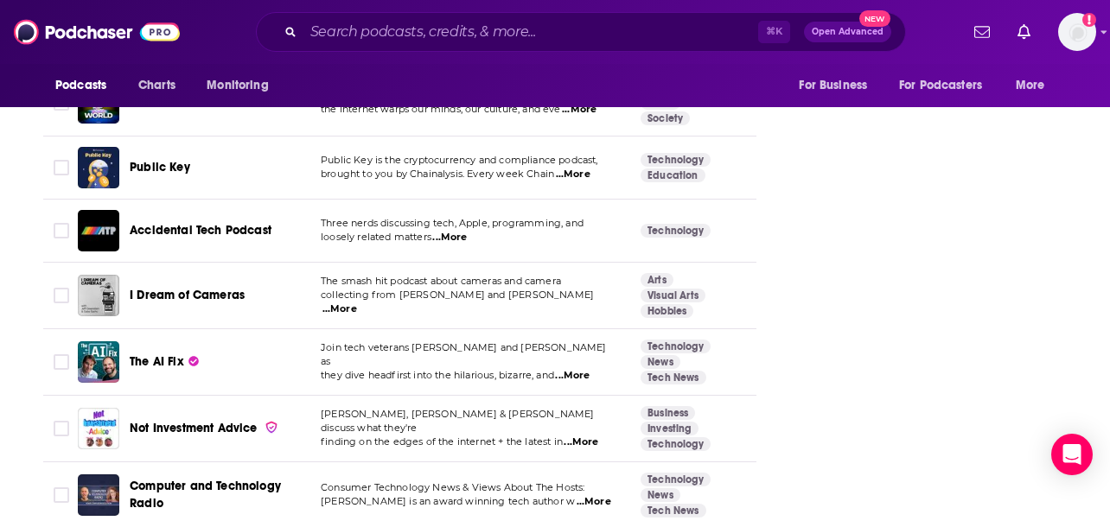
scroll to position [4388, 0]
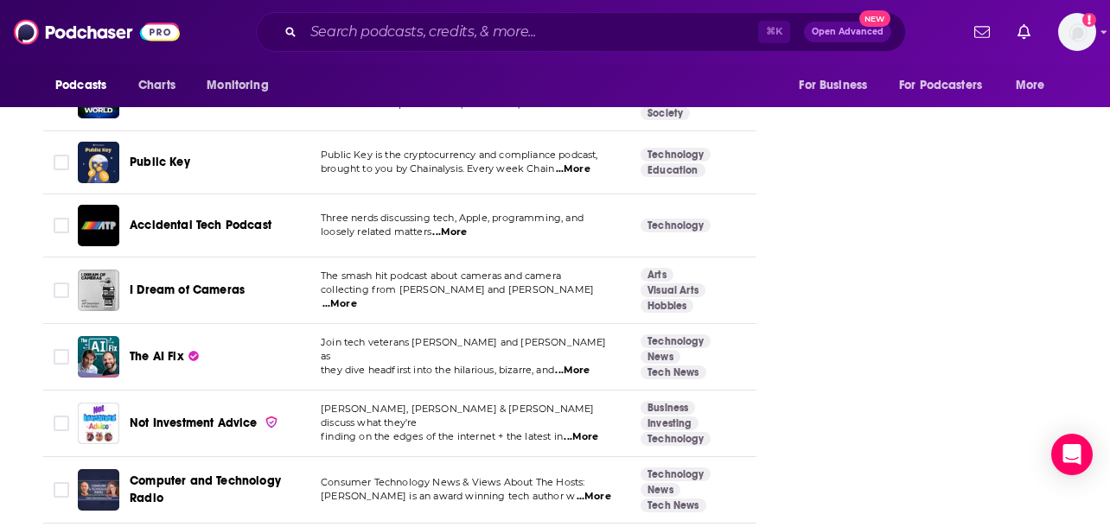
click at [577, 364] on span "...More" at bounding box center [572, 371] width 35 height 14
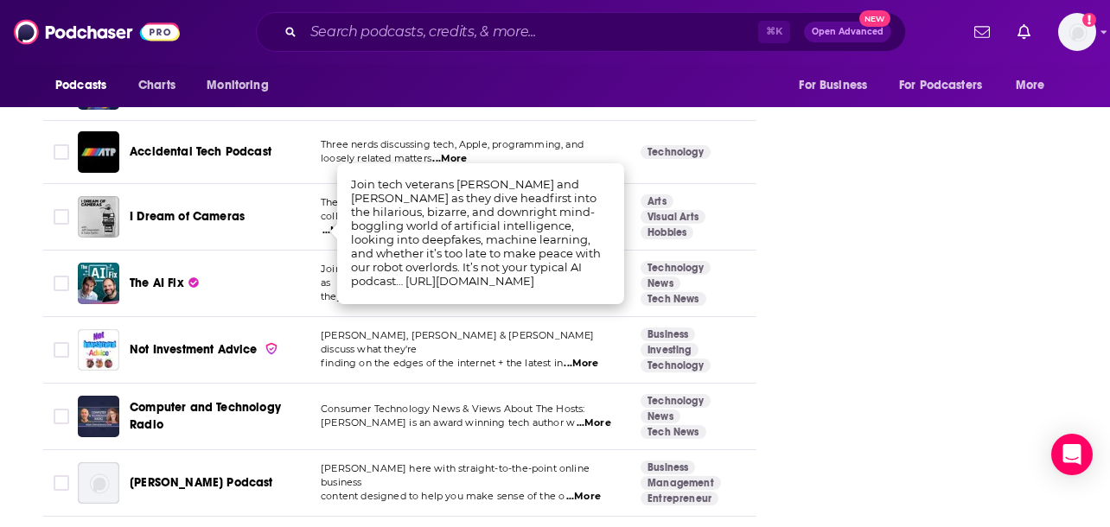
scroll to position [4490, 0]
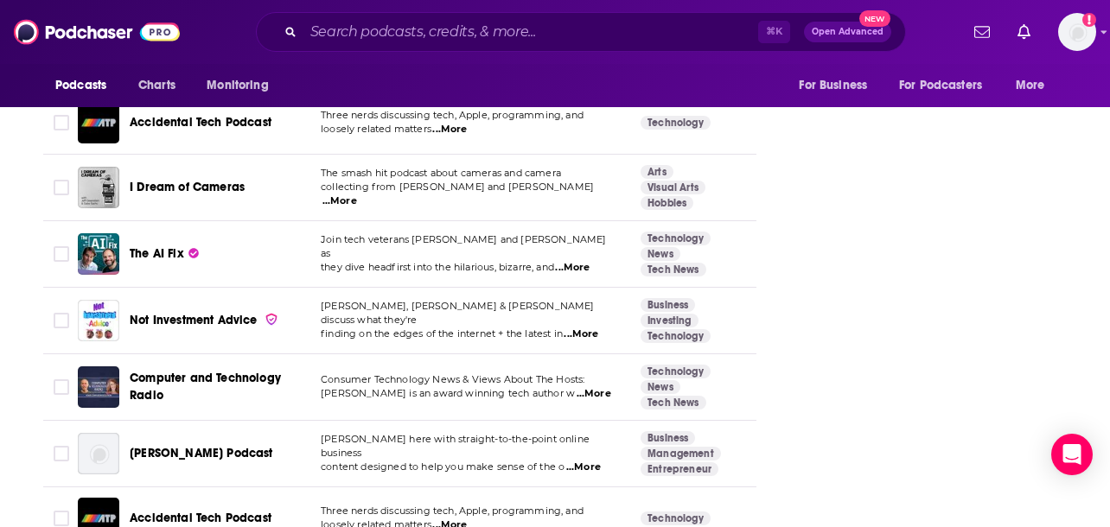
click at [290, 288] on td "Not Investment Advice" at bounding box center [192, 321] width 229 height 67
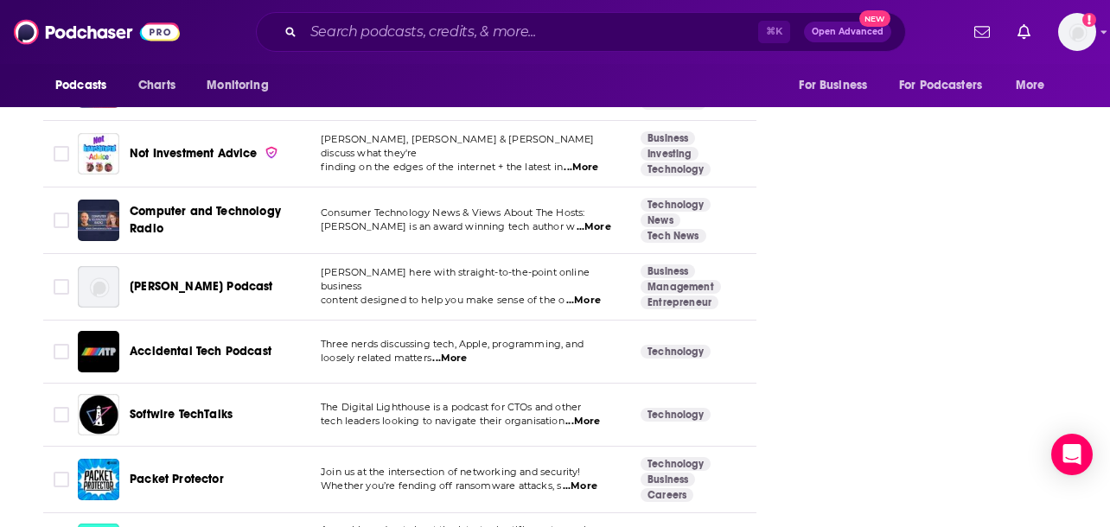
scroll to position [4656, 0]
click at [580, 221] on span "...More" at bounding box center [594, 228] width 35 height 14
click at [736, 255] on td "Business Management Entrepreneur" at bounding box center [700, 288] width 147 height 67
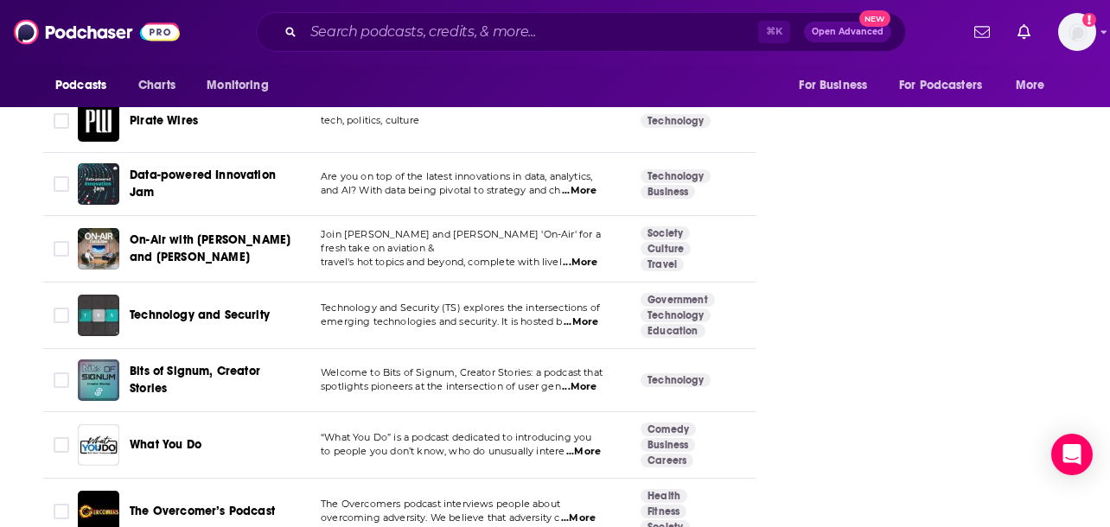
scroll to position [5670, 0]
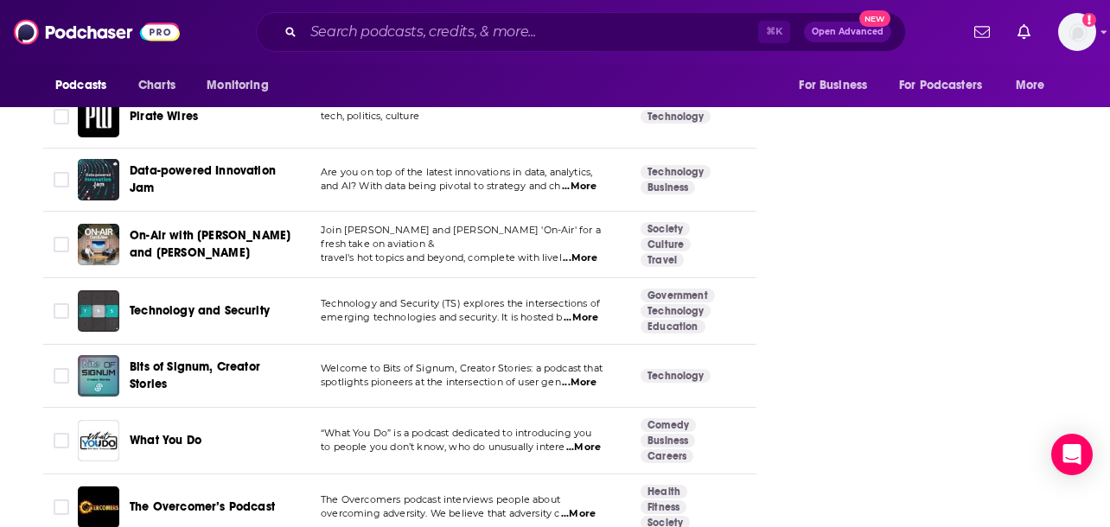
click at [598, 311] on span "...More" at bounding box center [581, 318] width 35 height 14
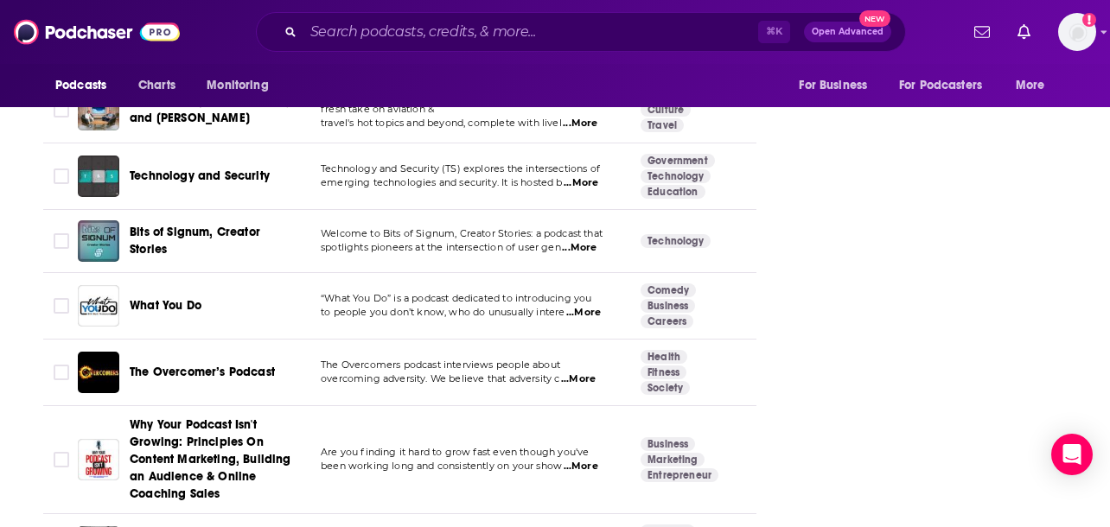
scroll to position [5828, 0]
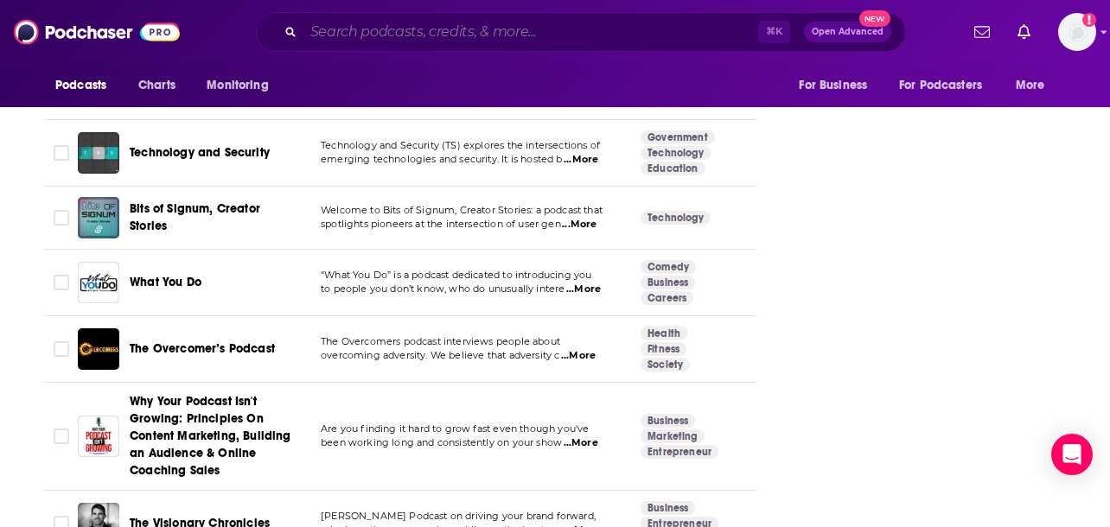
click at [467, 29] on input "Search podcasts, credits, & more..." at bounding box center [530, 32] width 455 height 28
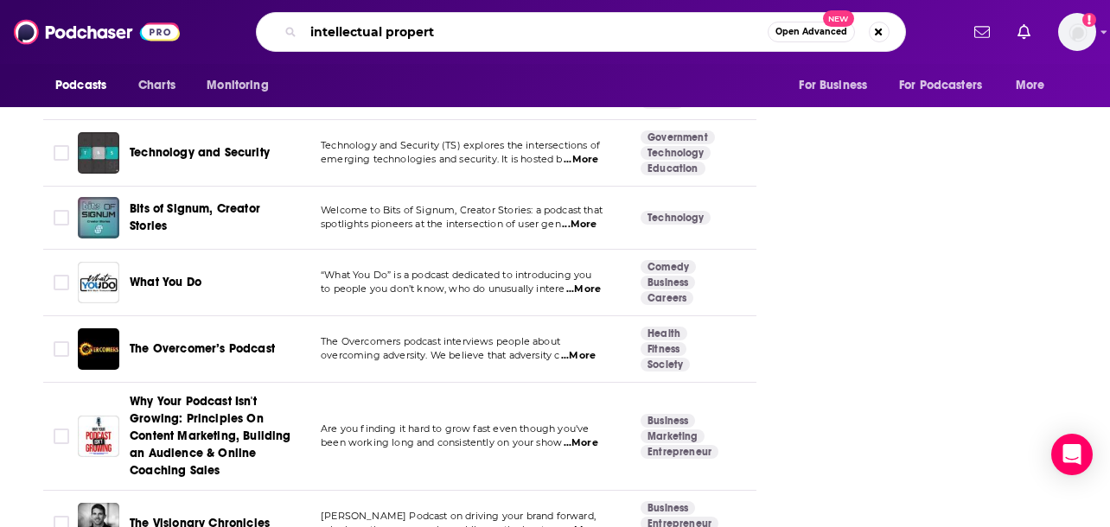
type input "intellectual property"
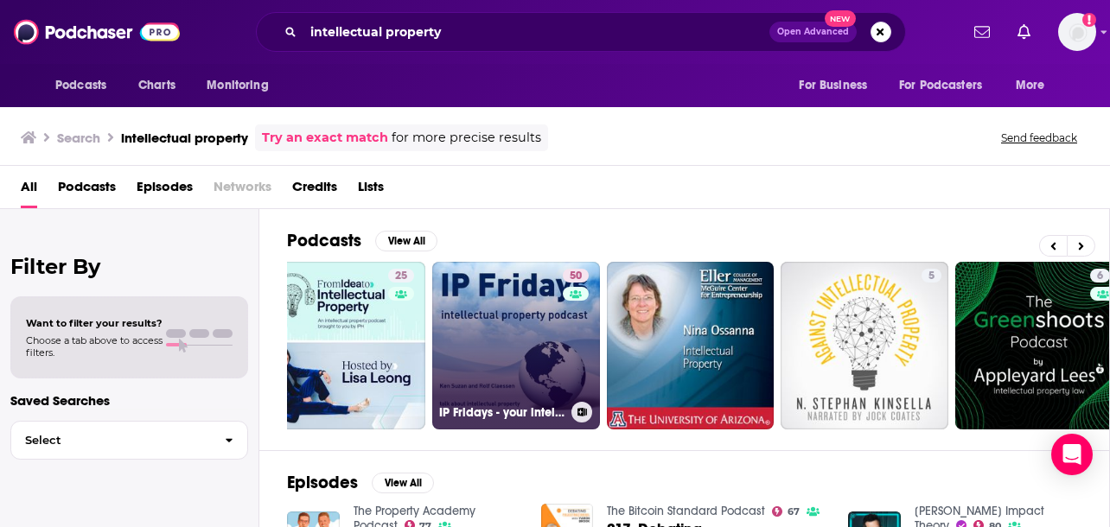
scroll to position [0, 574]
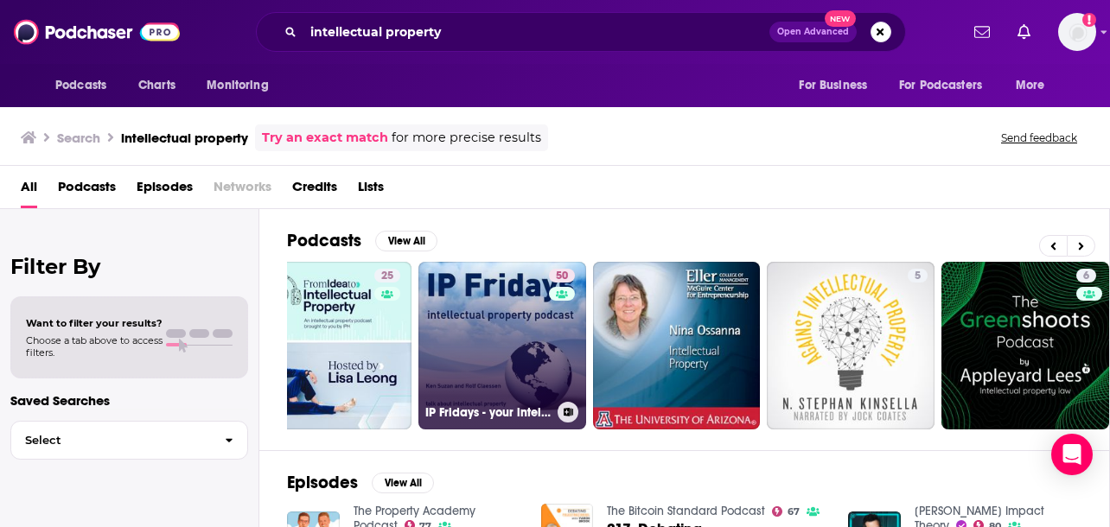
click at [531, 357] on link "50 IP Fridays - your intellectual property podcast about trademarks, patents, d…" at bounding box center [502, 346] width 168 height 168
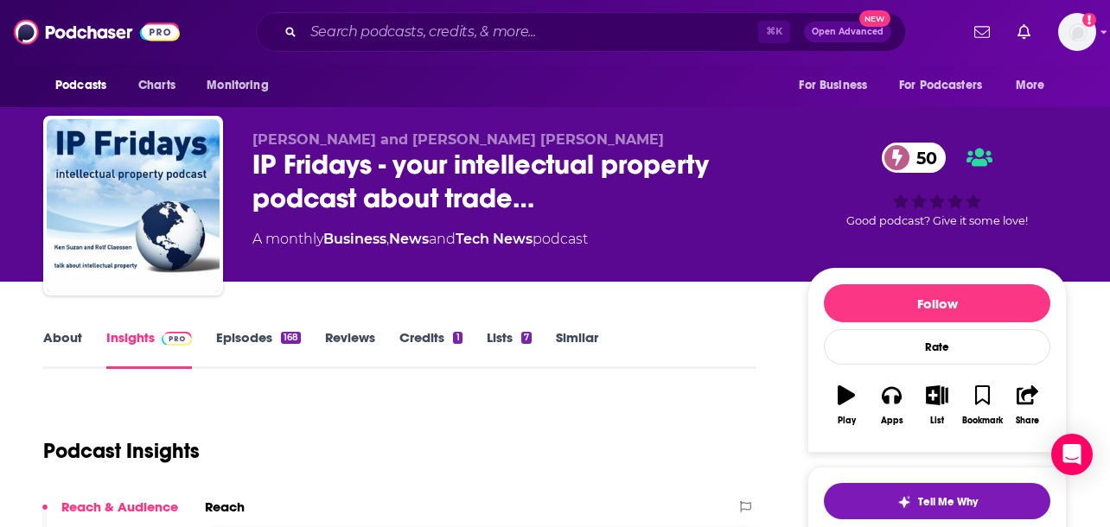
scroll to position [2, 0]
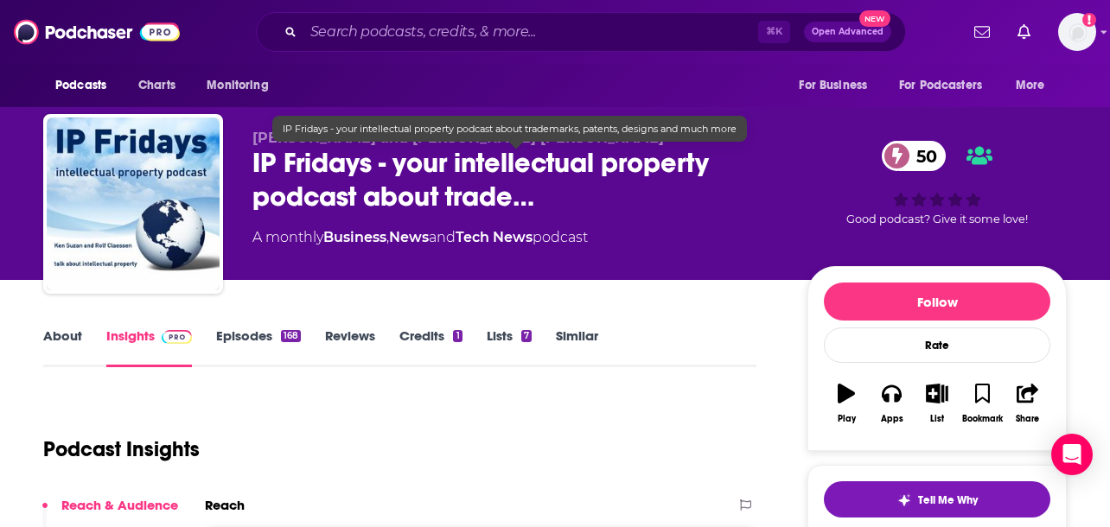
click at [510, 190] on span "IP Fridays - your intellectual property podcast about trade…" at bounding box center [515, 179] width 527 height 67
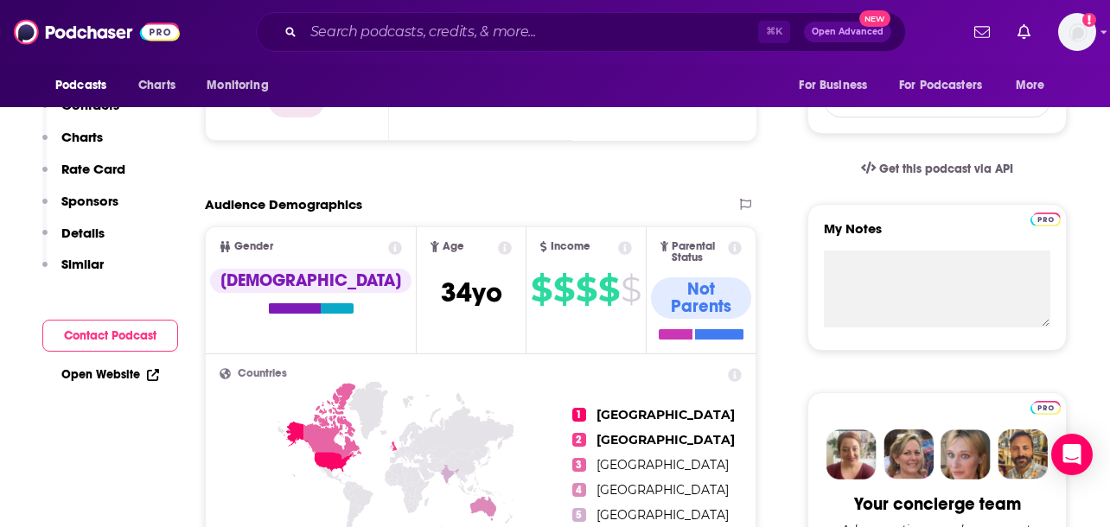
scroll to position [0, 0]
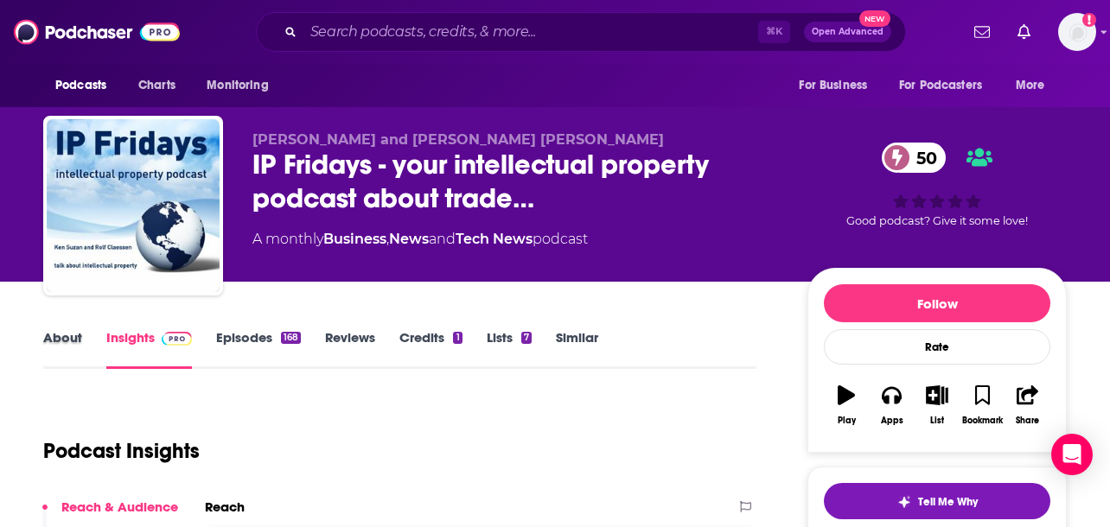
click at [82, 347] on div "About" at bounding box center [74, 349] width 63 height 40
click at [75, 336] on link "About" at bounding box center [62, 349] width 39 height 40
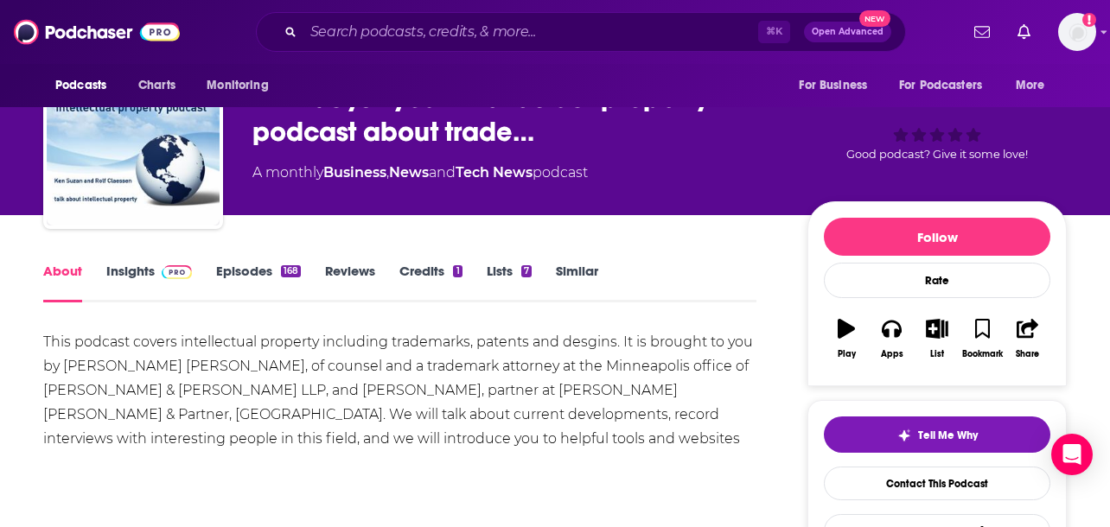
scroll to position [19, 0]
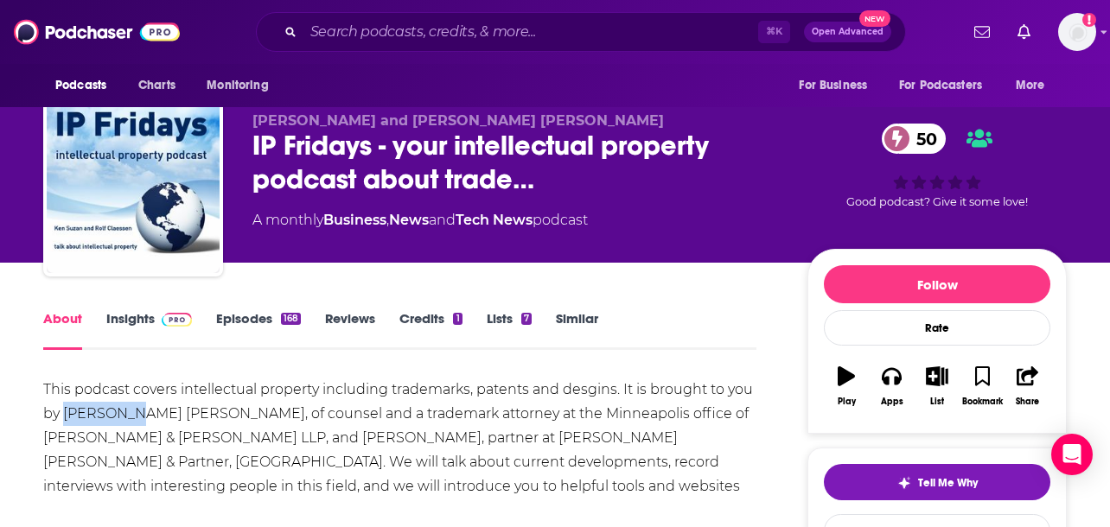
drag, startPoint x: 63, startPoint y: 411, endPoint x: 133, endPoint y: 417, distance: 70.2
click at [134, 417] on div "This podcast covers intellectual property including trademarks, patents and des…" at bounding box center [399, 450] width 713 height 145
copy div "Ken Suzan"
drag, startPoint x: 73, startPoint y: 443, endPoint x: 184, endPoint y: 447, distance: 111.6
click at [184, 447] on div "This podcast covers intellectual property including trademarks, patents and des…" at bounding box center [399, 450] width 713 height 145
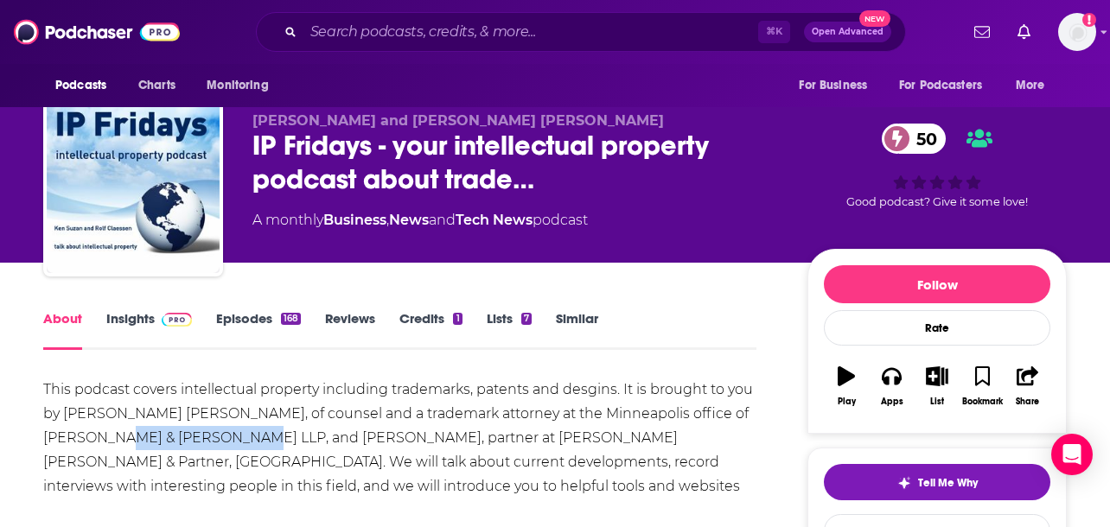
copy div "Dr. Rolf Claessen"
click at [407, 328] on link "Credits 1" at bounding box center [430, 330] width 62 height 40
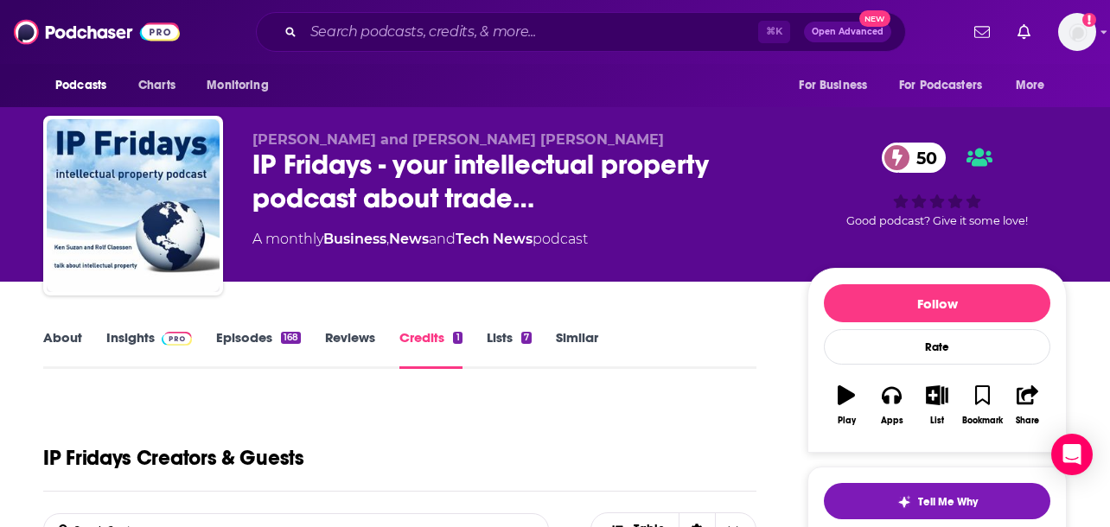
click at [182, 352] on link "Insights" at bounding box center [149, 349] width 86 height 40
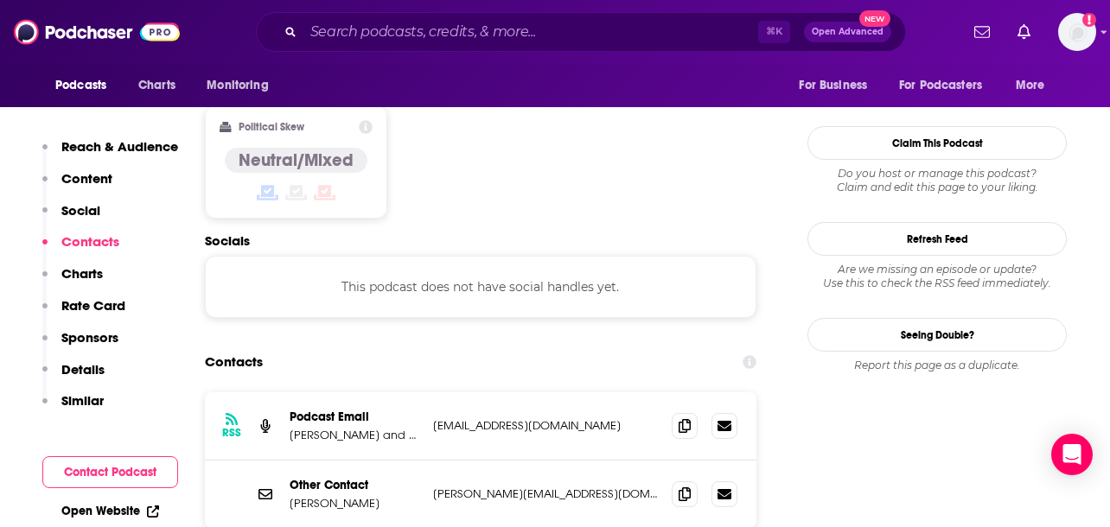
scroll to position [1354, 0]
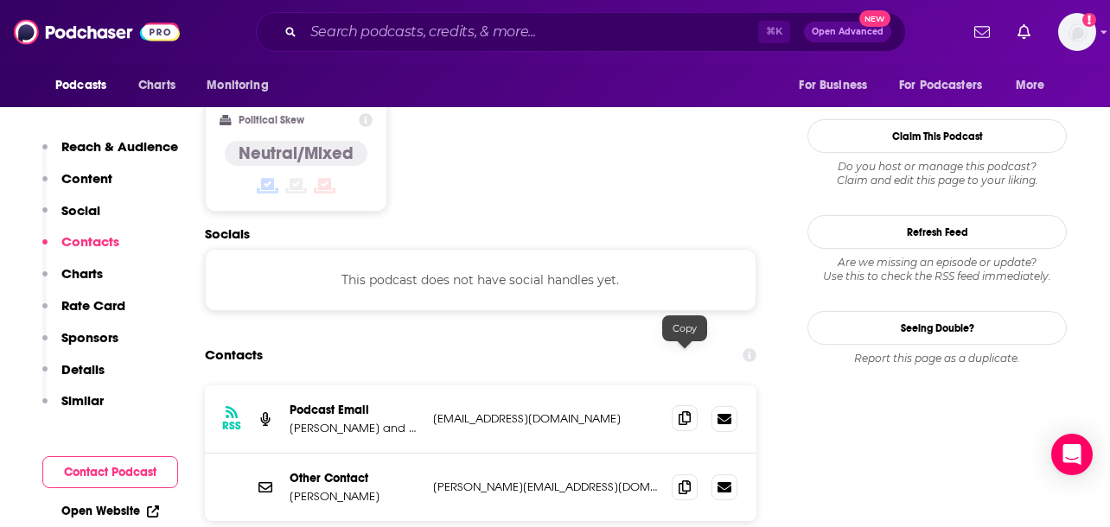
click at [689, 411] on icon at bounding box center [685, 418] width 12 height 14
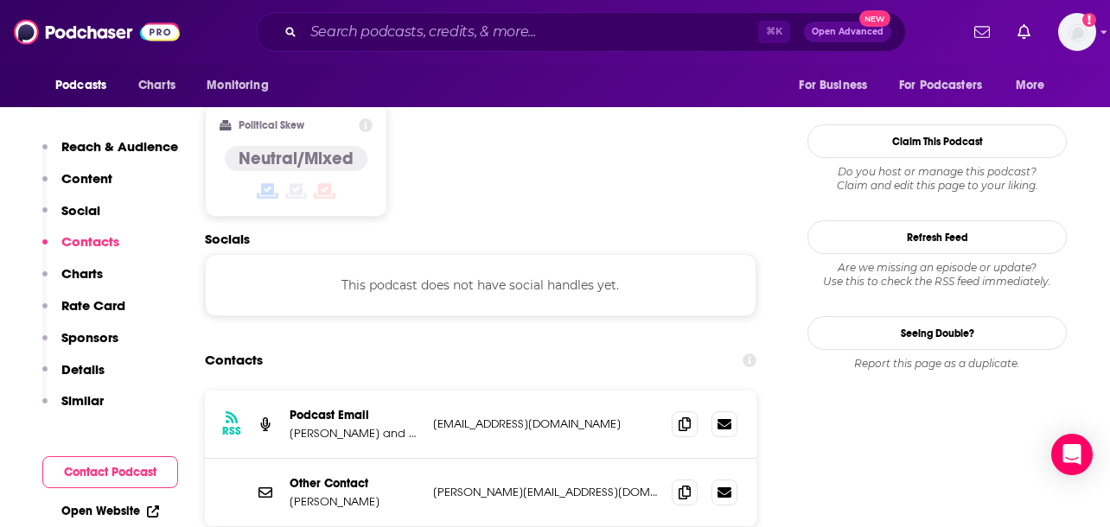
scroll to position [1349, 0]
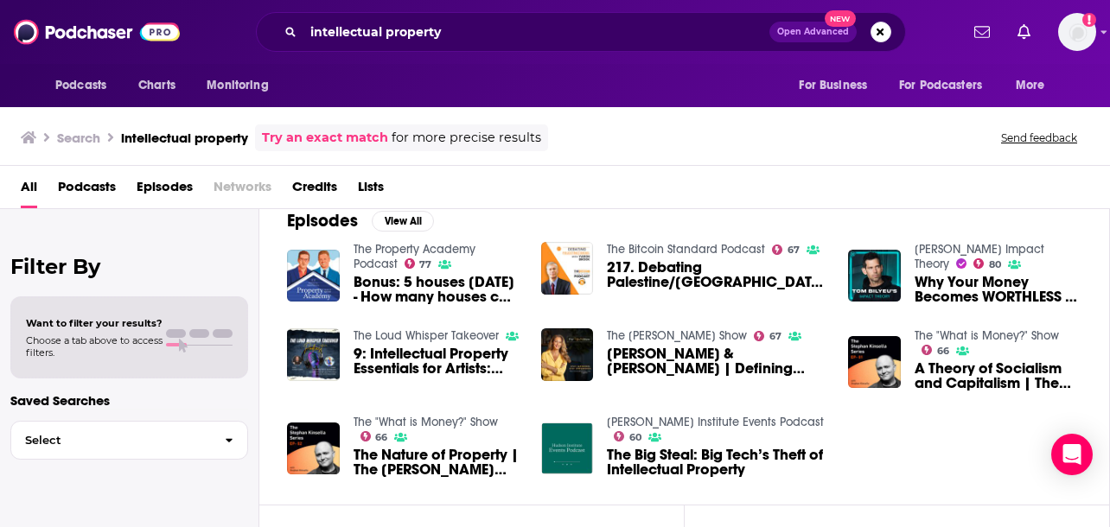
scroll to position [264, 0]
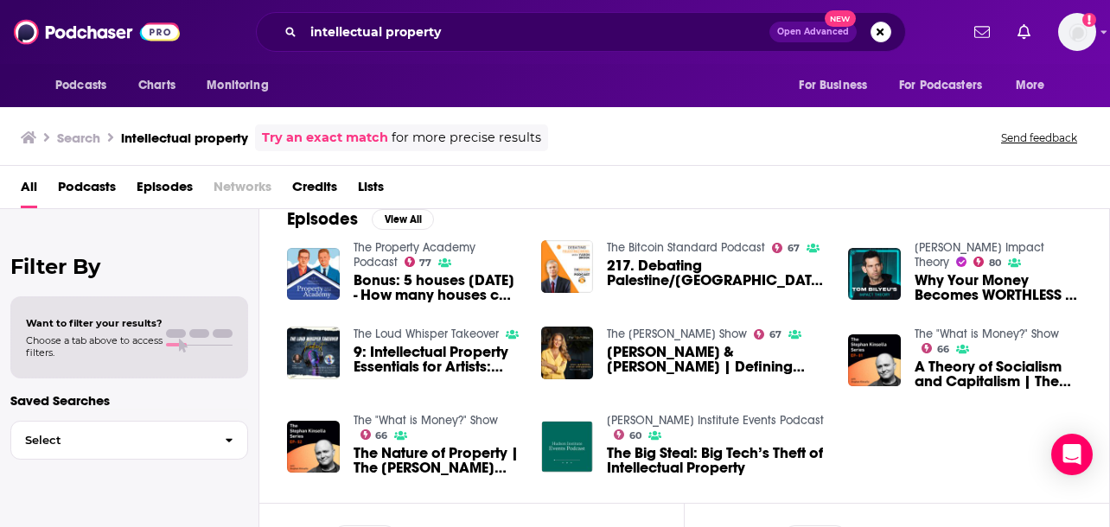
click at [999, 332] on div "Podcasts Charts Monitoring intellectual property Open Advanced New For Business…" at bounding box center [555, 263] width 1110 height 527
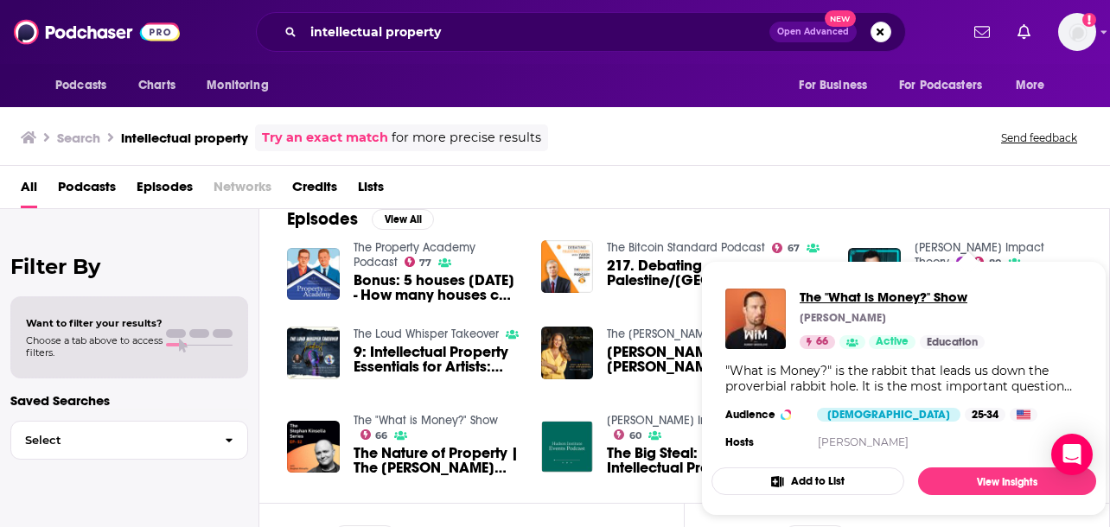
click at [889, 293] on span "The "What is Money?" Show" at bounding box center [892, 297] width 185 height 16
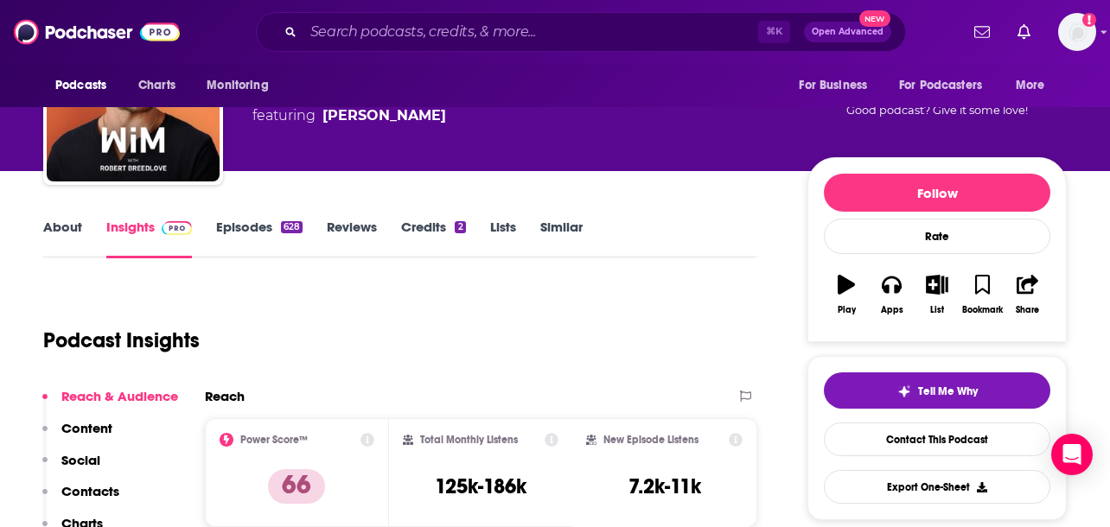
scroll to position [109, 0]
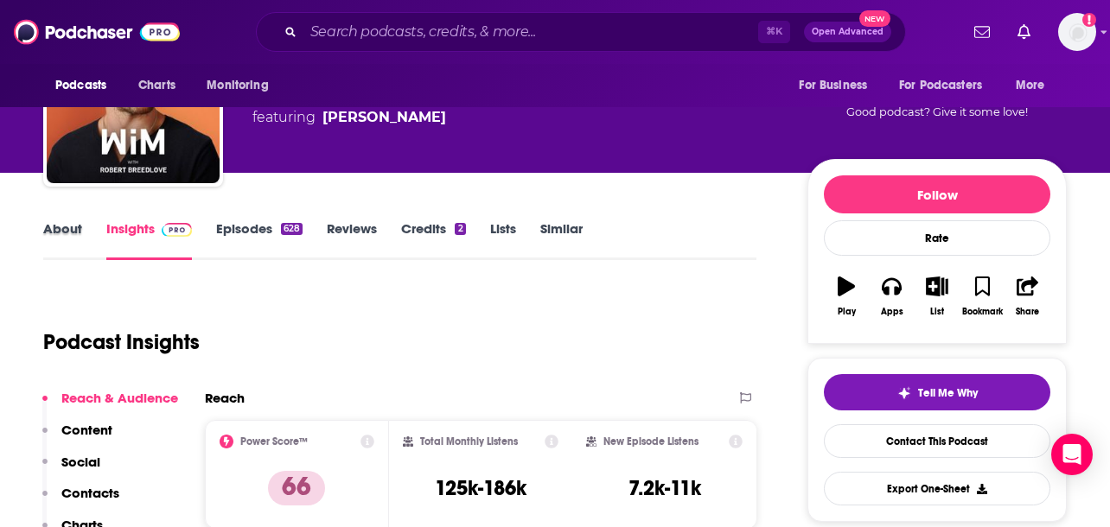
click at [92, 240] on div "About" at bounding box center [74, 240] width 63 height 40
click at [65, 231] on link "About" at bounding box center [62, 240] width 39 height 40
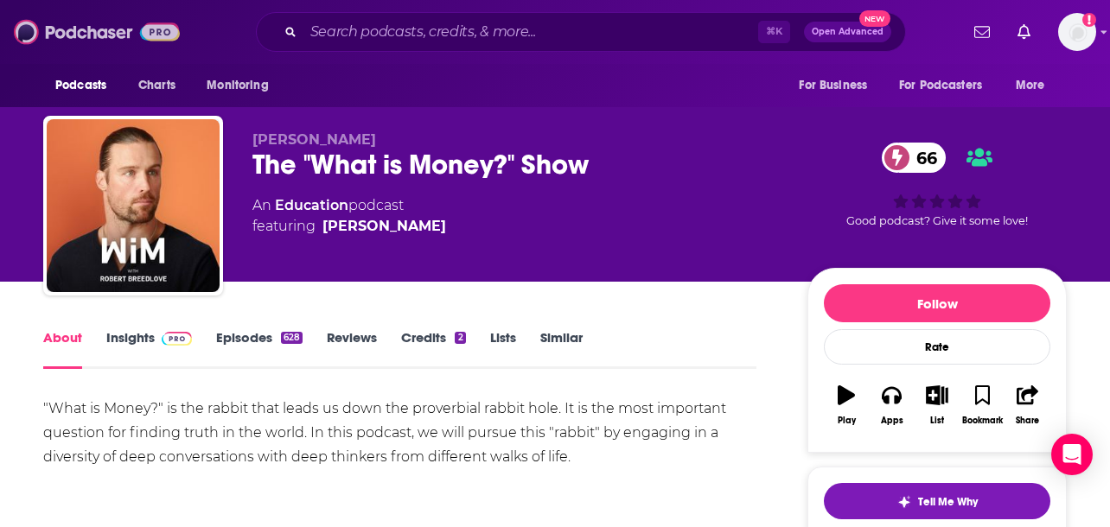
click at [100, 48] on img at bounding box center [97, 32] width 166 height 33
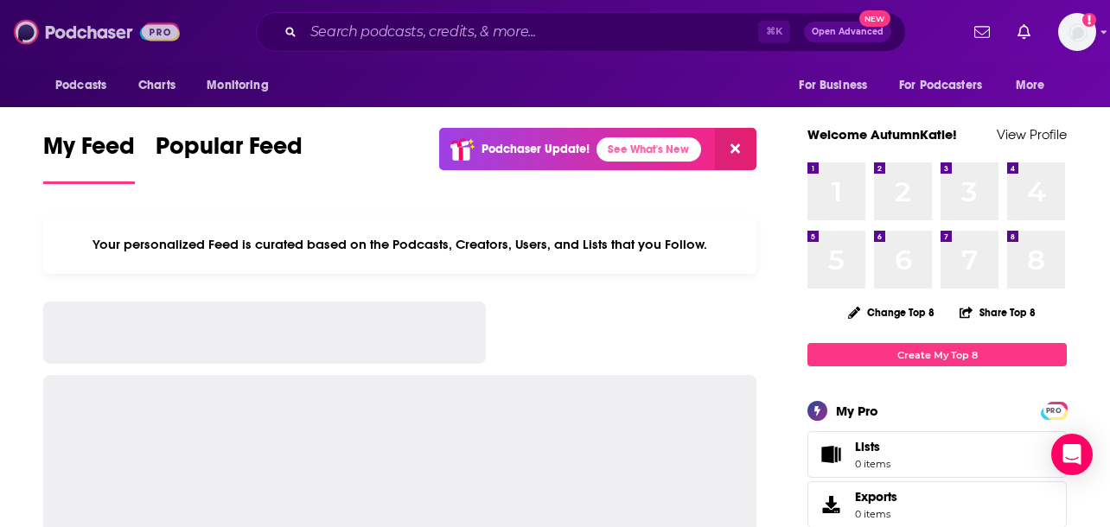
click at [169, 38] on img at bounding box center [97, 32] width 166 height 33
click at [93, 91] on span "Podcasts" at bounding box center [80, 85] width 51 height 24
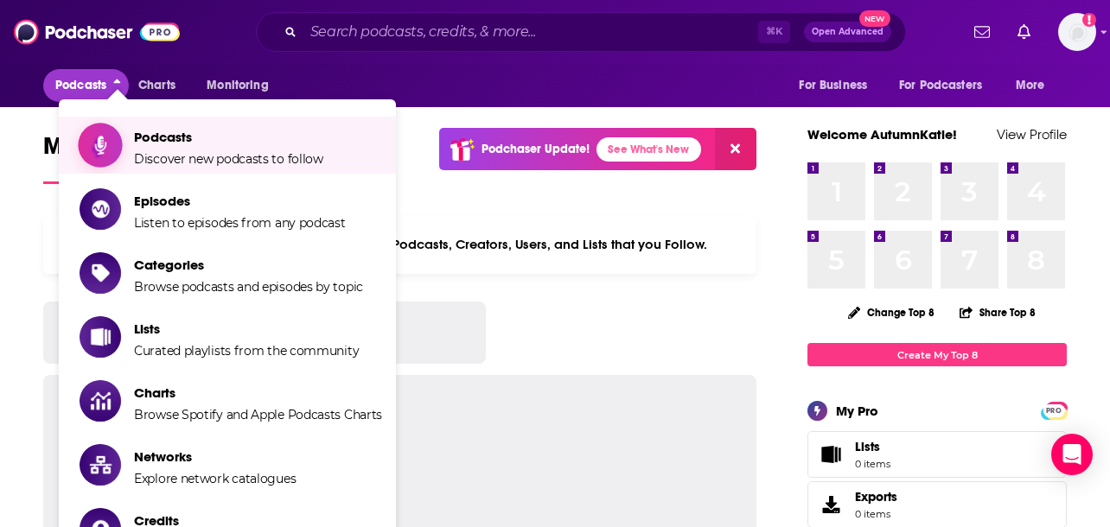
click at [124, 154] on link "Podcasts Discover new podcasts to follow" at bounding box center [231, 145] width 303 height 43
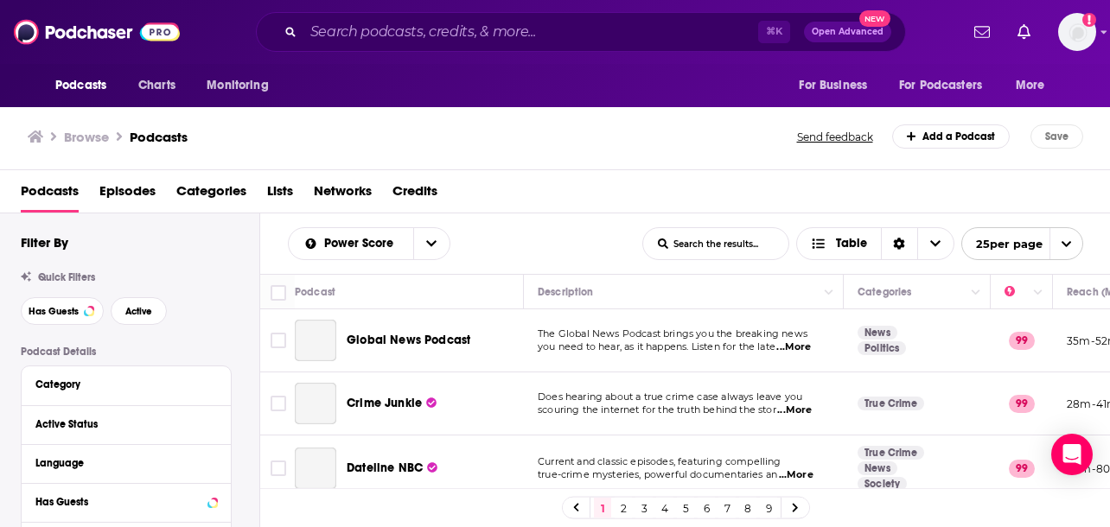
scroll to position [114, 0]
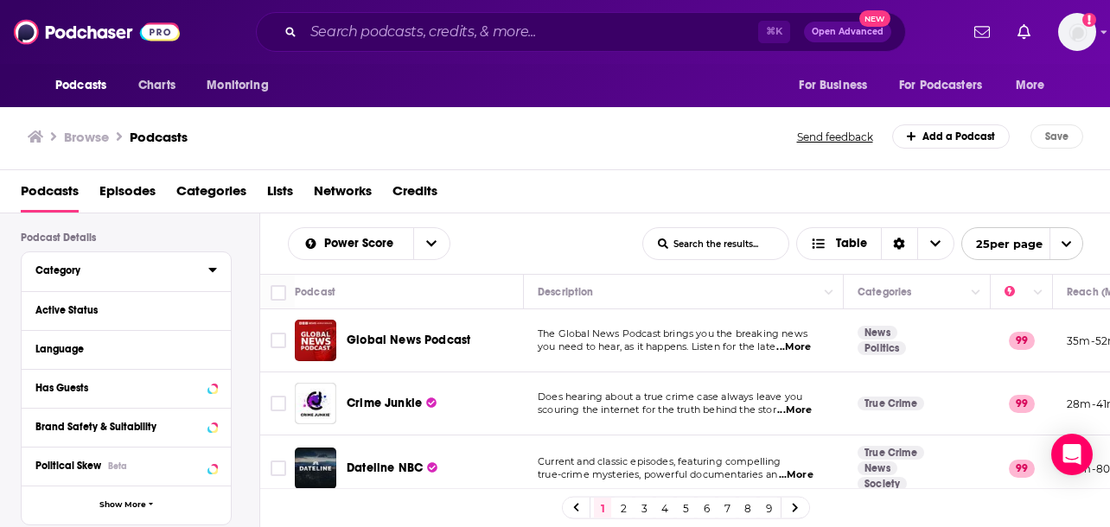
click at [171, 268] on div "Category" at bounding box center [116, 270] width 162 height 12
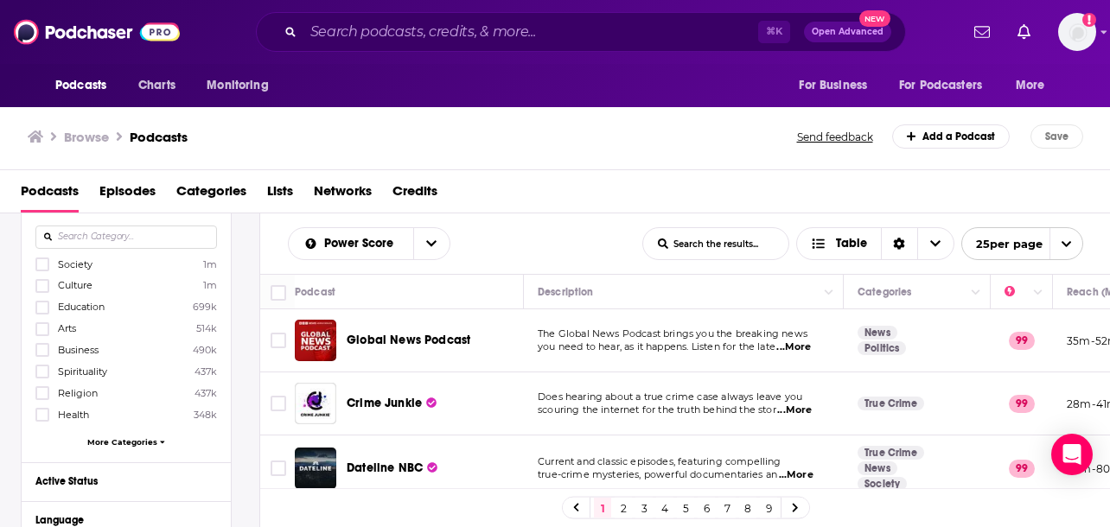
scroll to position [180, 0]
click at [147, 443] on span "More Categories" at bounding box center [122, 441] width 70 height 10
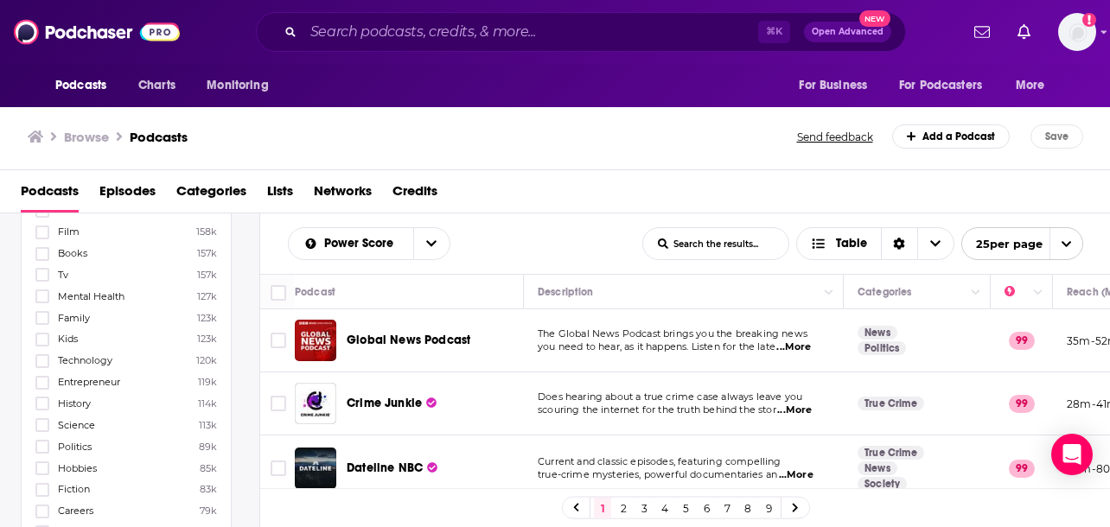
scroll to position [535, 0]
click at [41, 354] on icon at bounding box center [42, 359] width 10 height 10
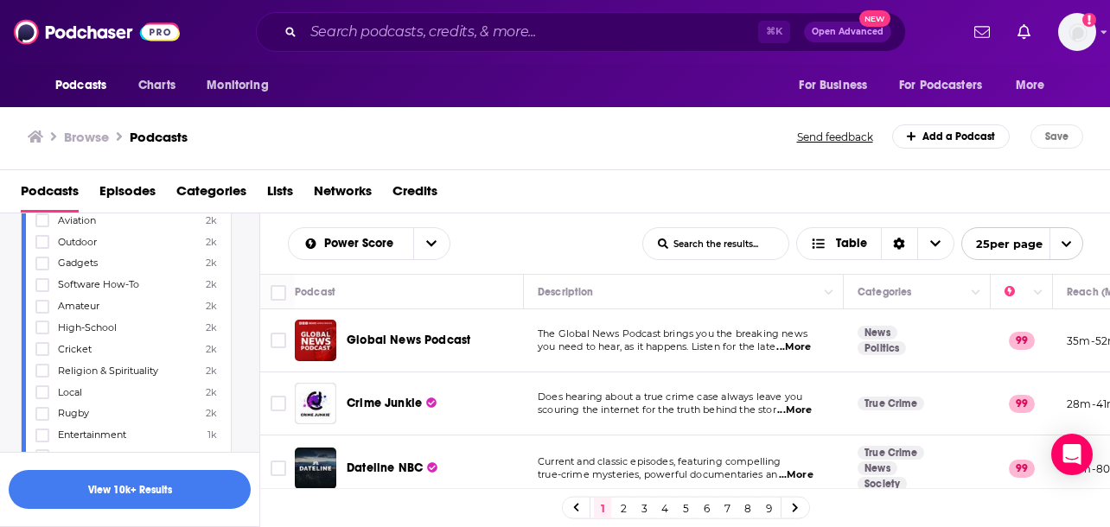
scroll to position [2272, 0]
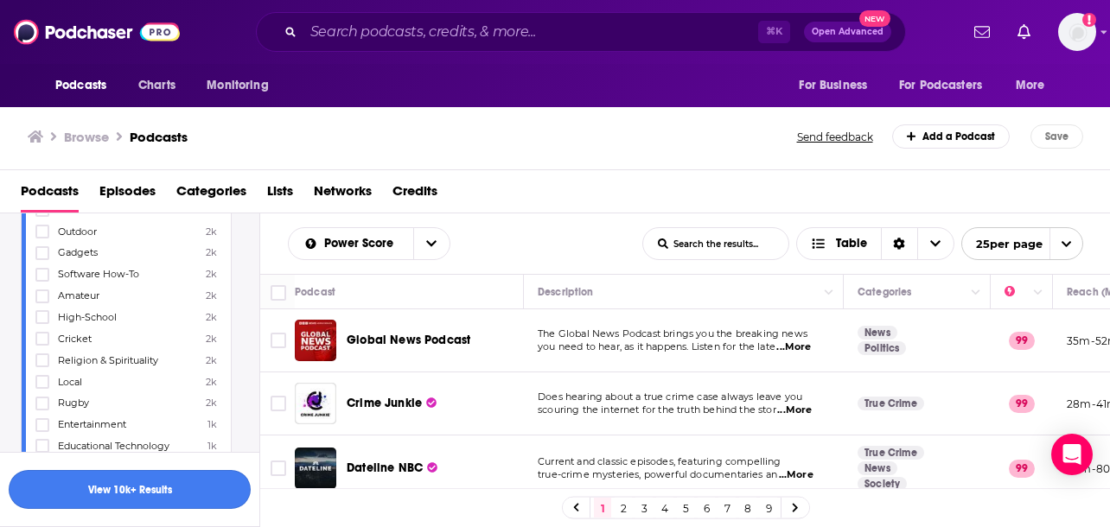
click at [156, 487] on button "View 10k+ Results" at bounding box center [130, 489] width 242 height 39
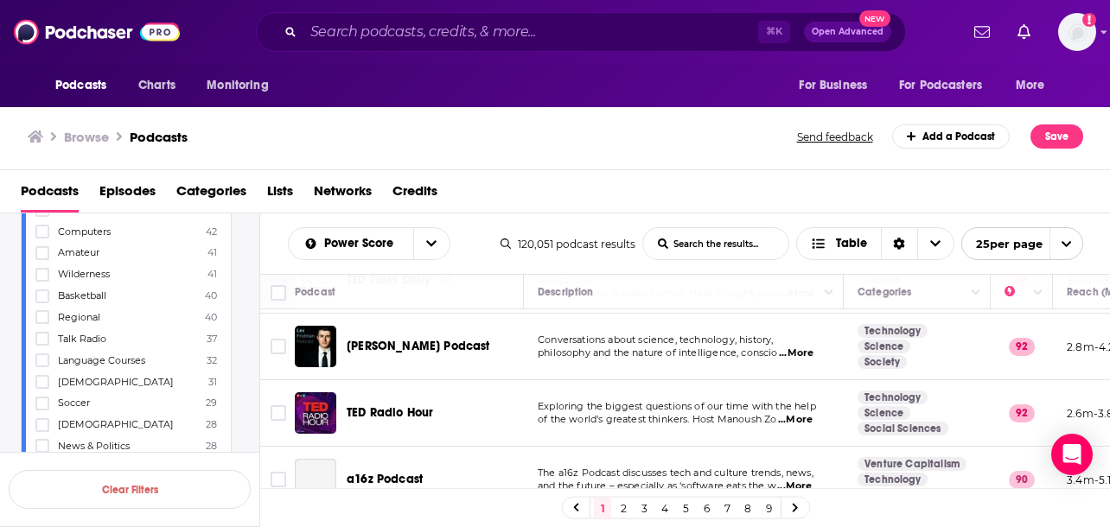
scroll to position [131, 0]
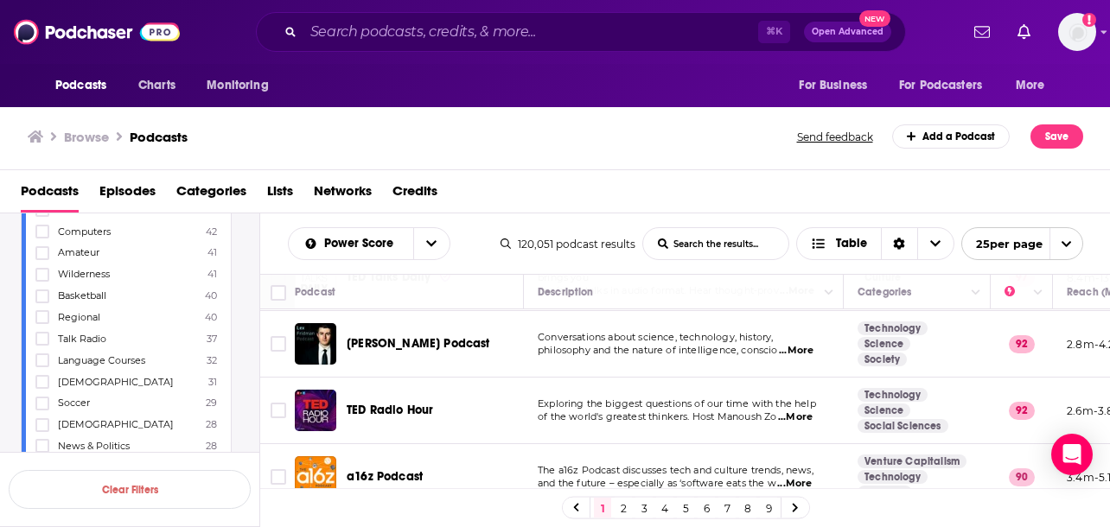
click at [793, 350] on span "...More" at bounding box center [796, 351] width 35 height 14
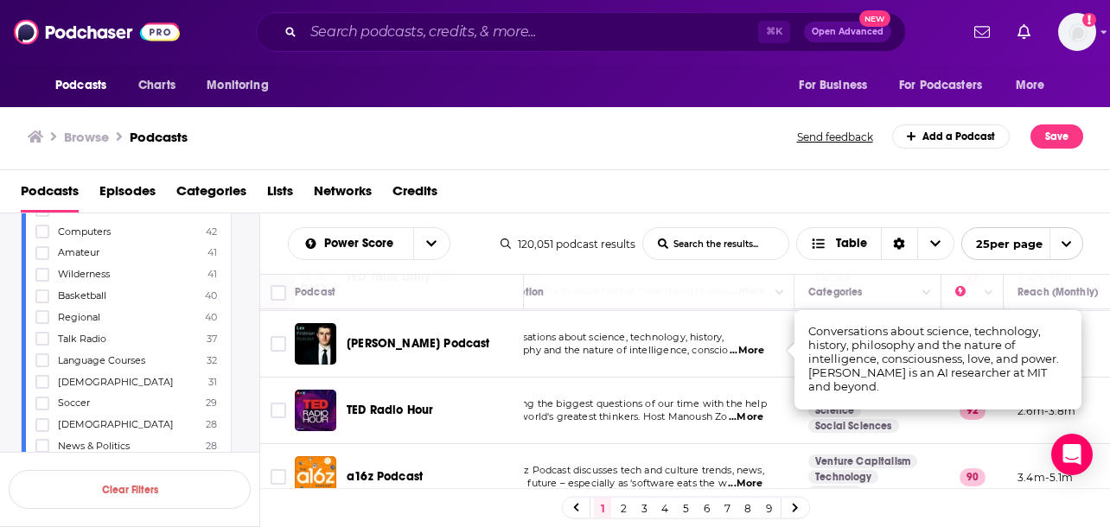
scroll to position [135, 49]
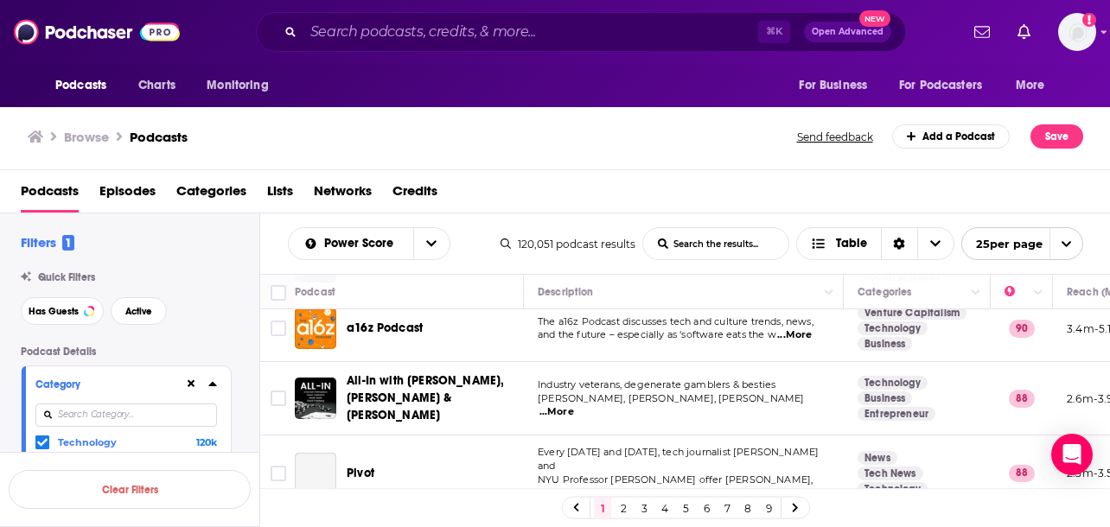
scroll to position [282, 0]
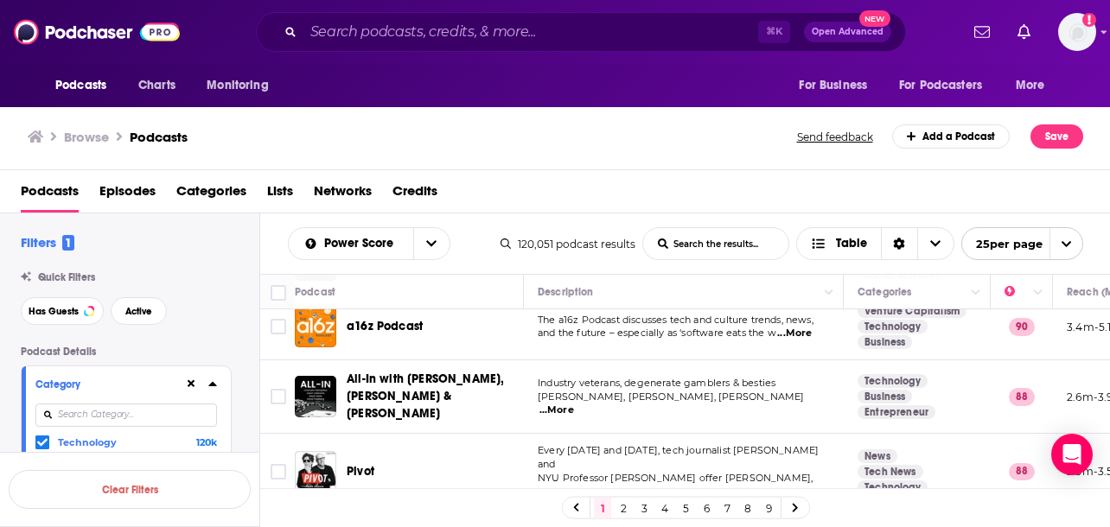
click at [574, 404] on span "...More" at bounding box center [556, 411] width 35 height 14
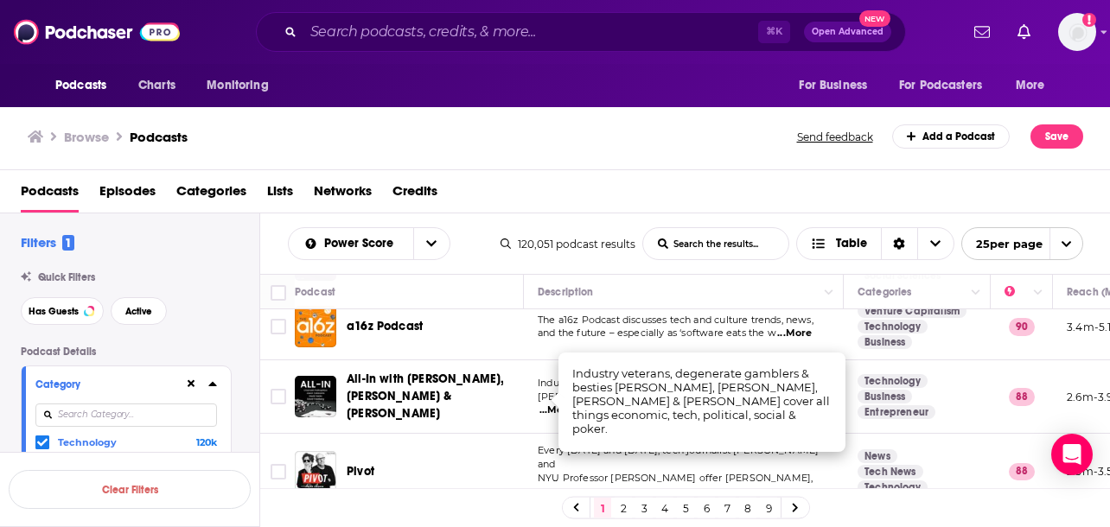
click at [488, 394] on span "All-In with Chamath, Jason, Sacks & Friedberg" at bounding box center [432, 397] width 171 height 52
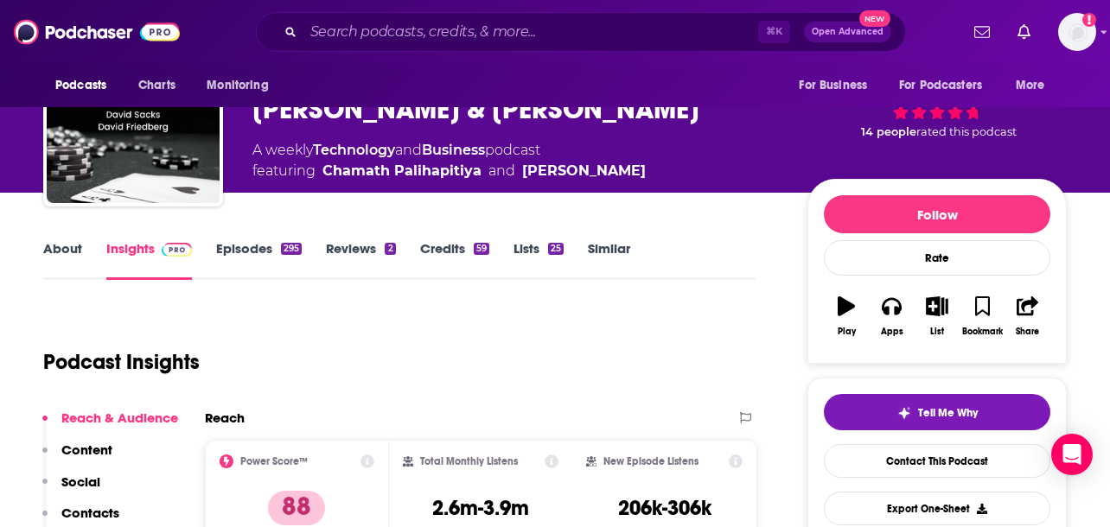
scroll to position [115, 0]
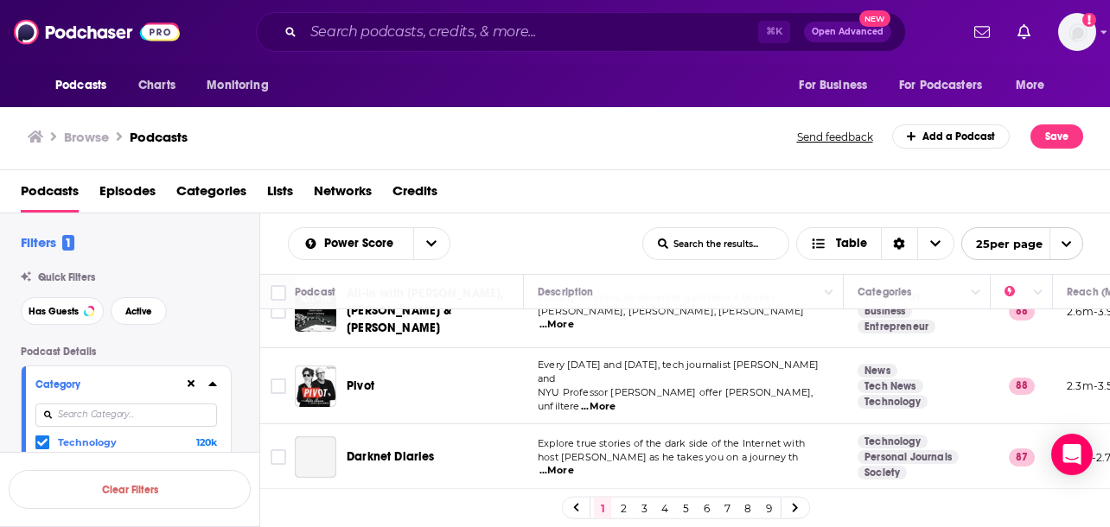
scroll to position [436, 0]
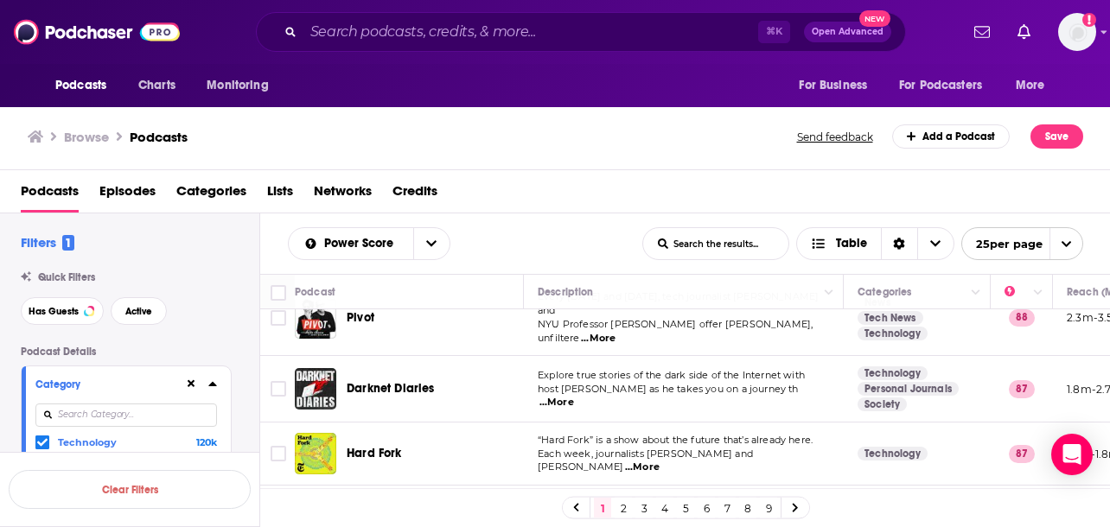
click at [660, 461] on span "...More" at bounding box center [642, 468] width 35 height 14
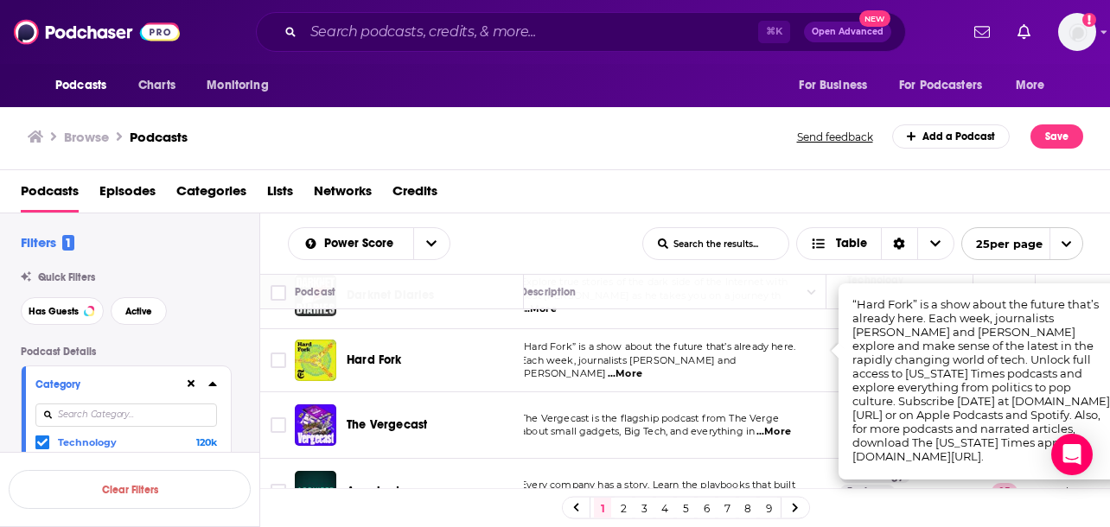
scroll to position [529, 0]
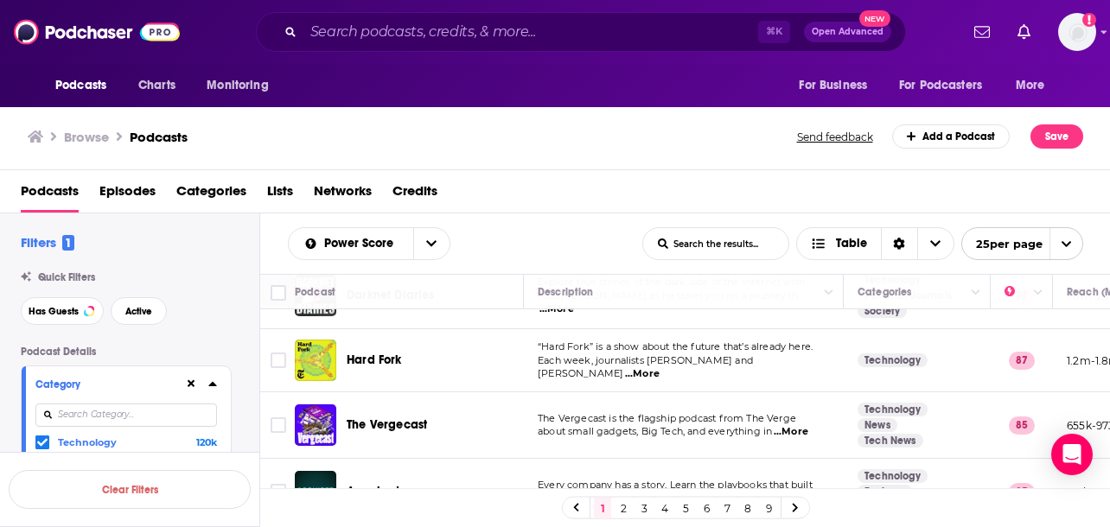
click at [793, 425] on span "...More" at bounding box center [791, 432] width 35 height 14
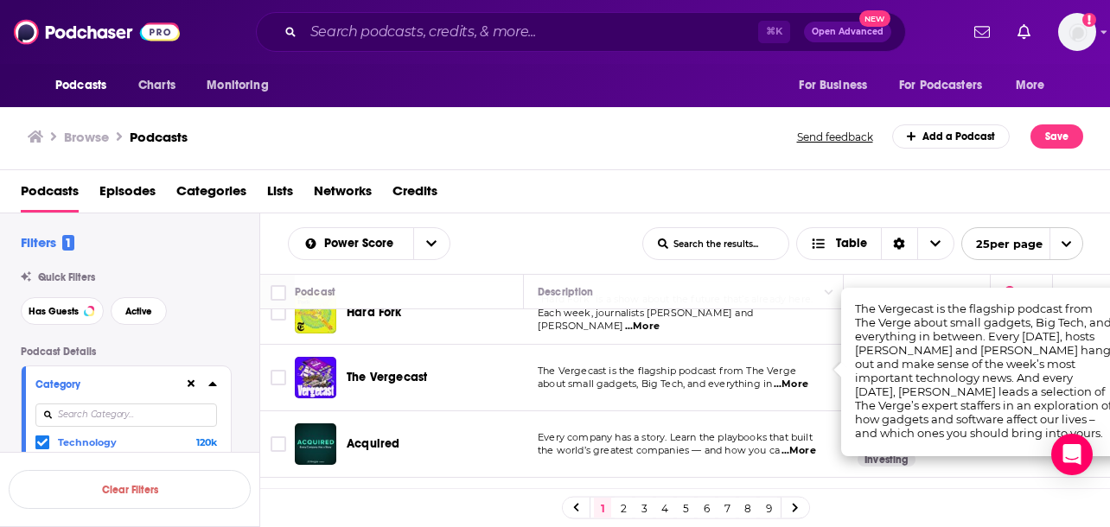
scroll to position [581, 0]
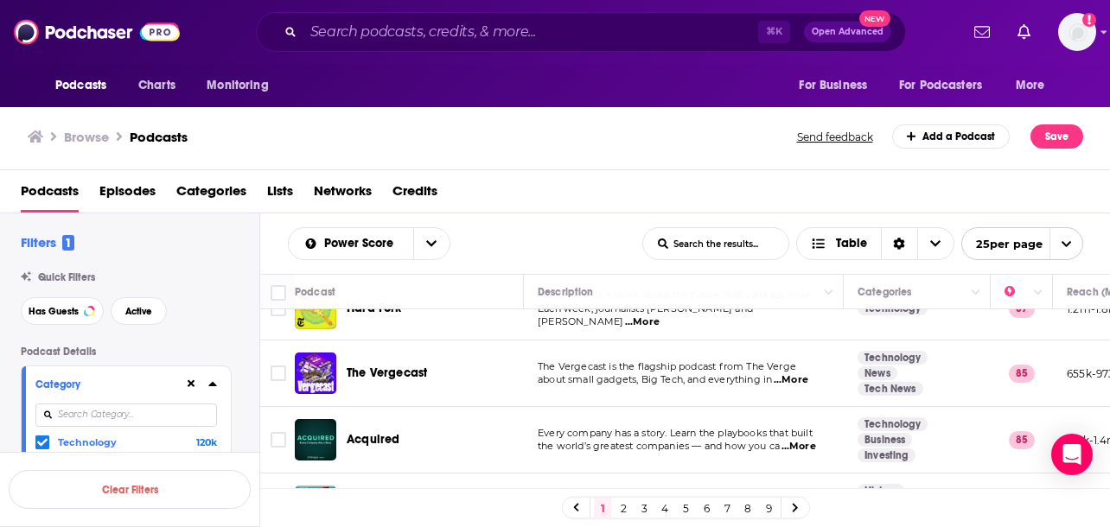
click at [811, 440] on span "...More" at bounding box center [798, 447] width 35 height 14
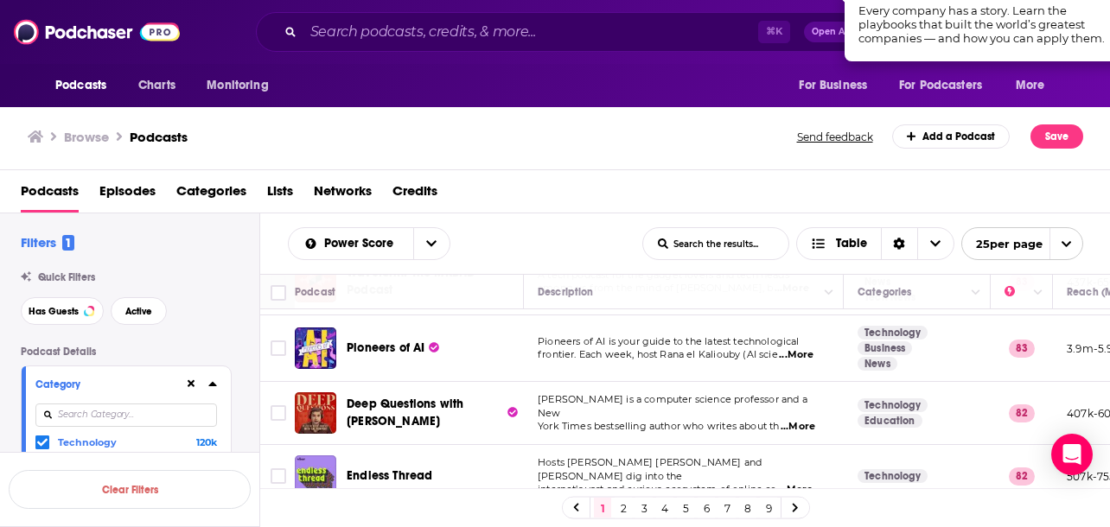
scroll to position [1064, 0]
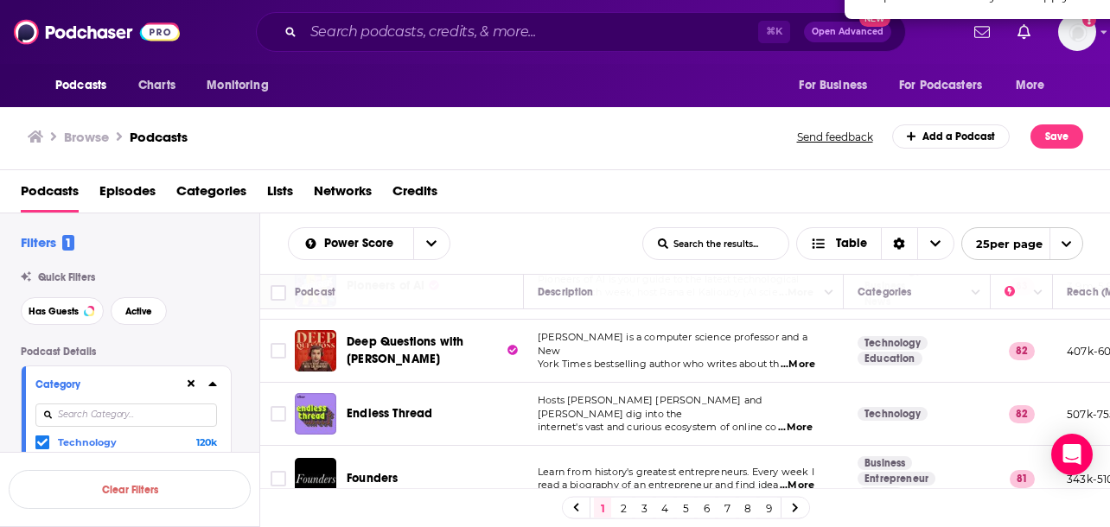
click at [803, 421] on span "...More" at bounding box center [795, 428] width 35 height 14
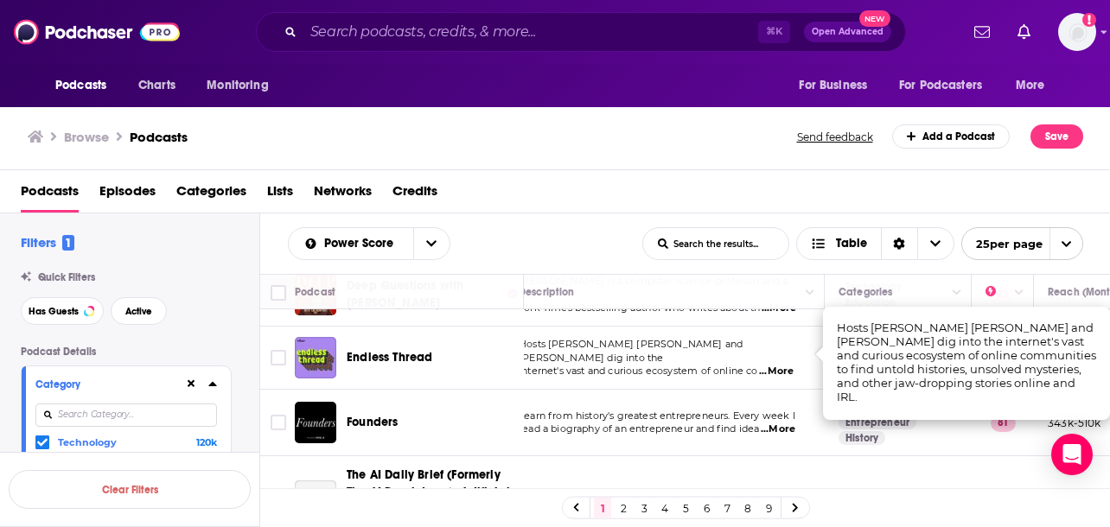
scroll to position [1122, 19]
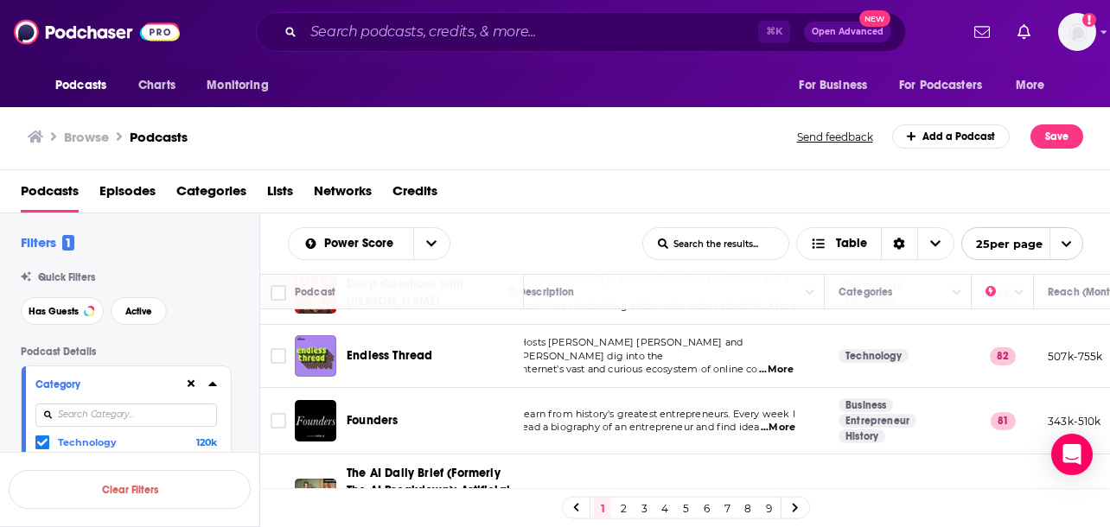
click at [775, 421] on span "...More" at bounding box center [778, 428] width 35 height 14
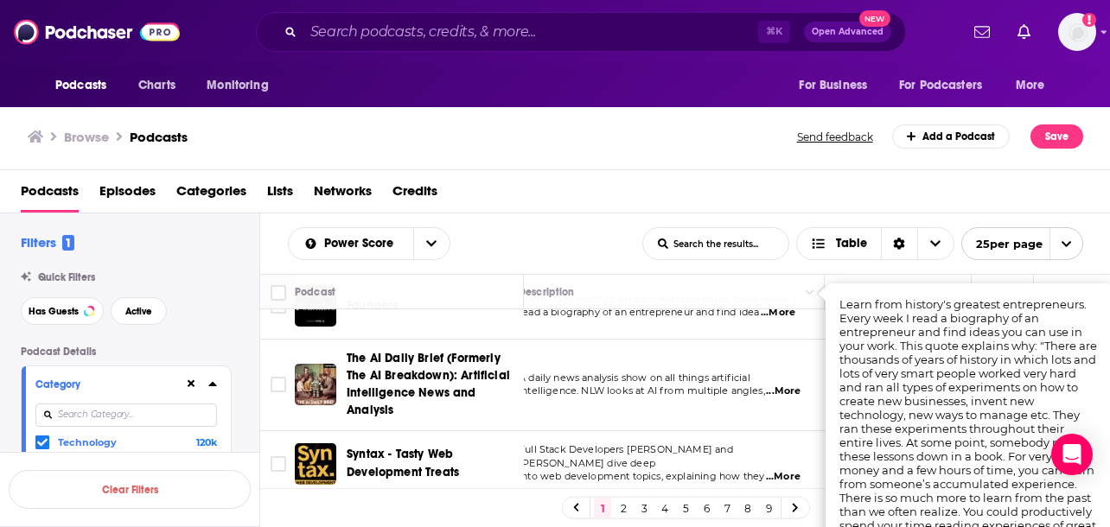
scroll to position [1239, 19]
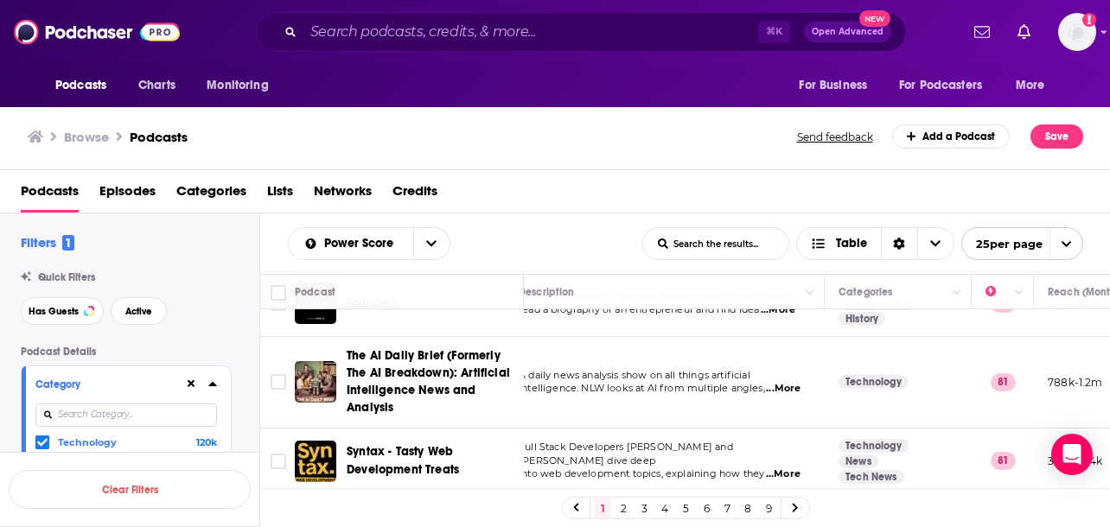
click at [791, 382] on span "...More" at bounding box center [783, 389] width 35 height 14
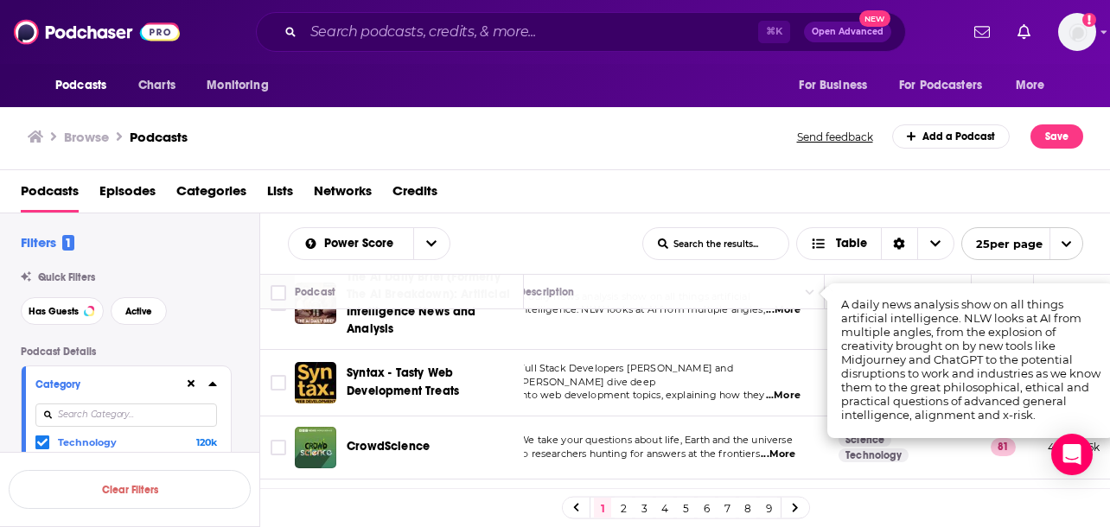
scroll to position [1318, 0]
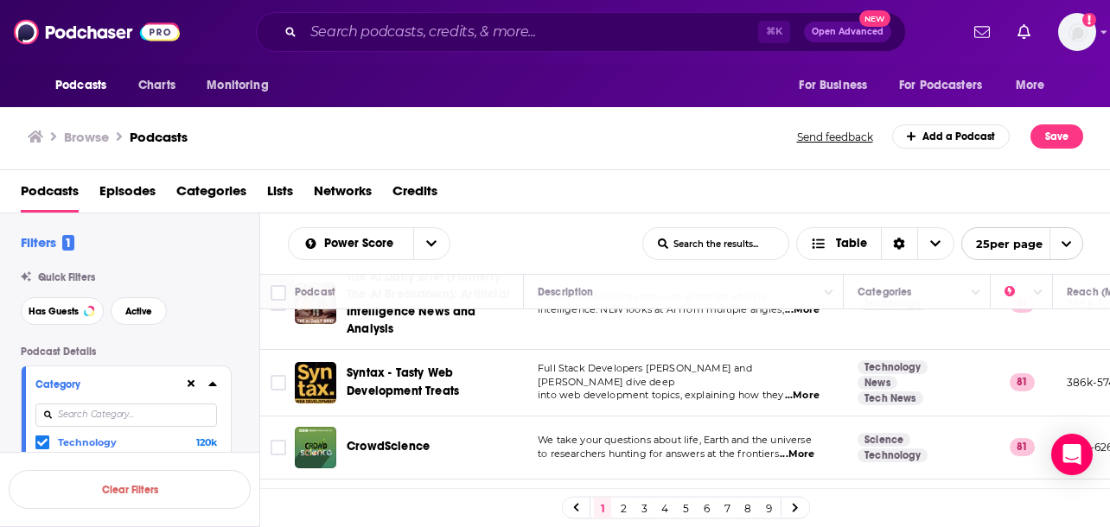
click at [555, 445] on td "We take your questions about life, Earth and the universe to researchers huntin…" at bounding box center [684, 448] width 320 height 63
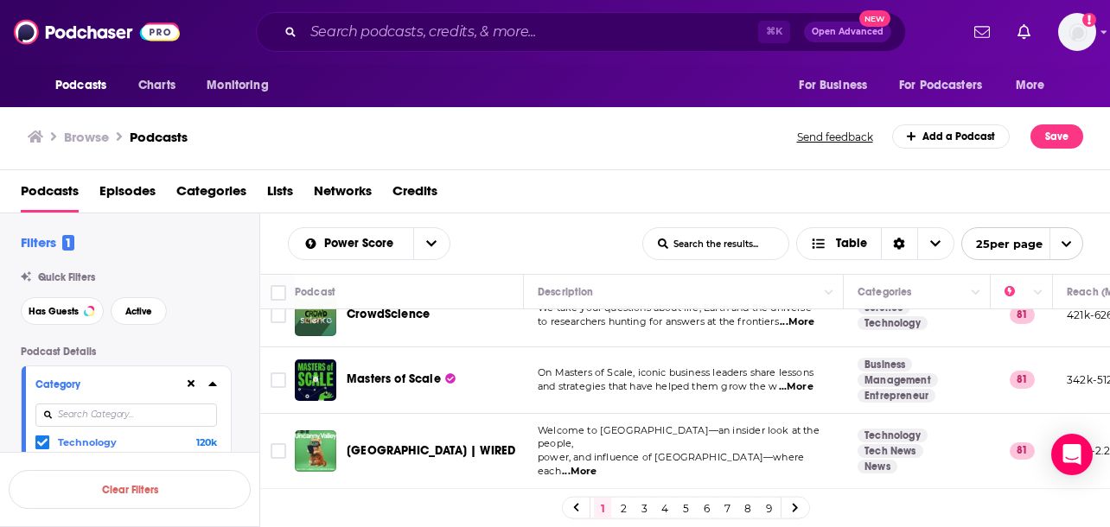
scroll to position [1490, 0]
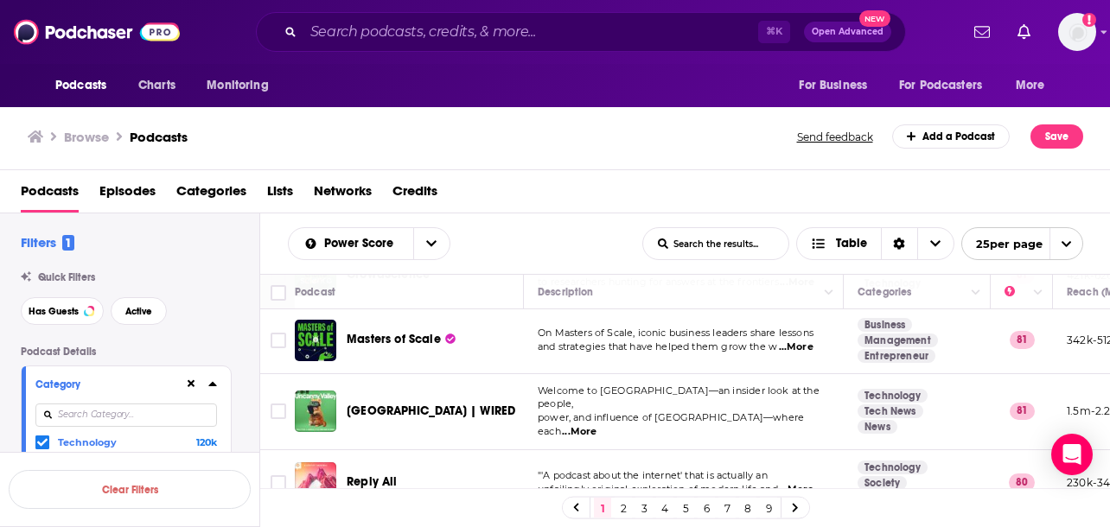
click at [615, 505] on link "2" at bounding box center [623, 508] width 17 height 21
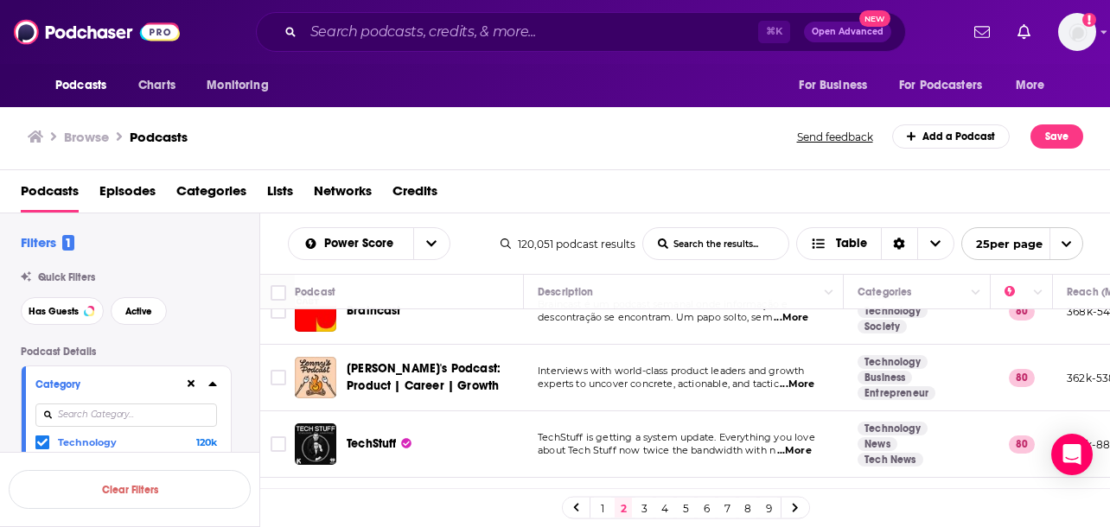
scroll to position [103, 0]
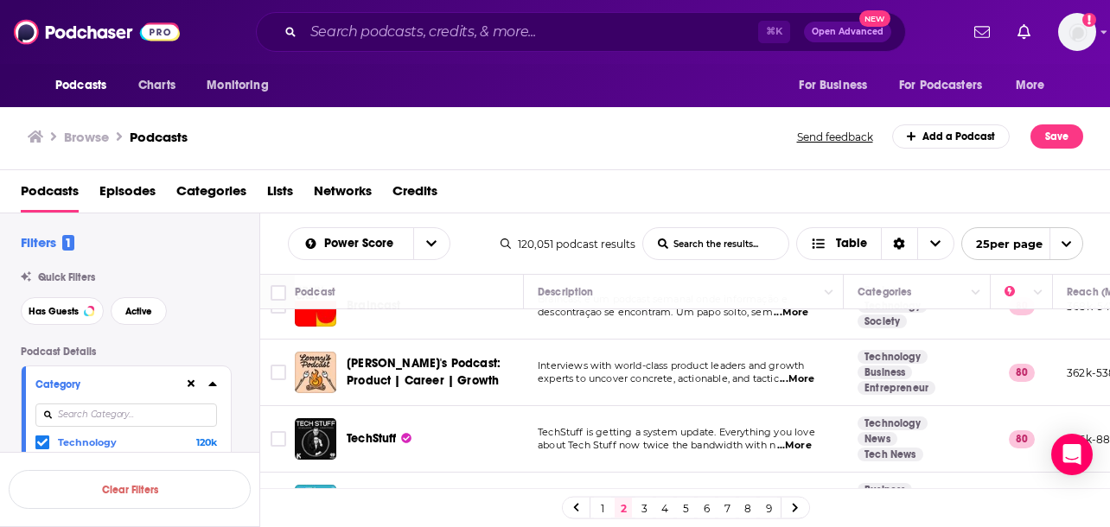
click at [802, 376] on span "...More" at bounding box center [797, 380] width 35 height 14
click at [537, 398] on td "Interviews with world-class product leaders and growth experts to uncover concr…" at bounding box center [684, 373] width 320 height 67
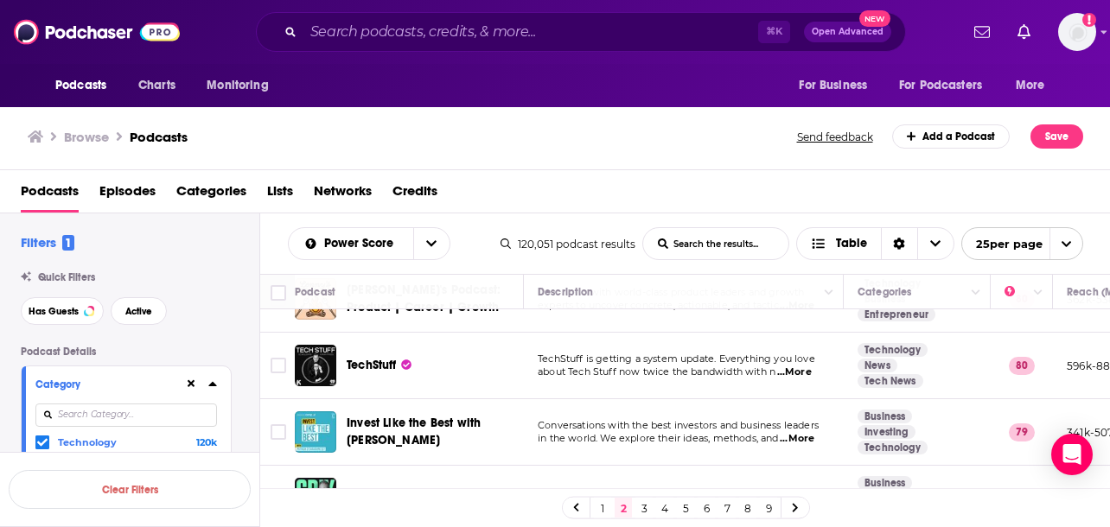
click at [800, 369] on span "...More" at bounding box center [794, 373] width 35 height 14
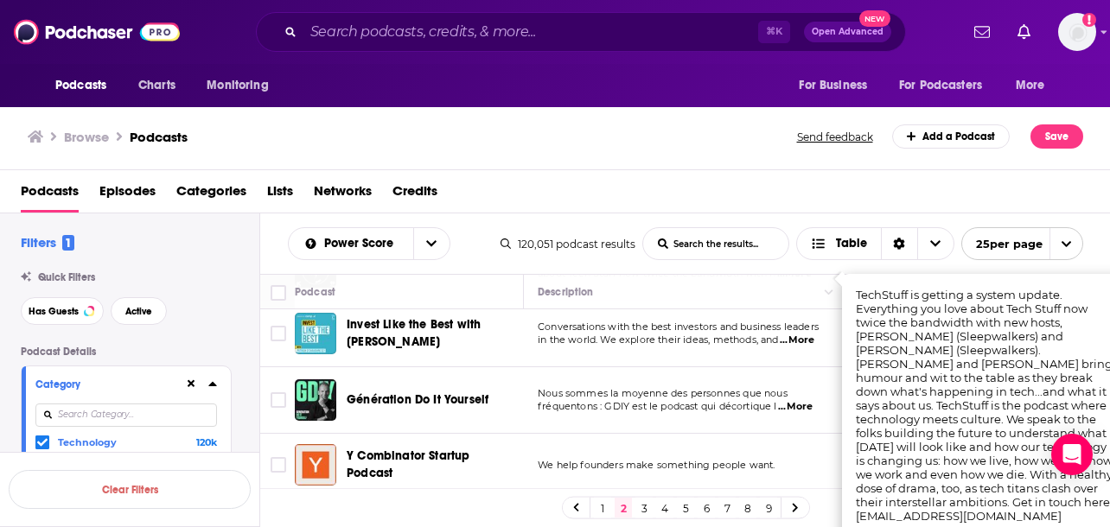
click at [528, 395] on td "Nous sommes la moyenne des personnes que nous fréquentons : GDIY est le podcast…" at bounding box center [684, 400] width 320 height 67
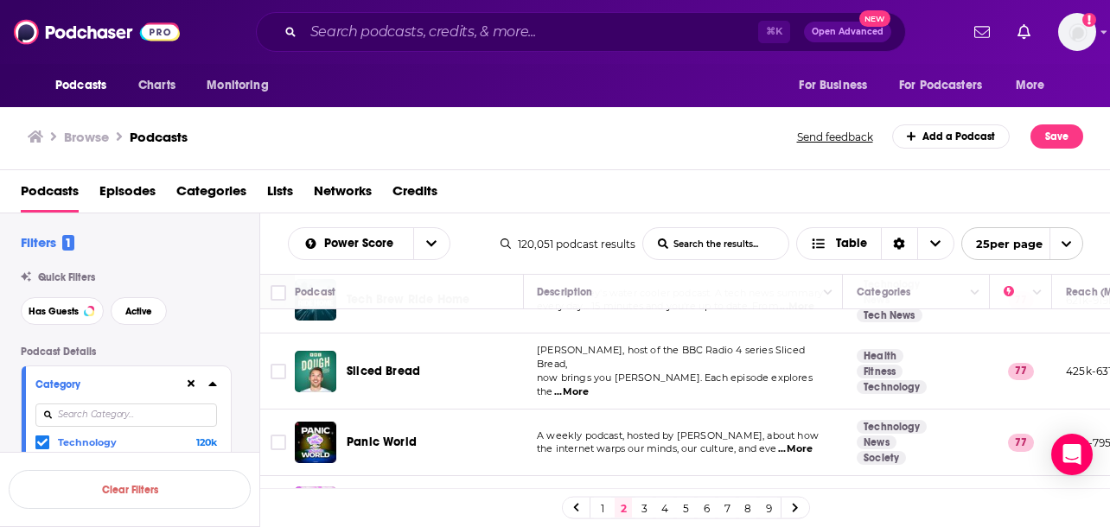
scroll to position [1297, 1]
click at [589, 385] on span "...More" at bounding box center [571, 392] width 35 height 14
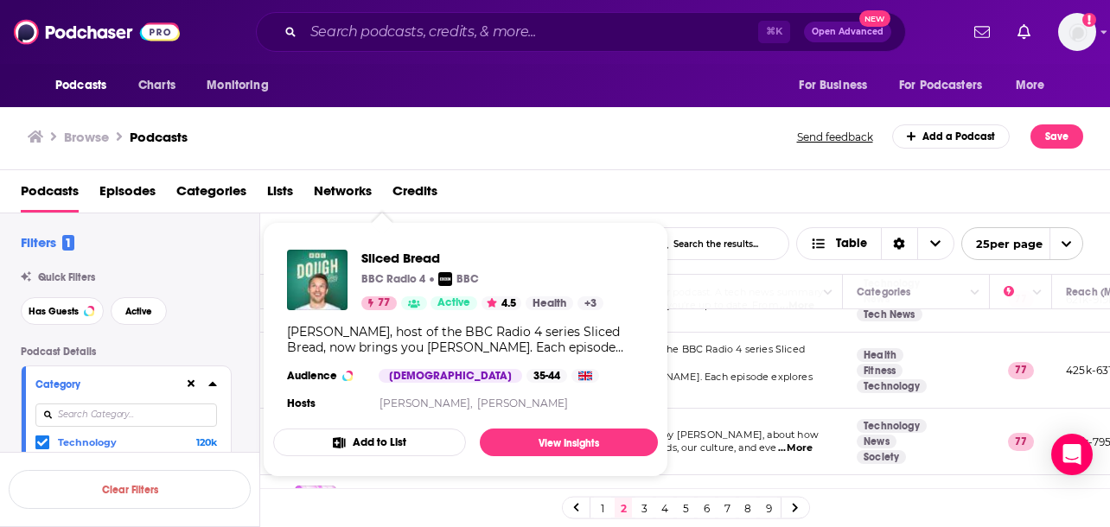
click at [379, 362] on div "Sliced Bread BBC Radio 4 BBC 77 Active 4.5 Health + 3 Audience Male 35-44 Hosts…" at bounding box center [465, 332] width 385 height 193
click at [391, 258] on span "Sliced Bread" at bounding box center [482, 258] width 242 height 16
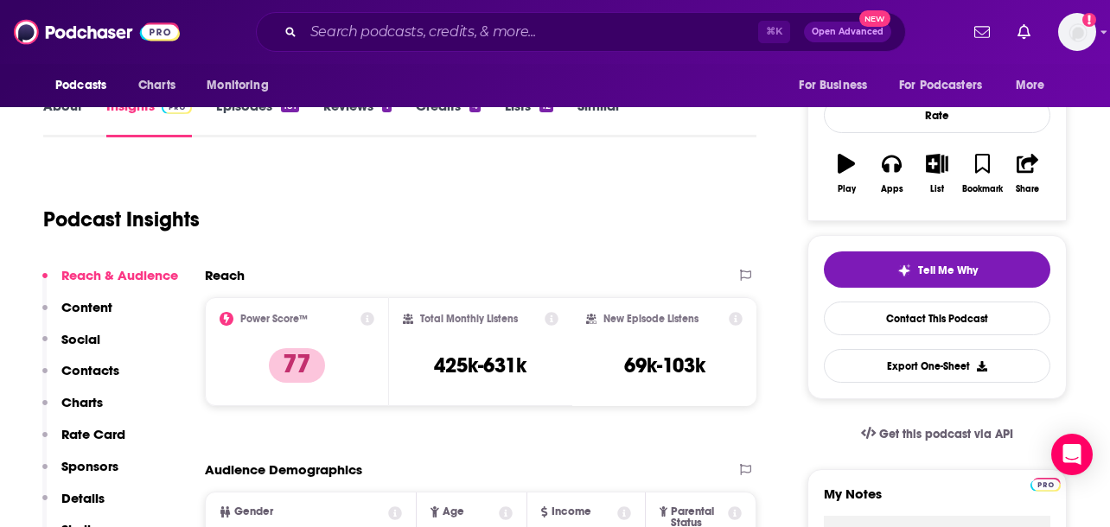
scroll to position [231, 0]
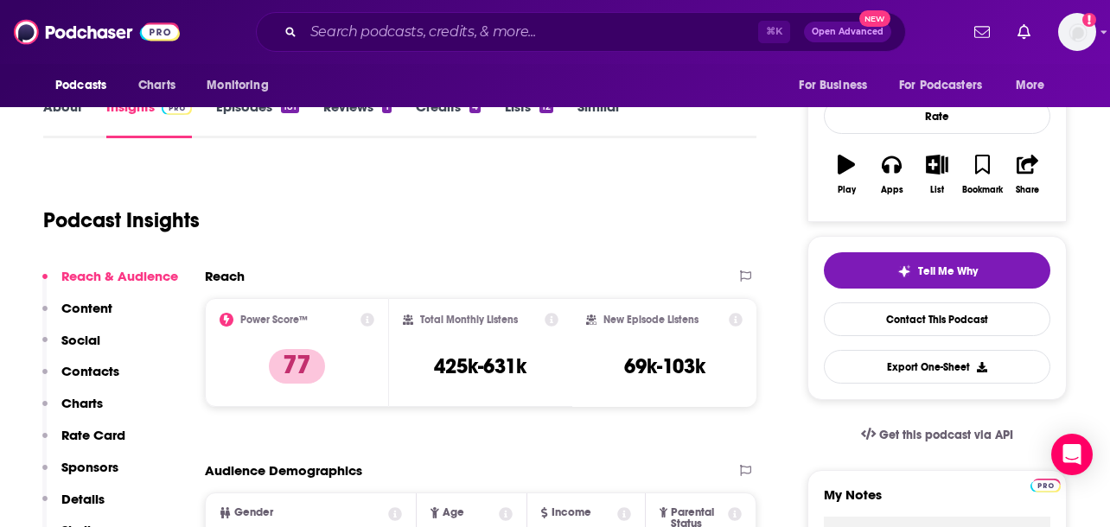
click at [283, 118] on link "Episodes 181" at bounding box center [257, 119] width 83 height 40
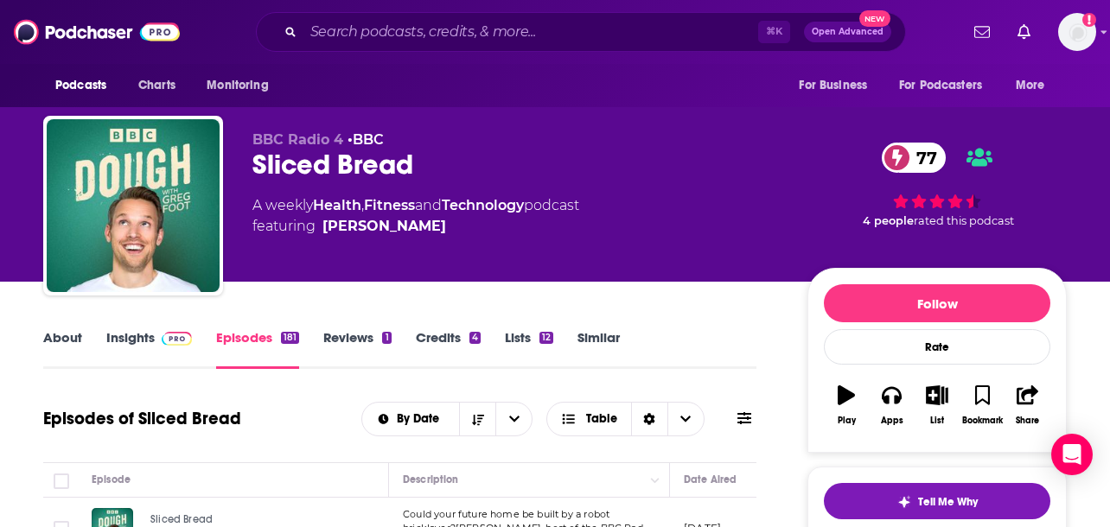
click at [162, 334] on img at bounding box center [177, 339] width 30 height 14
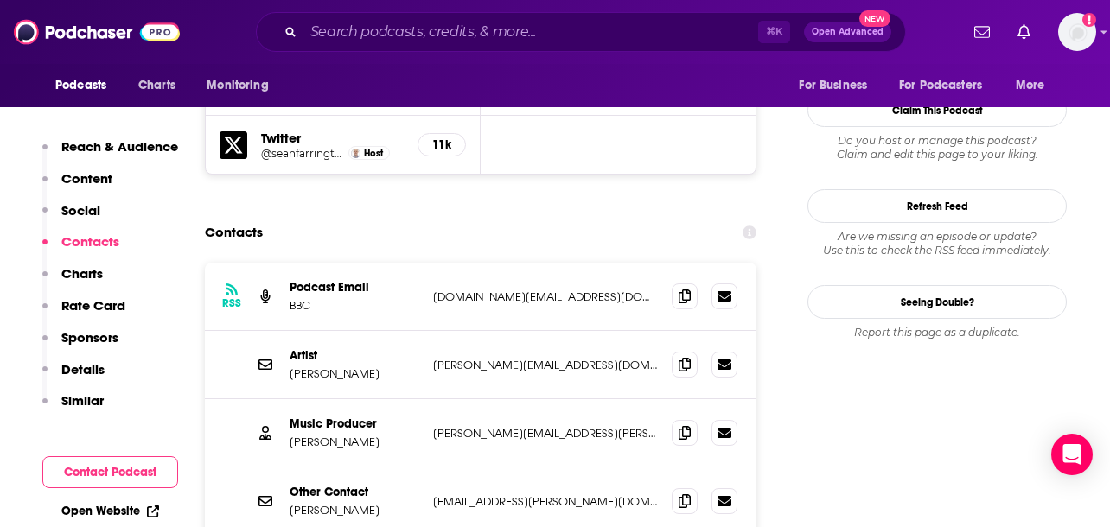
scroll to position [1576, 0]
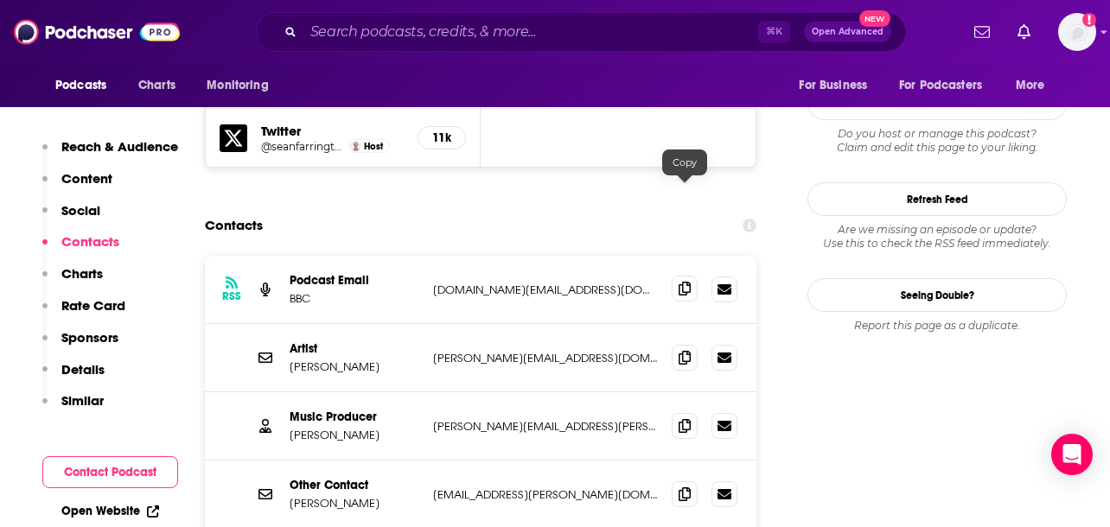
click at [683, 276] on span at bounding box center [685, 289] width 26 height 26
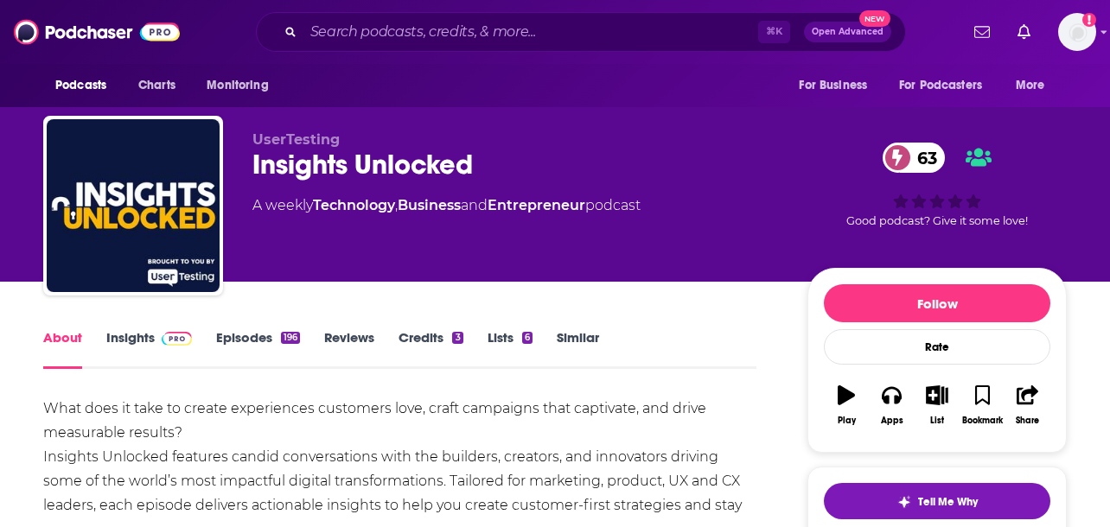
click at [155, 330] on span at bounding box center [173, 337] width 37 height 16
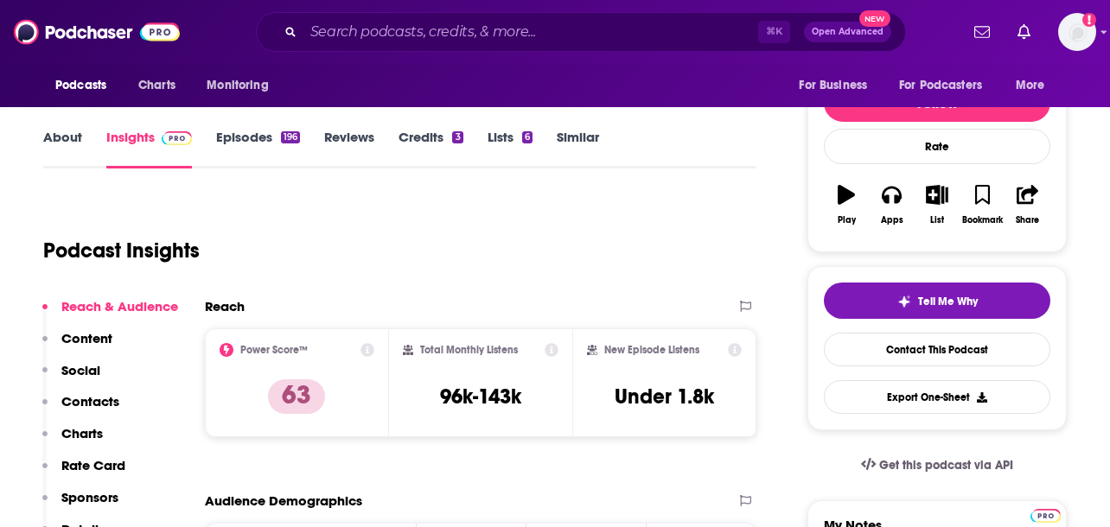
scroll to position [206, 0]
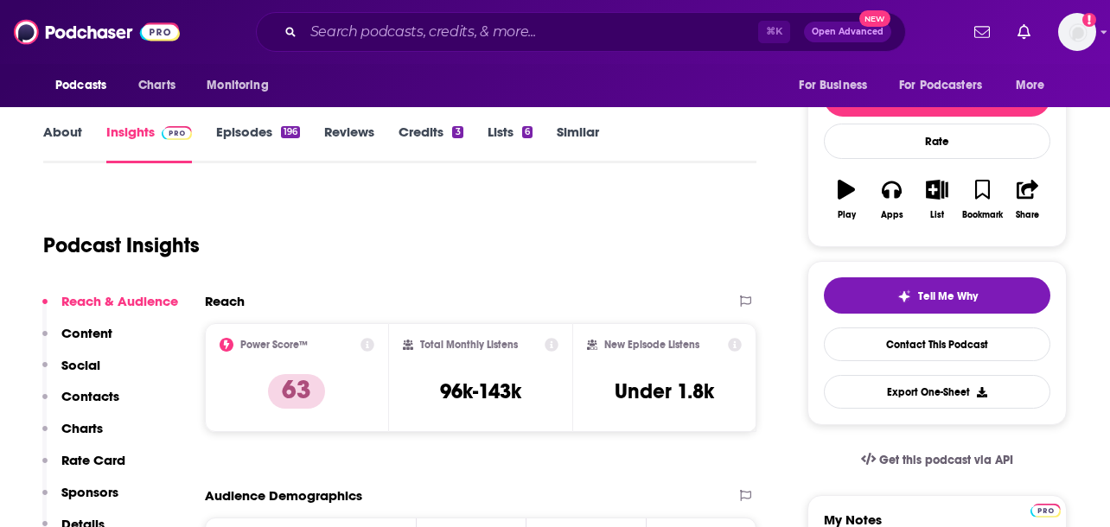
click at [73, 137] on link "About" at bounding box center [62, 144] width 39 height 40
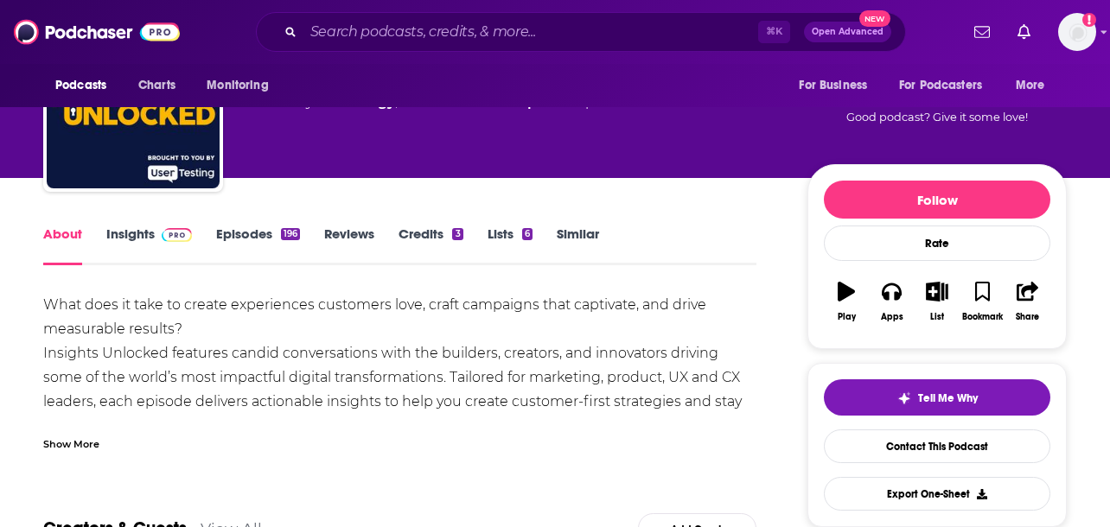
scroll to position [105, 0]
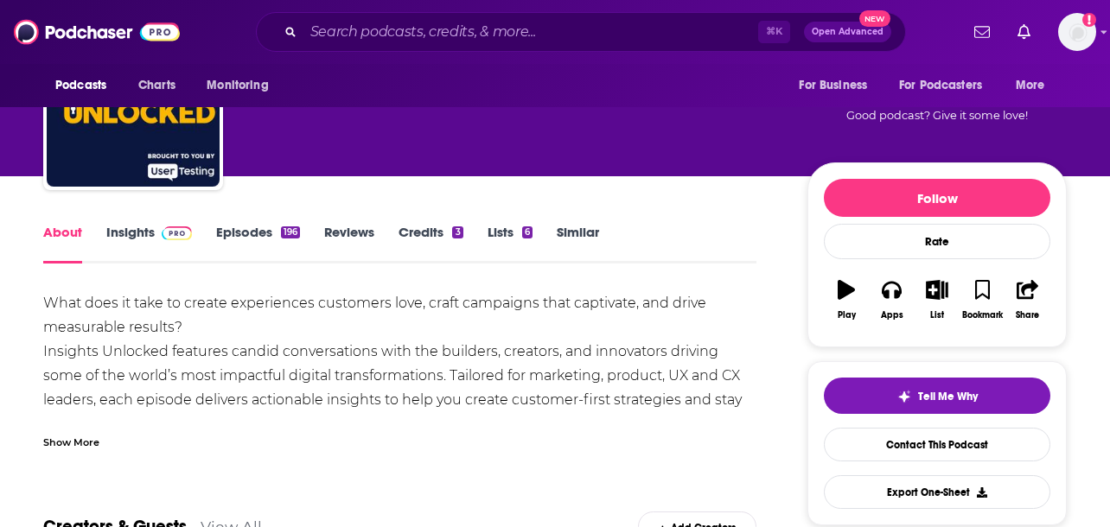
click at [95, 441] on div "Show More" at bounding box center [71, 441] width 56 height 16
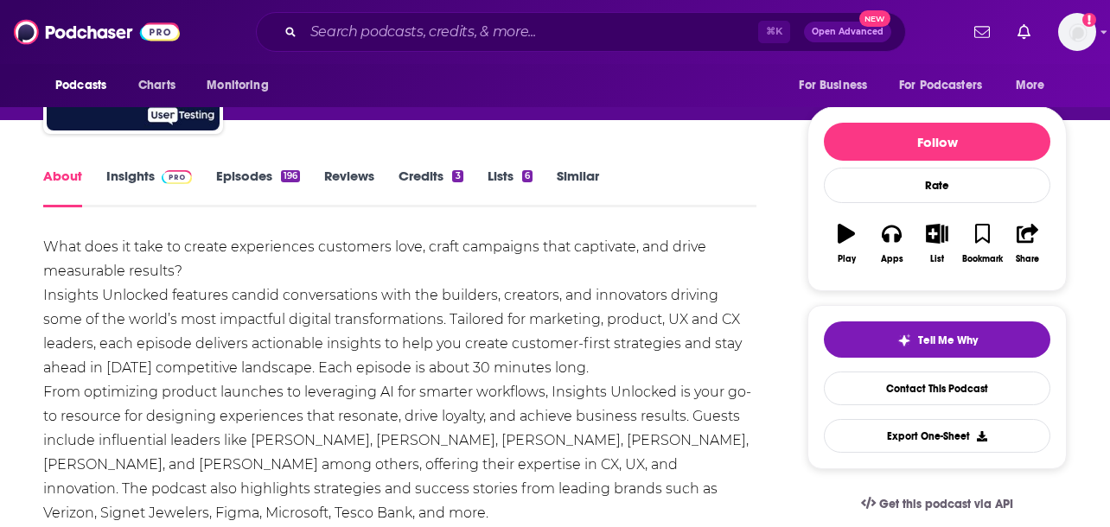
scroll to position [169, 0]
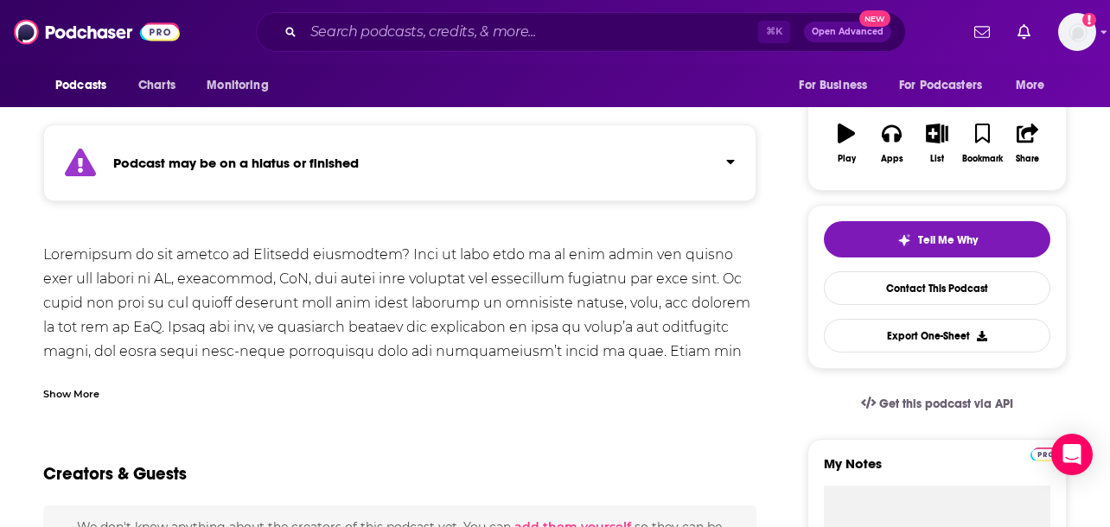
scroll to position [263, 0]
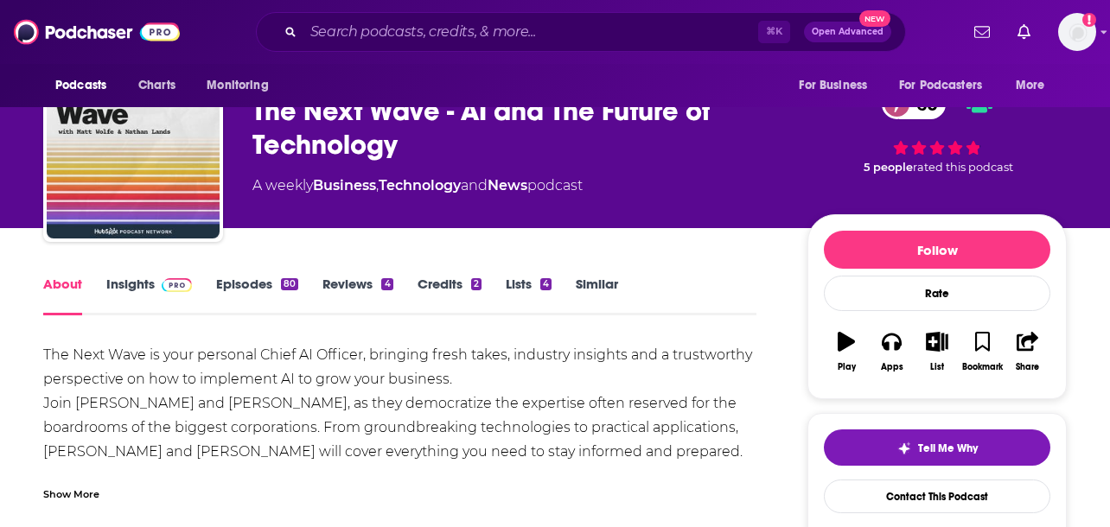
scroll to position [57, 0]
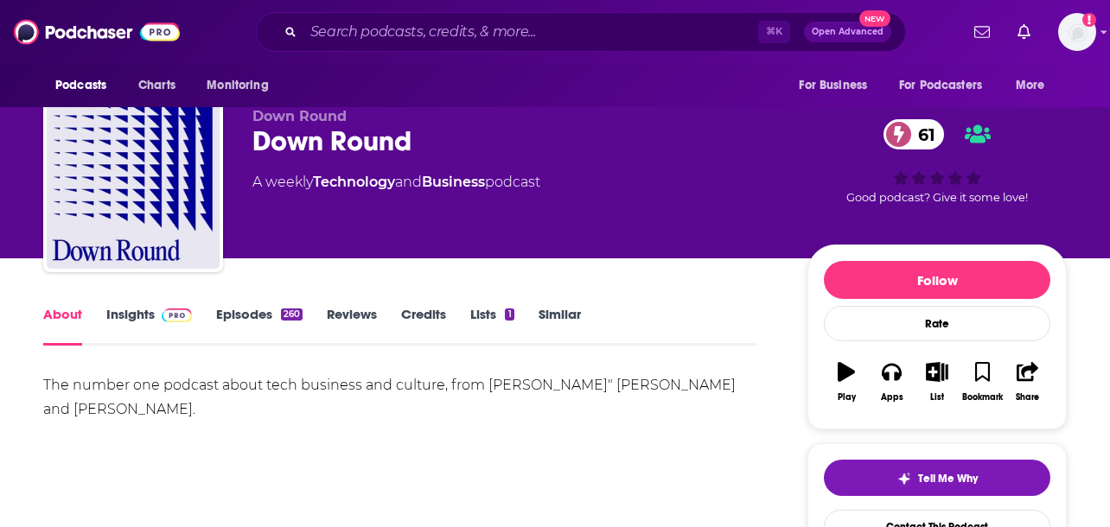
scroll to position [61, 0]
